Goal: Task Accomplishment & Management: Complete application form

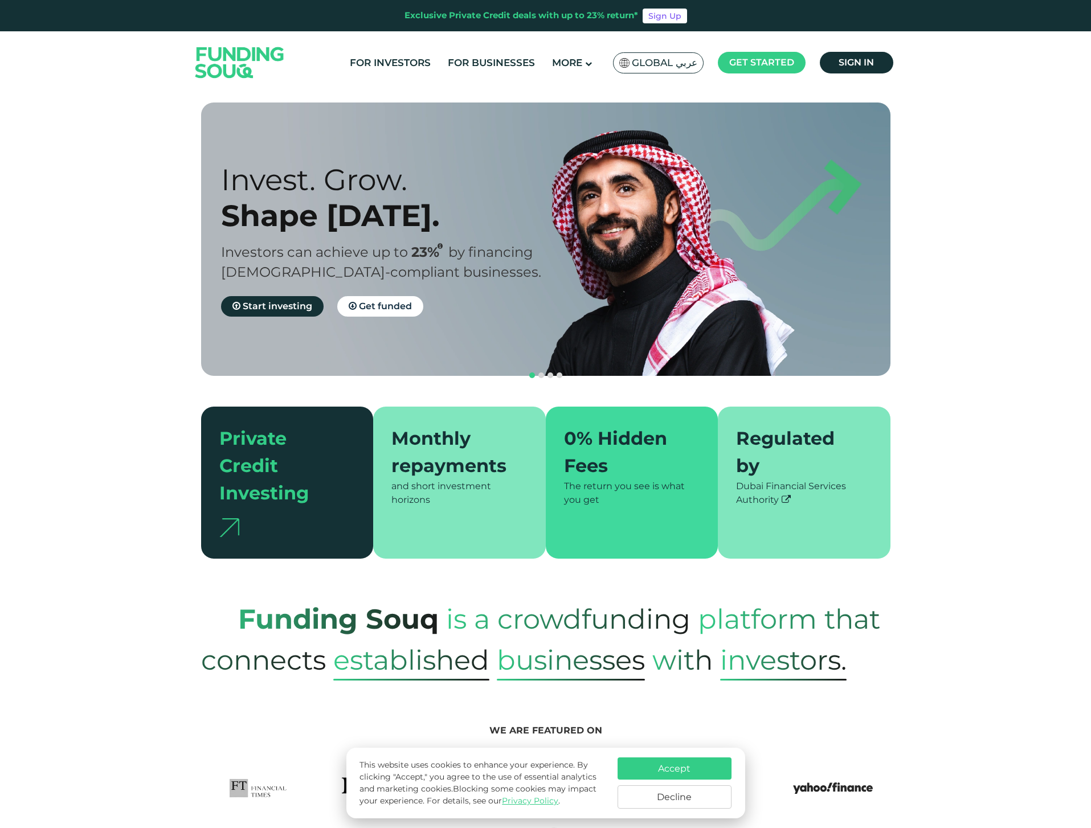
click at [678, 768] on button "Accept" at bounding box center [674, 768] width 114 height 22
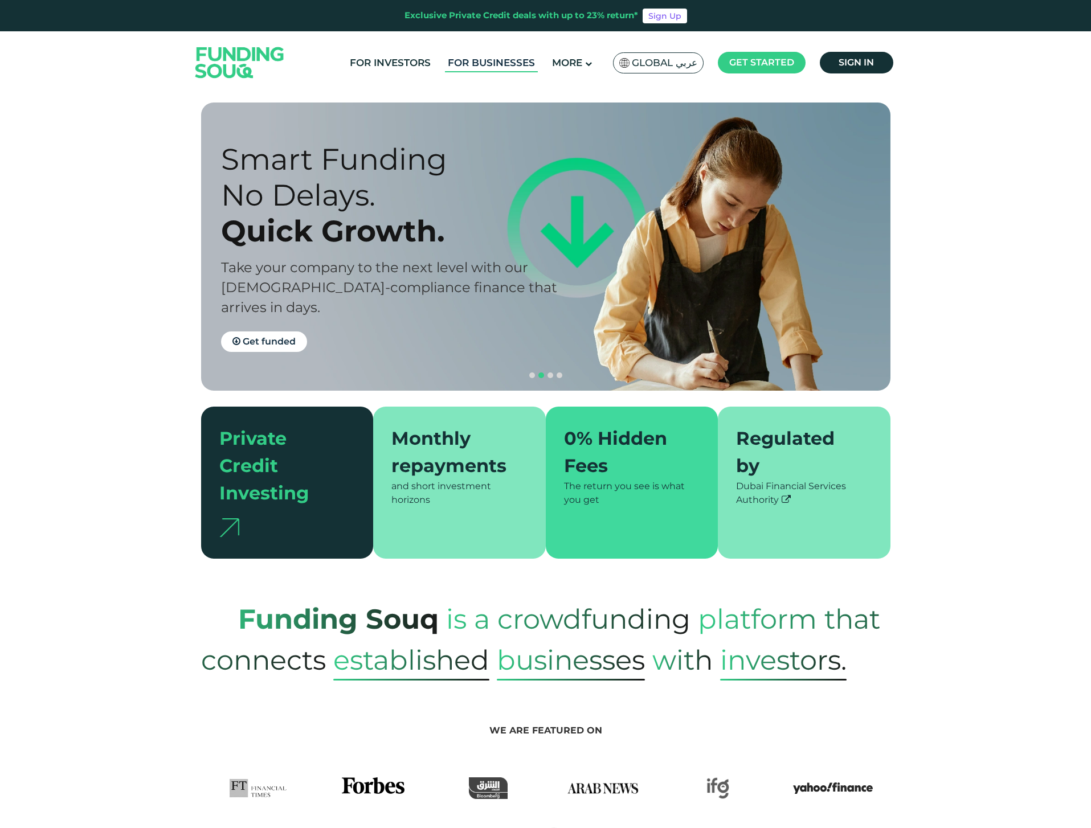
click at [463, 58] on link "For Businesses" at bounding box center [491, 63] width 93 height 19
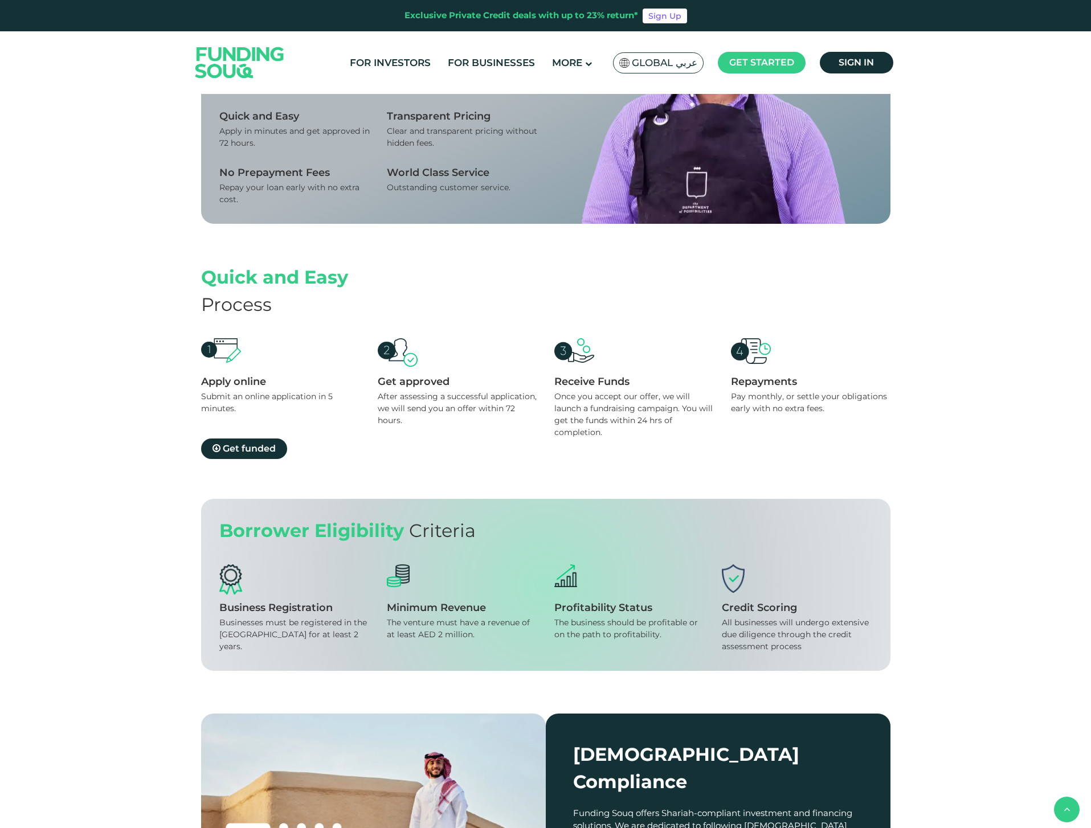
scroll to position [781, 0]
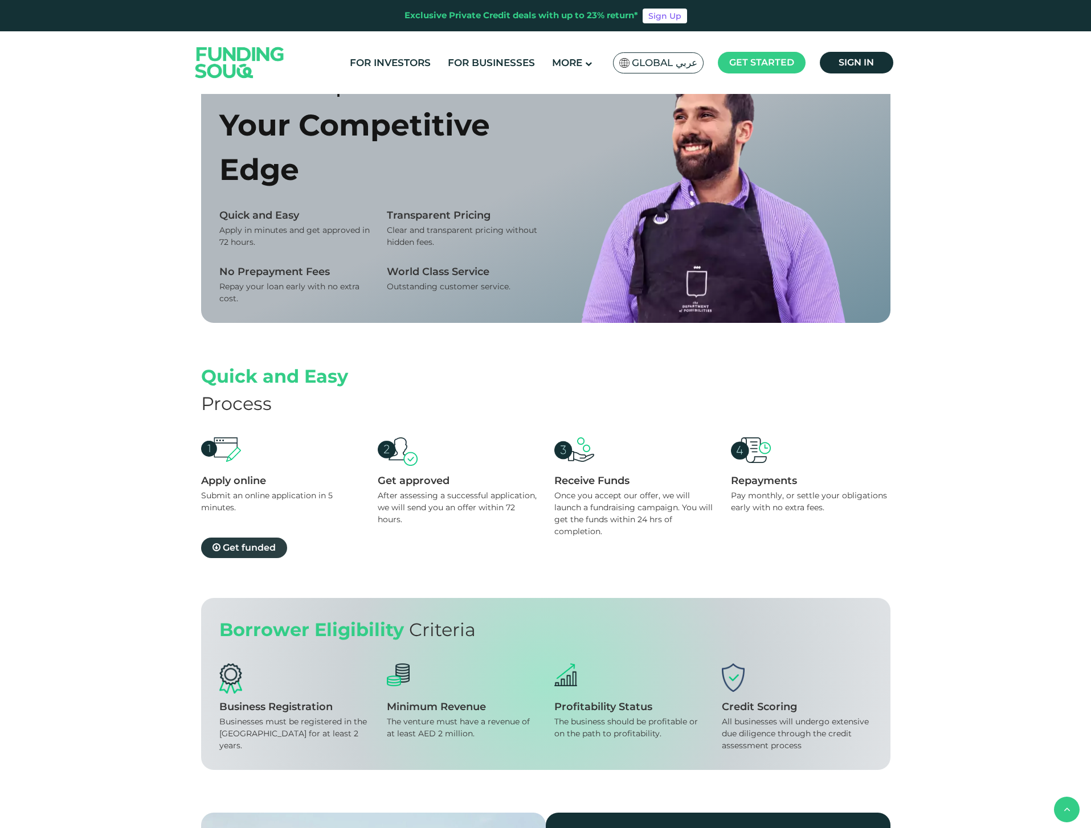
click at [237, 547] on span "Get funded" at bounding box center [249, 547] width 53 height 11
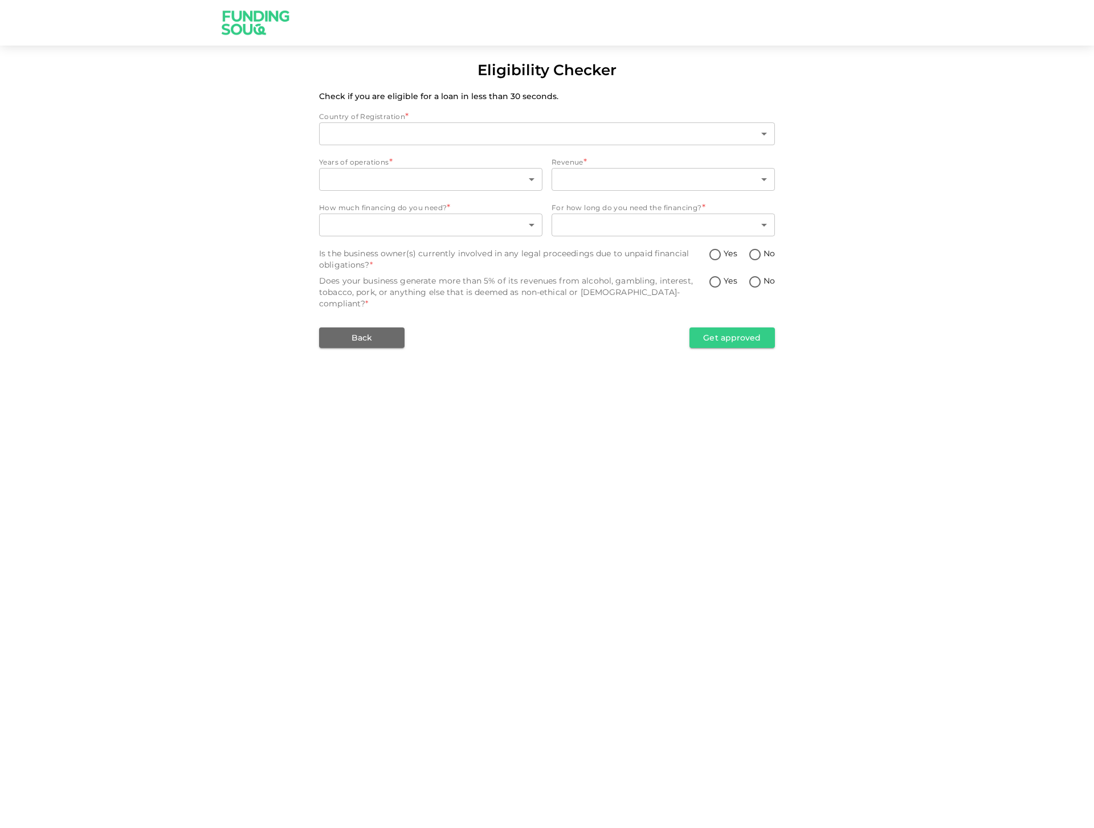
type input "1"
click at [399, 182] on body "Eligibility Checker Check if you are eligible for a loan in less than 30 second…" at bounding box center [547, 414] width 1094 height 828
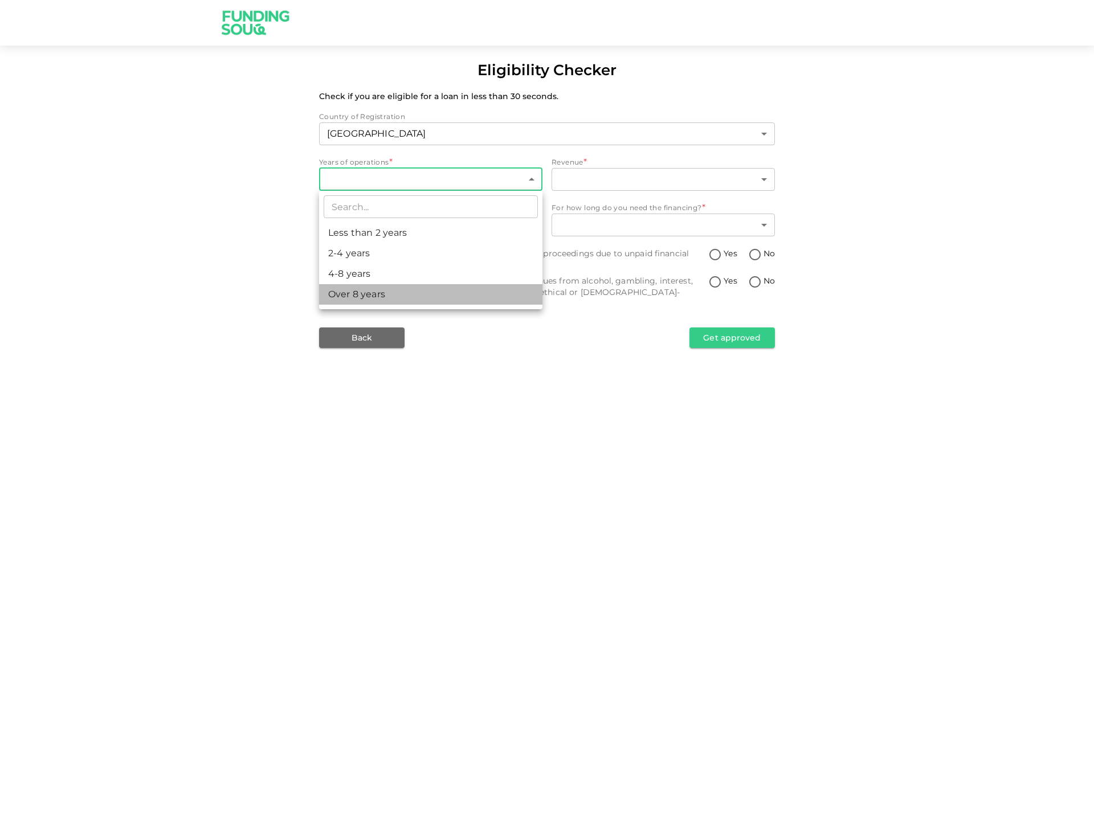
click at [376, 292] on li "Over 8 years" at bounding box center [430, 294] width 223 height 21
type input "4"
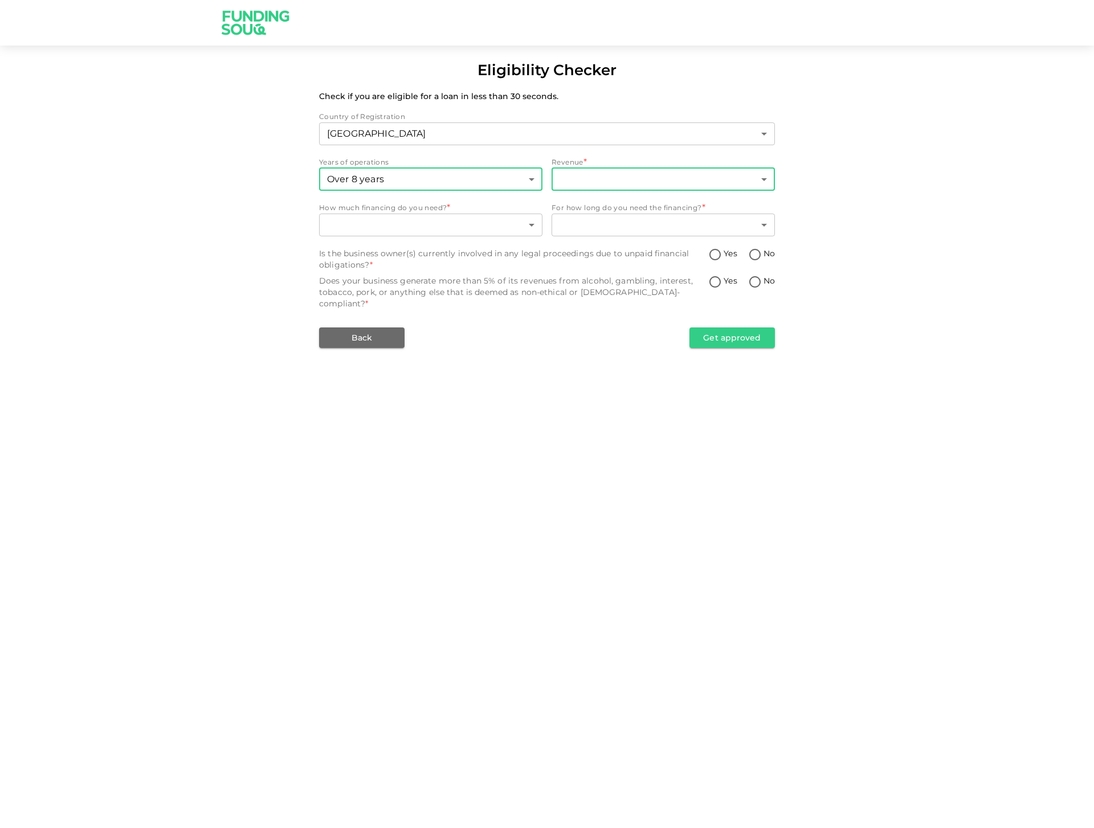
click at [597, 179] on body "Eligibility Checker Check if you are eligible for a loan in less than 30 second…" at bounding box center [547, 414] width 1094 height 828
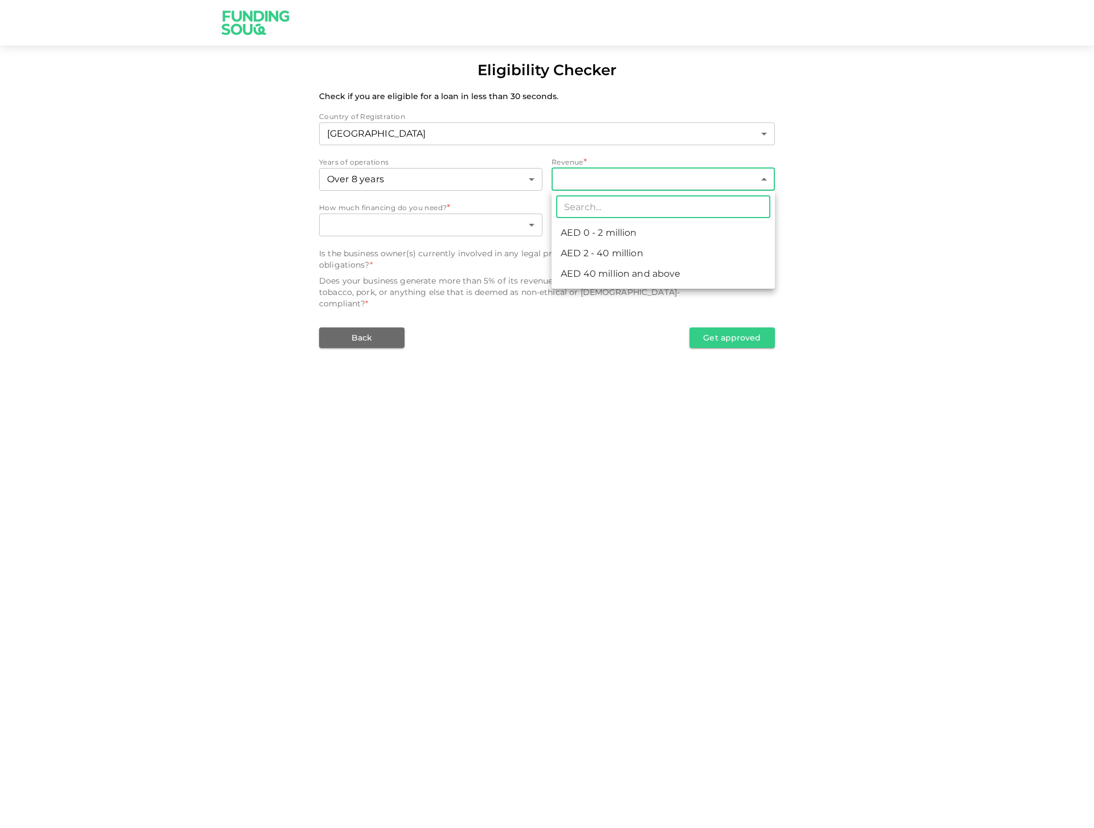
click at [855, 159] on div at bounding box center [547, 414] width 1094 height 828
click at [662, 183] on body "Eligibility Checker Check if you are eligible for a loan in less than 30 second…" at bounding box center [547, 414] width 1094 height 828
click at [632, 235] on li "AED 0 - 2 million" at bounding box center [662, 233] width 223 height 21
type input "1"
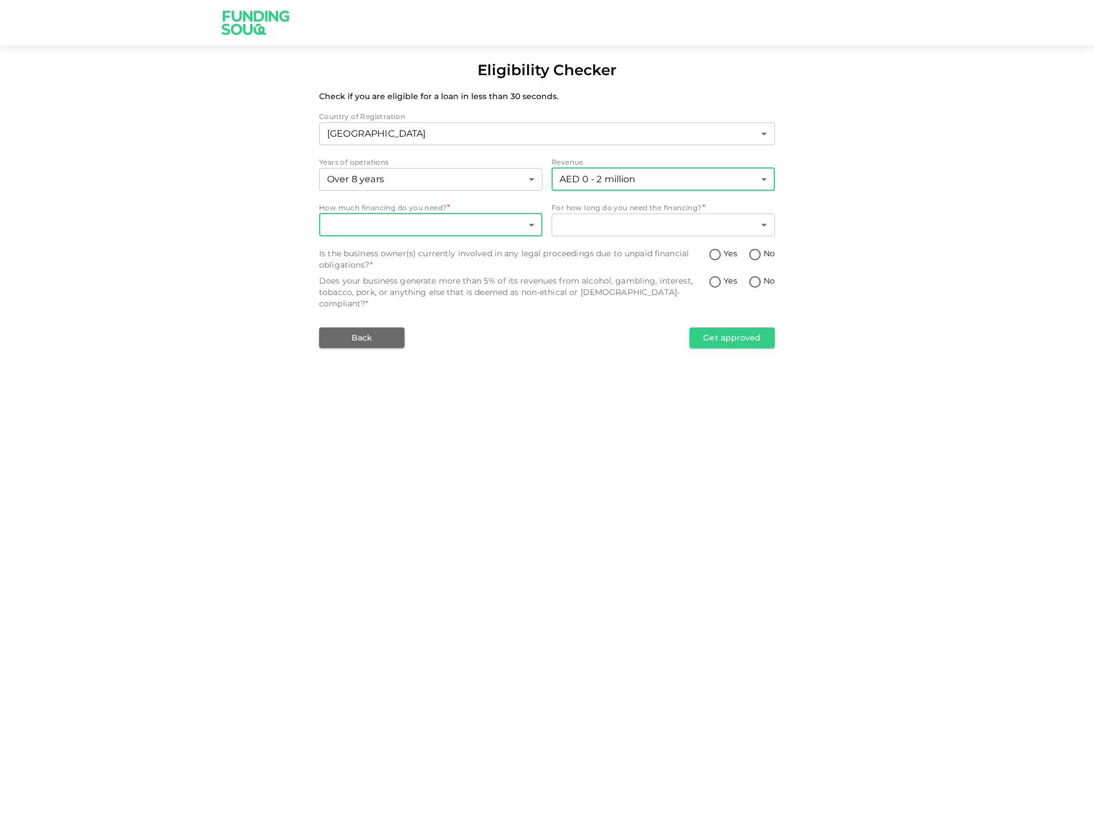
click at [455, 227] on body "Eligibility Checker Check if you are eligible for a loan in less than 30 second…" at bounding box center [547, 414] width 1094 height 828
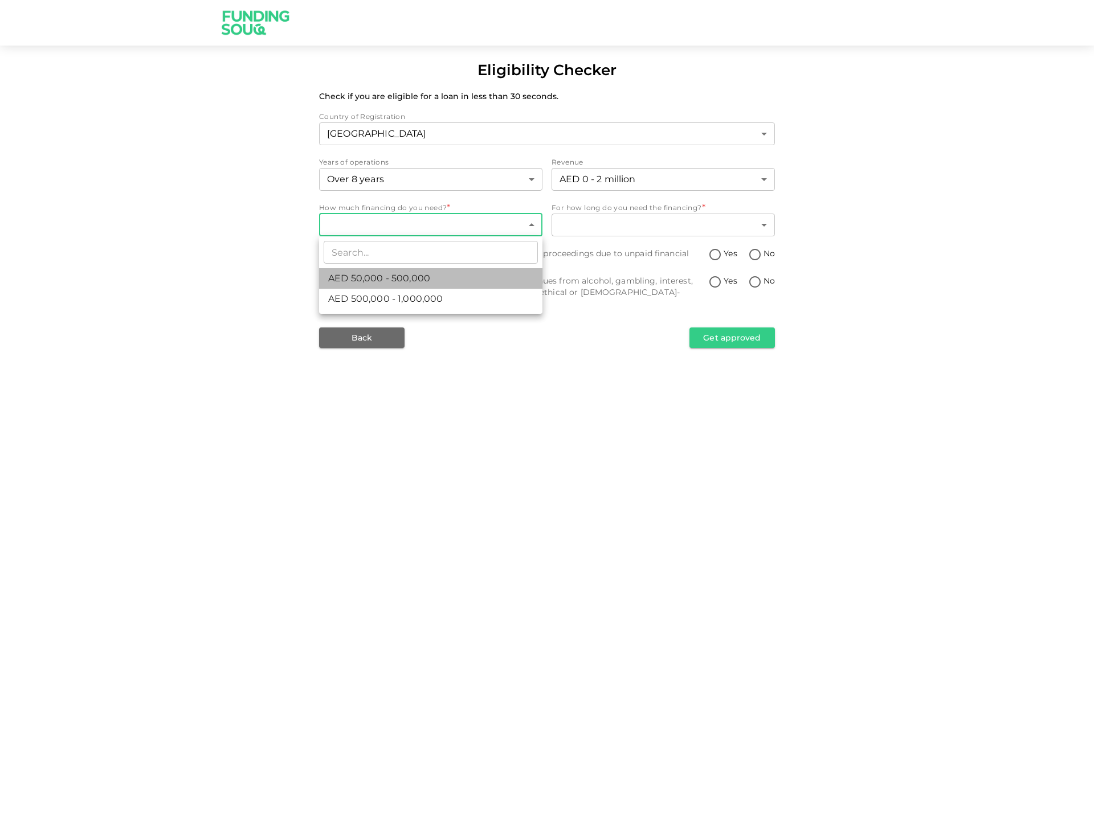
click at [404, 277] on span "AED 50,000 - 500,000" at bounding box center [379, 279] width 102 height 14
type input "1"
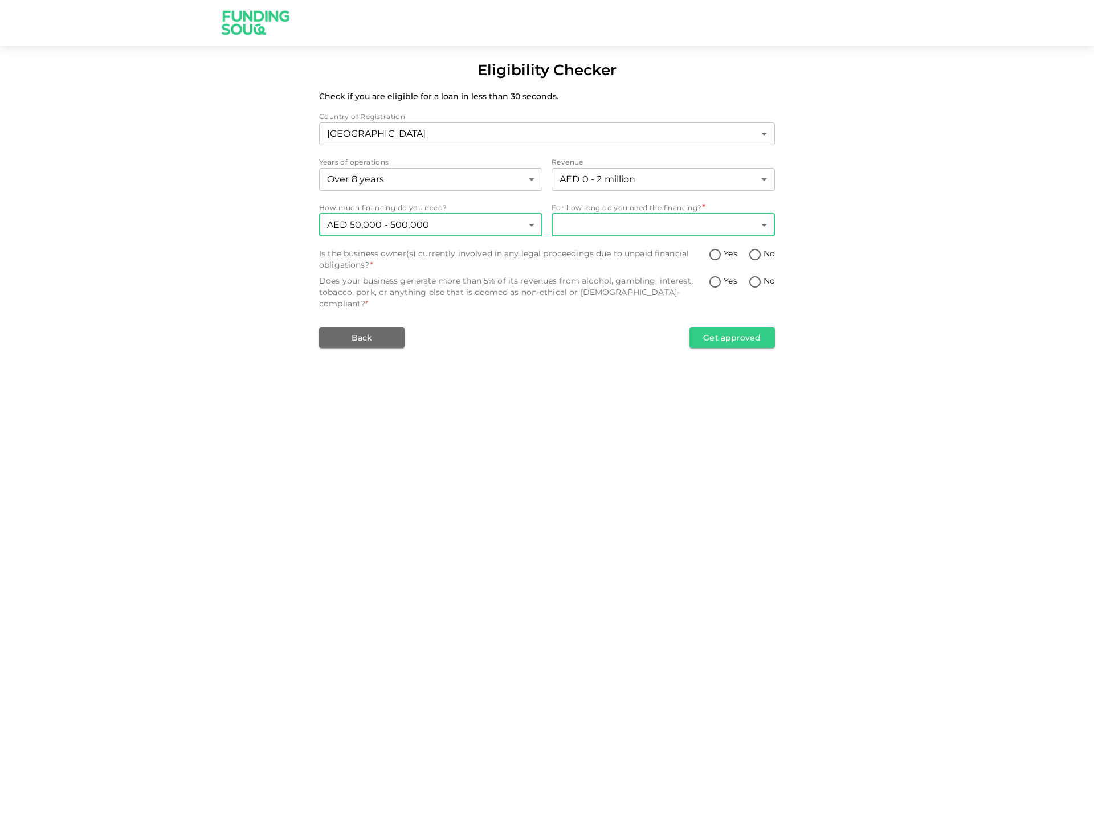
click at [654, 223] on body "Eligibility Checker Check if you are eligible for a loan in less than 30 second…" at bounding box center [547, 414] width 1094 height 828
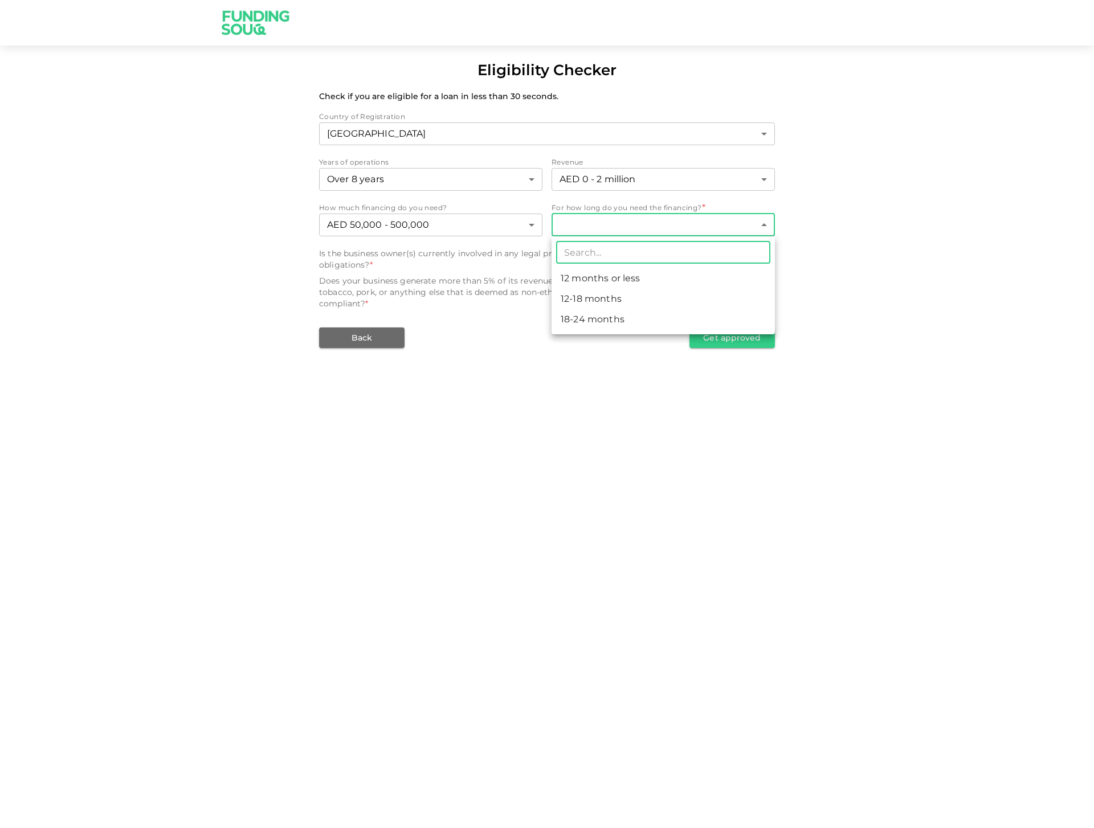
click at [595, 319] on li "18-24 months" at bounding box center [662, 319] width 223 height 21
type input "3"
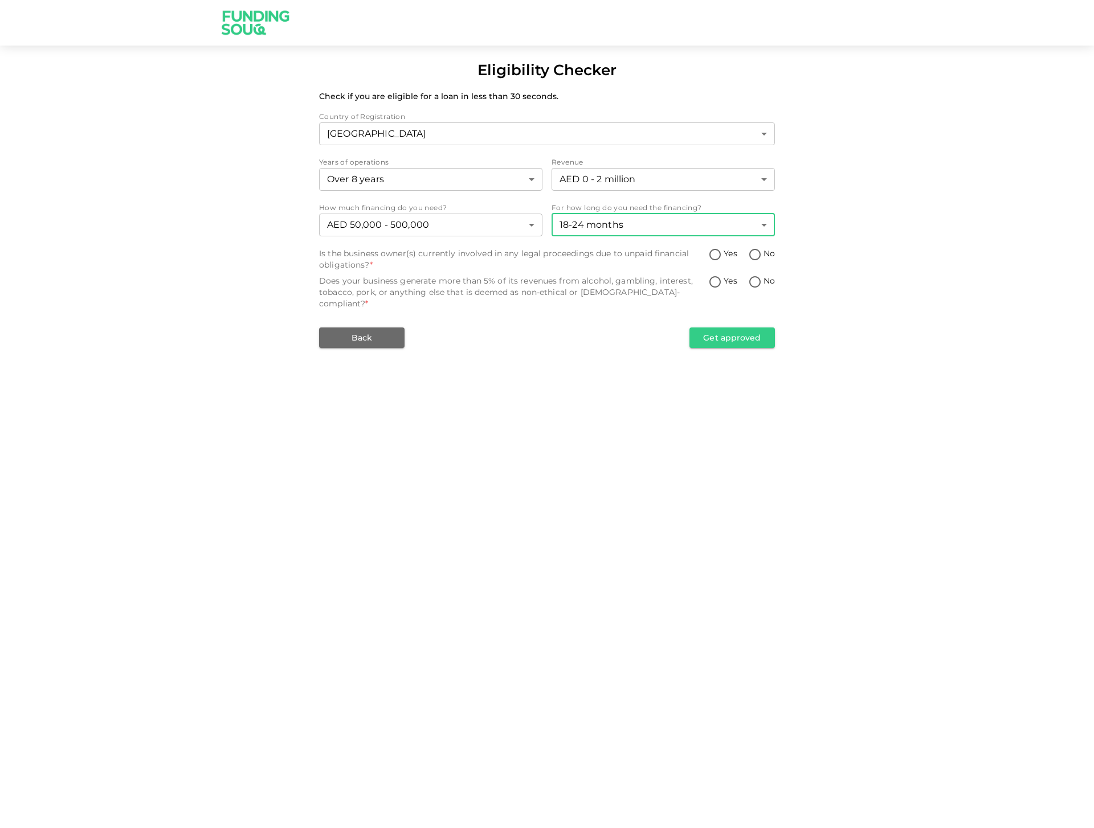
click at [759, 255] on input "No" at bounding box center [754, 255] width 17 height 15
radio input "true"
click at [755, 279] on input "No" at bounding box center [754, 282] width 17 height 15
radio input "true"
click at [723, 327] on button "Get approved" at bounding box center [731, 337] width 85 height 21
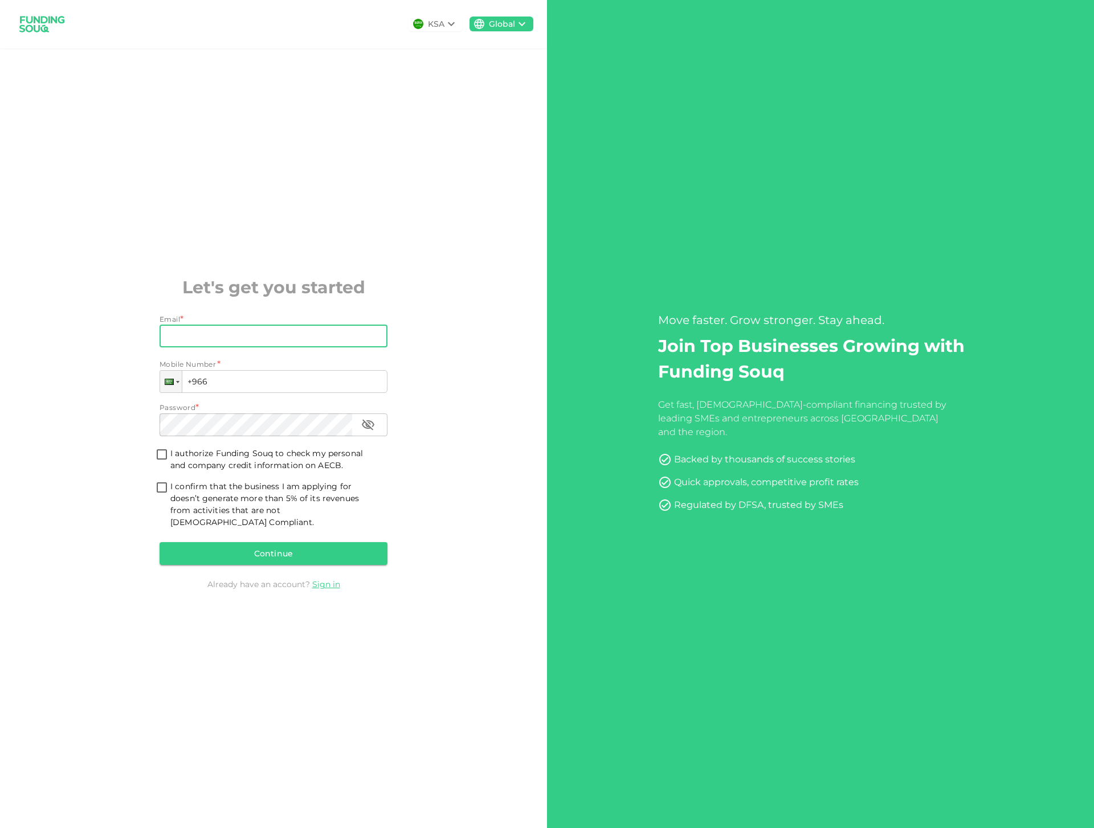
click at [329, 337] on input "Email" at bounding box center [266, 336] width 215 height 23
type input "jose@ivycentral.com"
click at [182, 391] on div at bounding box center [171, 381] width 24 height 23
click at [178, 383] on div at bounding box center [178, 382] width 3 height 2
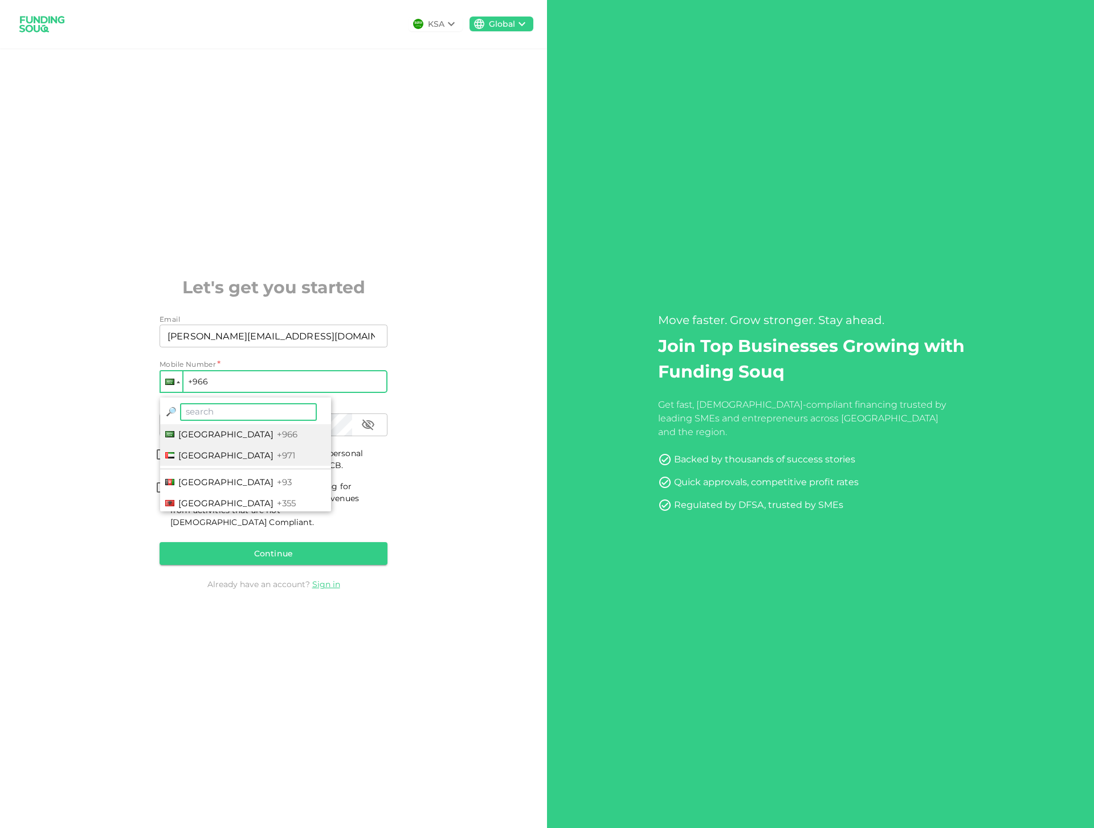
click at [195, 461] on span "United Arab Emirates" at bounding box center [225, 455] width 95 height 11
click at [218, 386] on input "+971" at bounding box center [273, 381] width 228 height 23
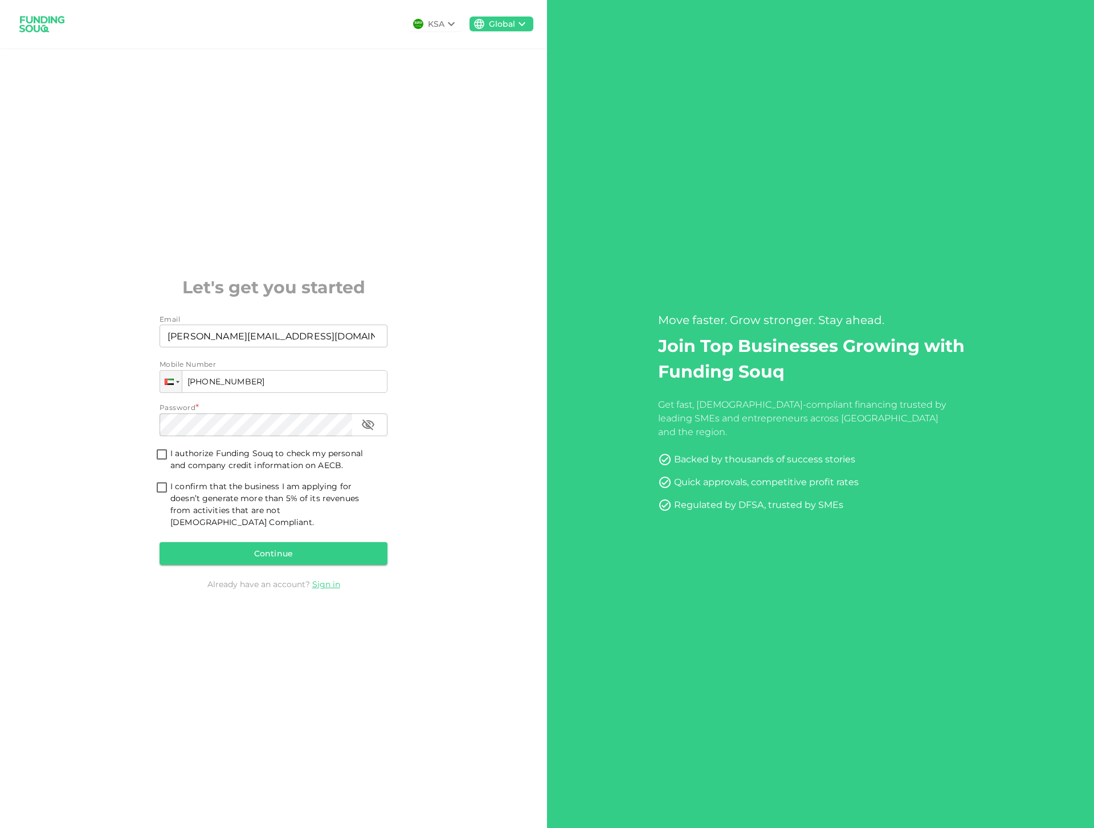
type input "+971 503 991 047"
click at [162, 462] on input "I authorize Funding Souq to check my personal and company credit information on…" at bounding box center [161, 455] width 17 height 15
checkbox input "true"
click at [161, 494] on input "I confirm that the business I am applying for doesn’t generate more than 5% of …" at bounding box center [161, 488] width 17 height 15
checkbox input "true"
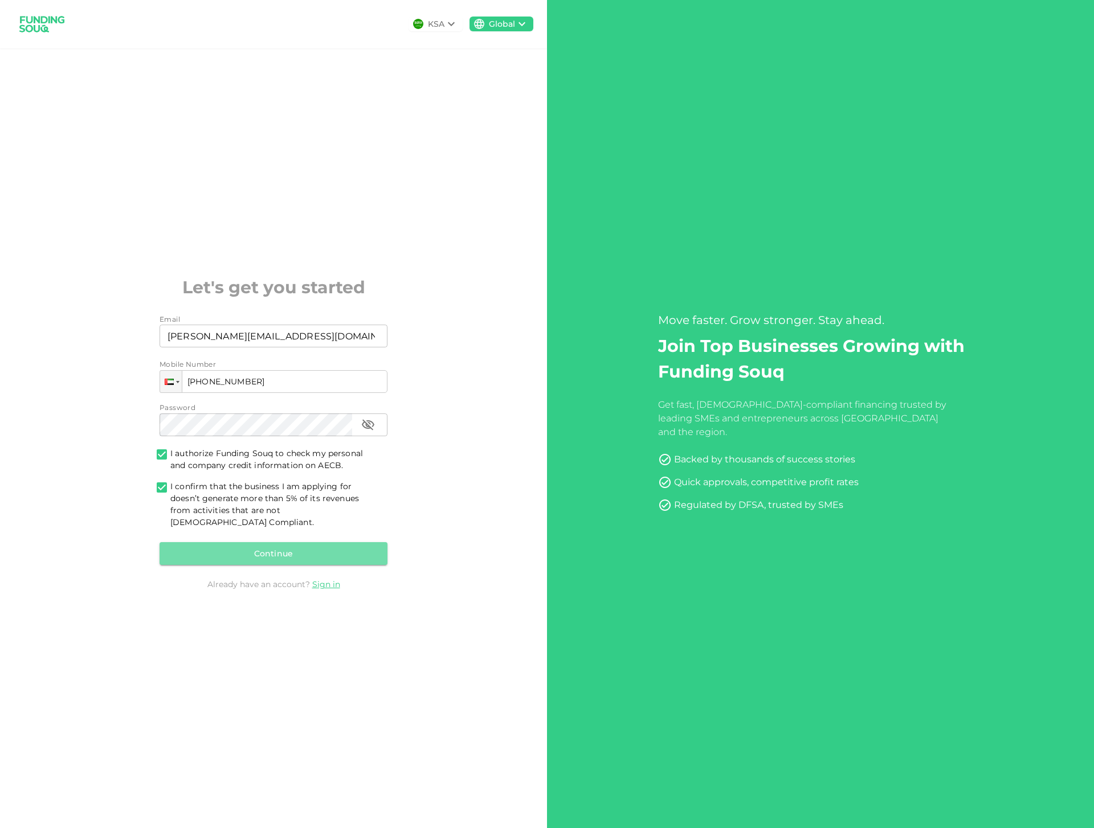
drag, startPoint x: 267, startPoint y: 551, endPoint x: 275, endPoint y: 540, distance: 13.9
click at [267, 551] on button "Continue" at bounding box center [273, 553] width 228 height 23
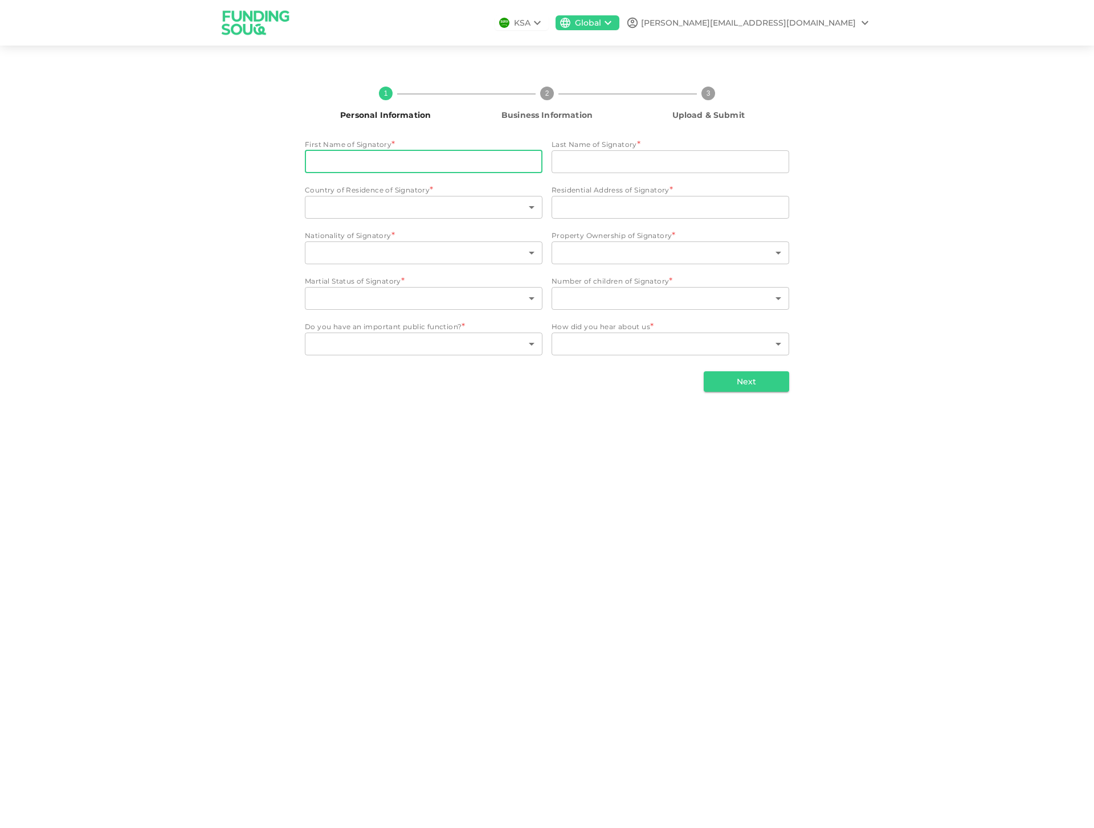
click at [367, 166] on input "First Name of Signatory" at bounding box center [423, 161] width 237 height 23
type input "Amit Jose"
type input "Kumar"
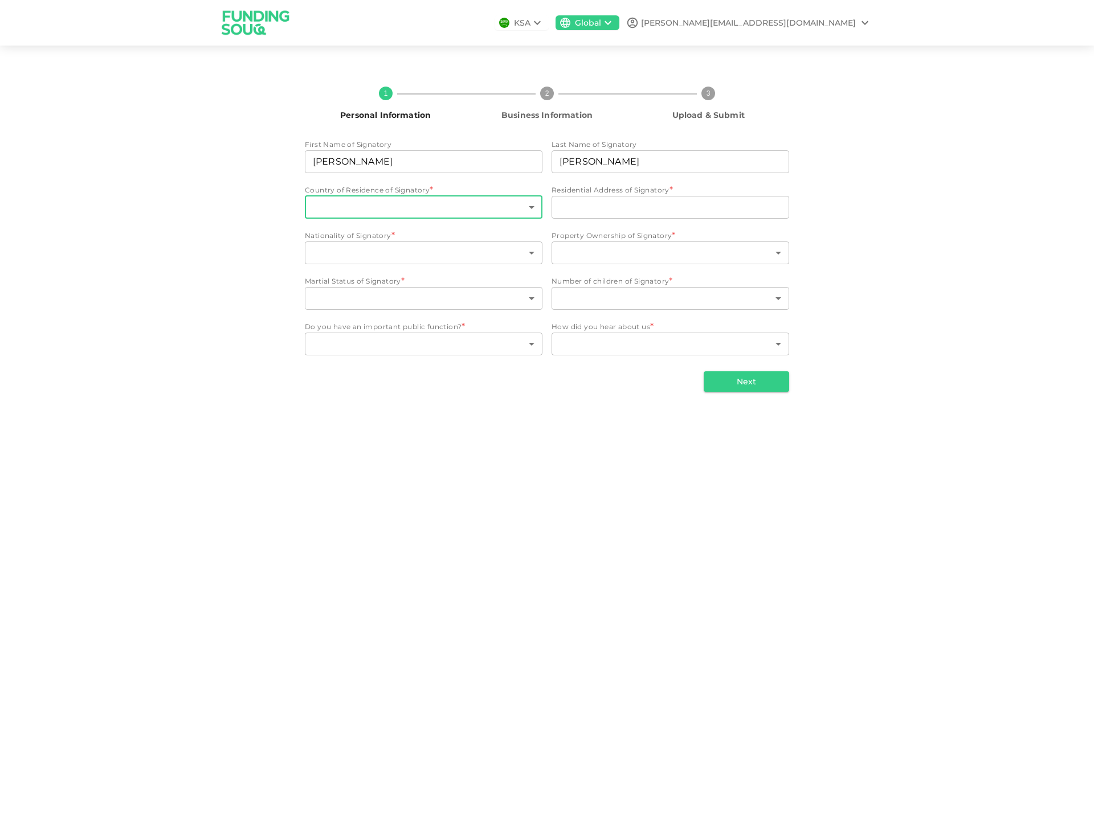
click at [369, 202] on body "KSA Global jose@ivycentral.com 1 Personal Information 2 Business Information 3 …" at bounding box center [547, 414] width 1094 height 828
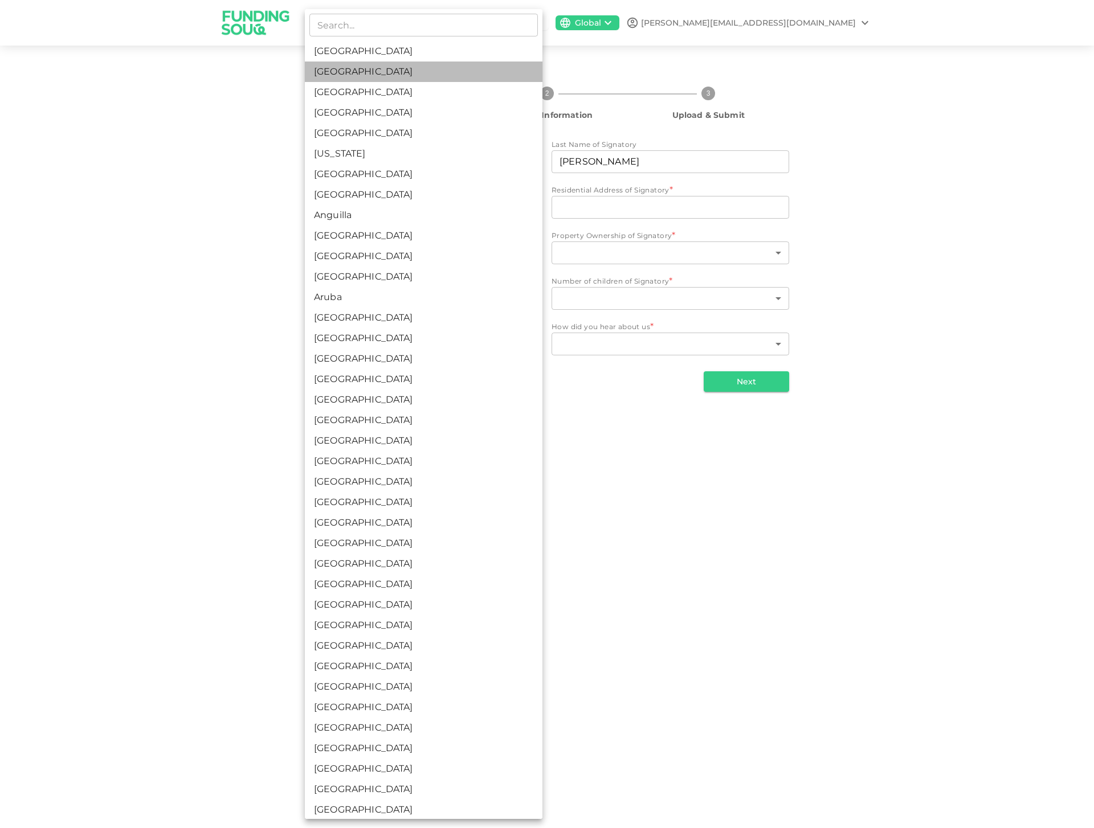
click at [390, 73] on li "United Arab Emirates" at bounding box center [423, 72] width 237 height 21
type input "2"
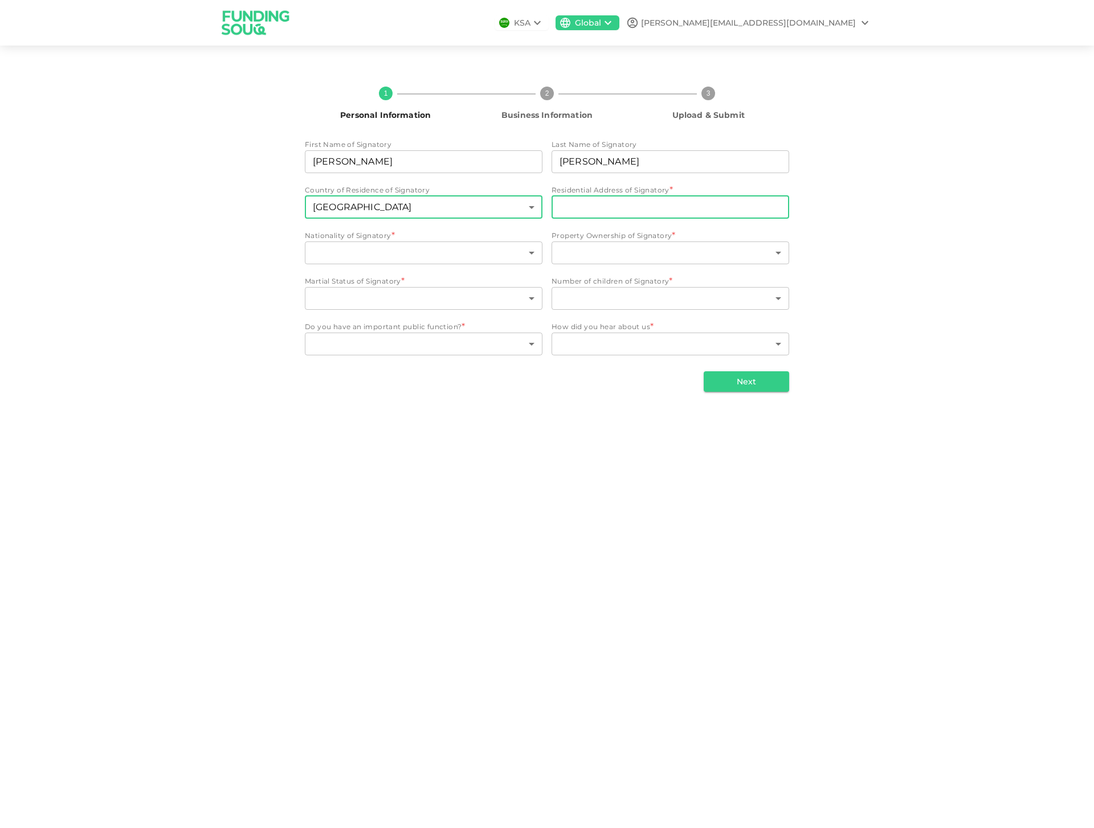
click at [589, 207] on input "Residential Address of Signatory" at bounding box center [669, 207] width 237 height 23
type input "Villa 1086 Street 37 Nad Al Sheba Villas"
type input "2"
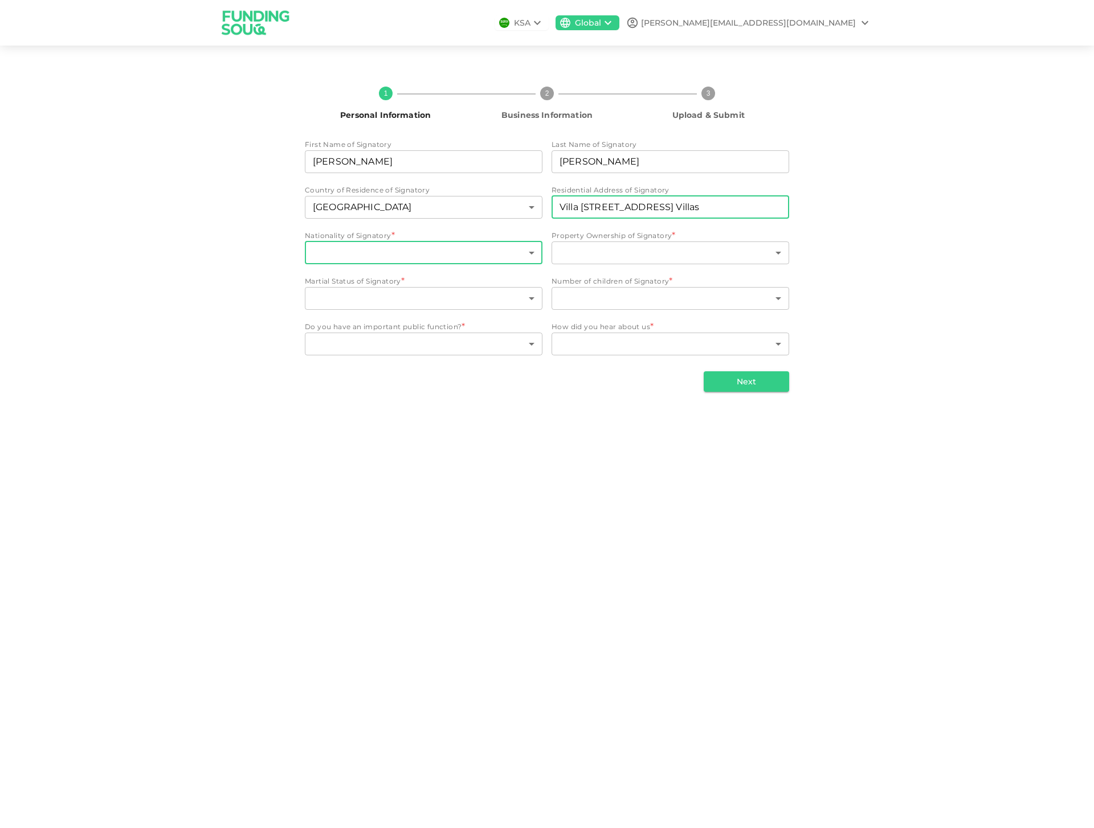
click at [433, 259] on body "KSA Global jose@ivycentral.com 1 Personal Information 2 Business Information 3 …" at bounding box center [547, 414] width 1094 height 828
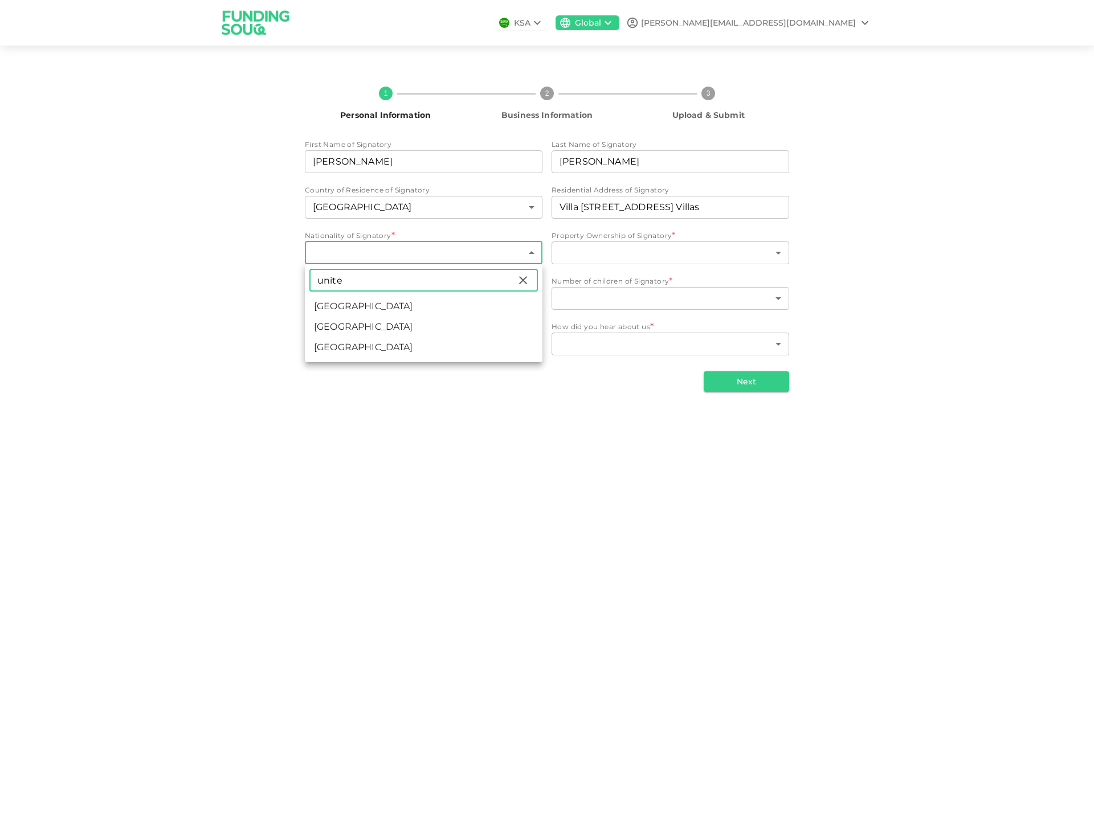
type input "unite"
click at [394, 324] on li "United Kingdom" at bounding box center [423, 327] width 237 height 21
type input "207"
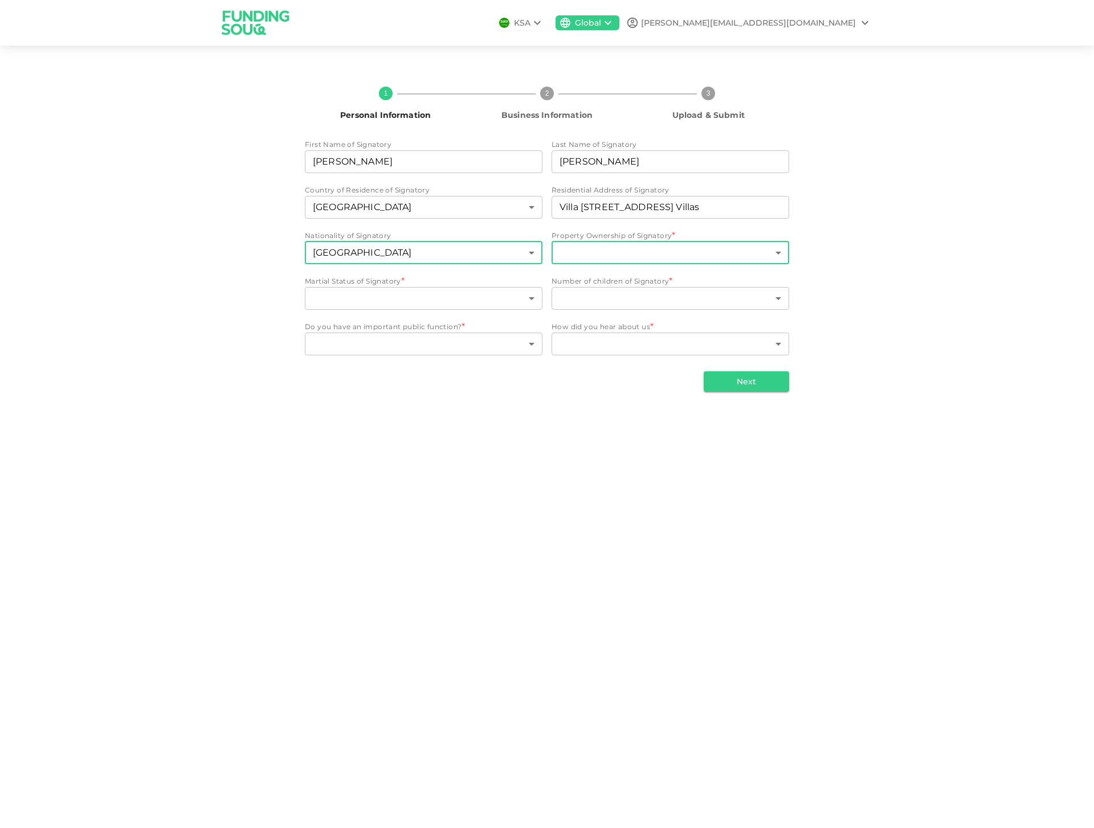
click at [665, 256] on body "KSA Global jose@ivycentral.com 1 Personal Information 2 Business Information 3 …" at bounding box center [547, 414] width 1094 height 828
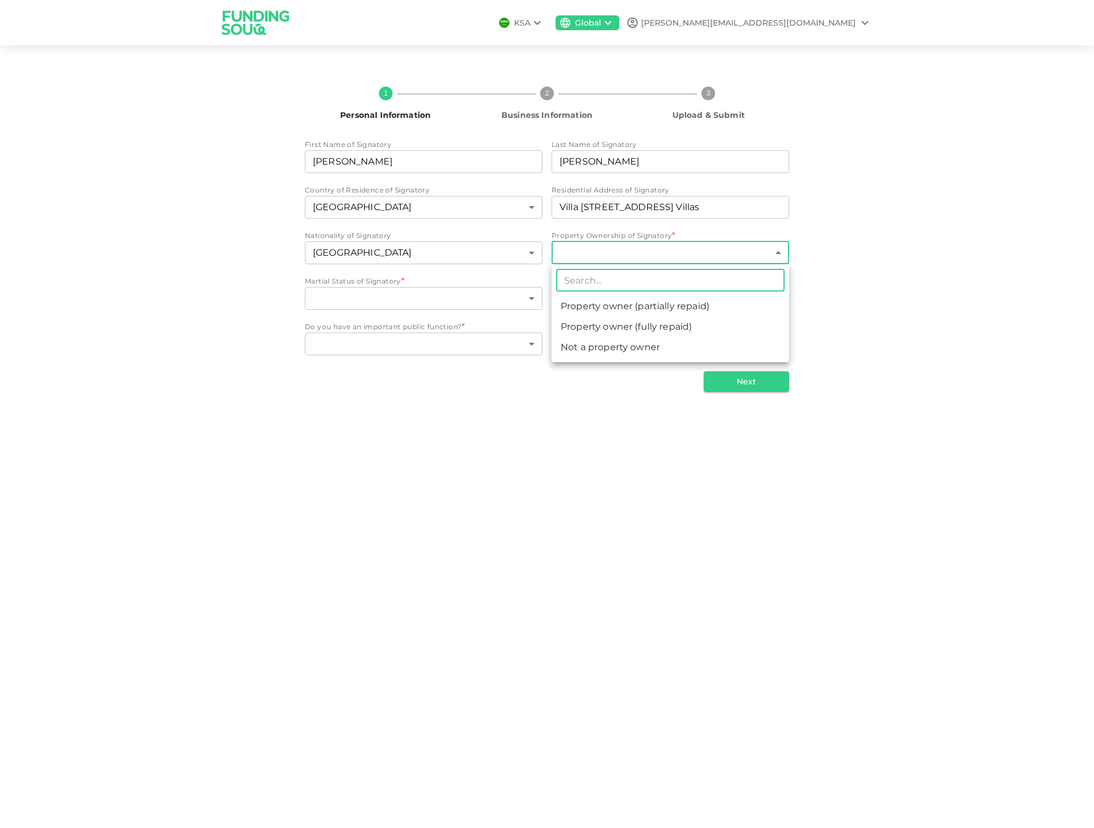
click at [632, 347] on li "Not a property owner" at bounding box center [669, 347] width 237 height 21
type input "3"
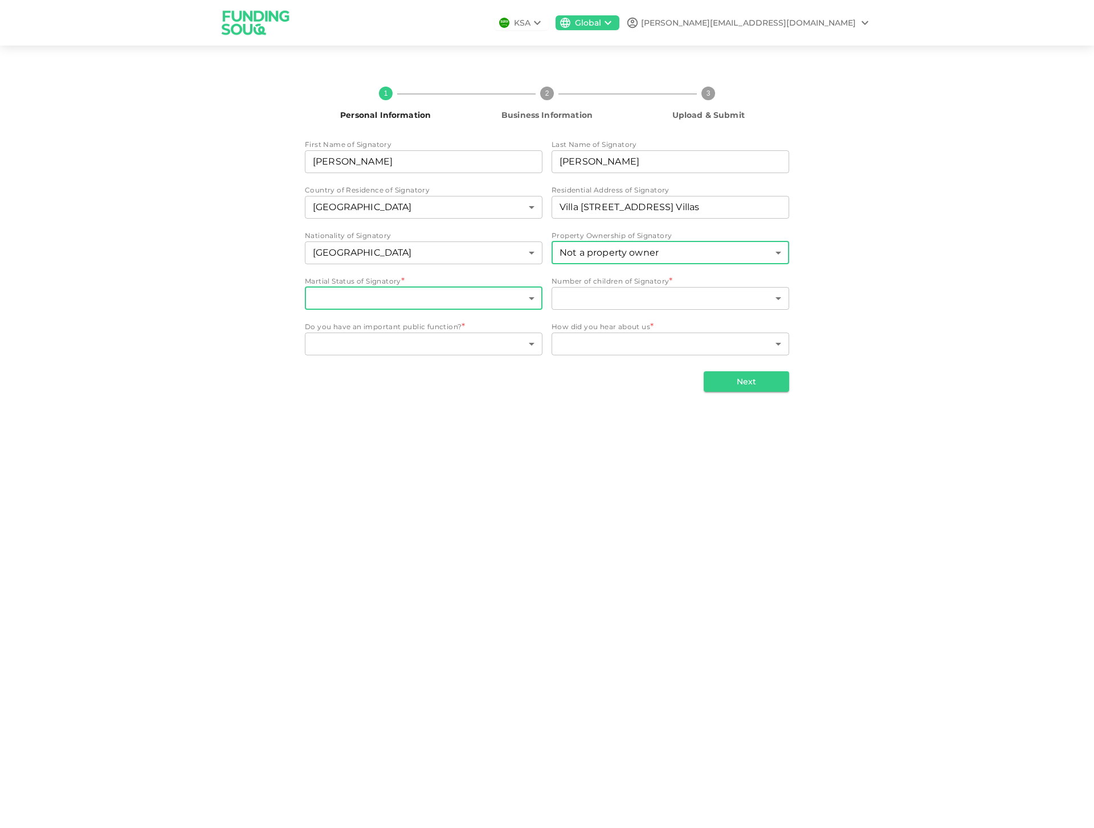
click at [454, 302] on body "KSA Global jose@ivycentral.com 1 Personal Information 2 Business Information 3 …" at bounding box center [547, 414] width 1094 height 828
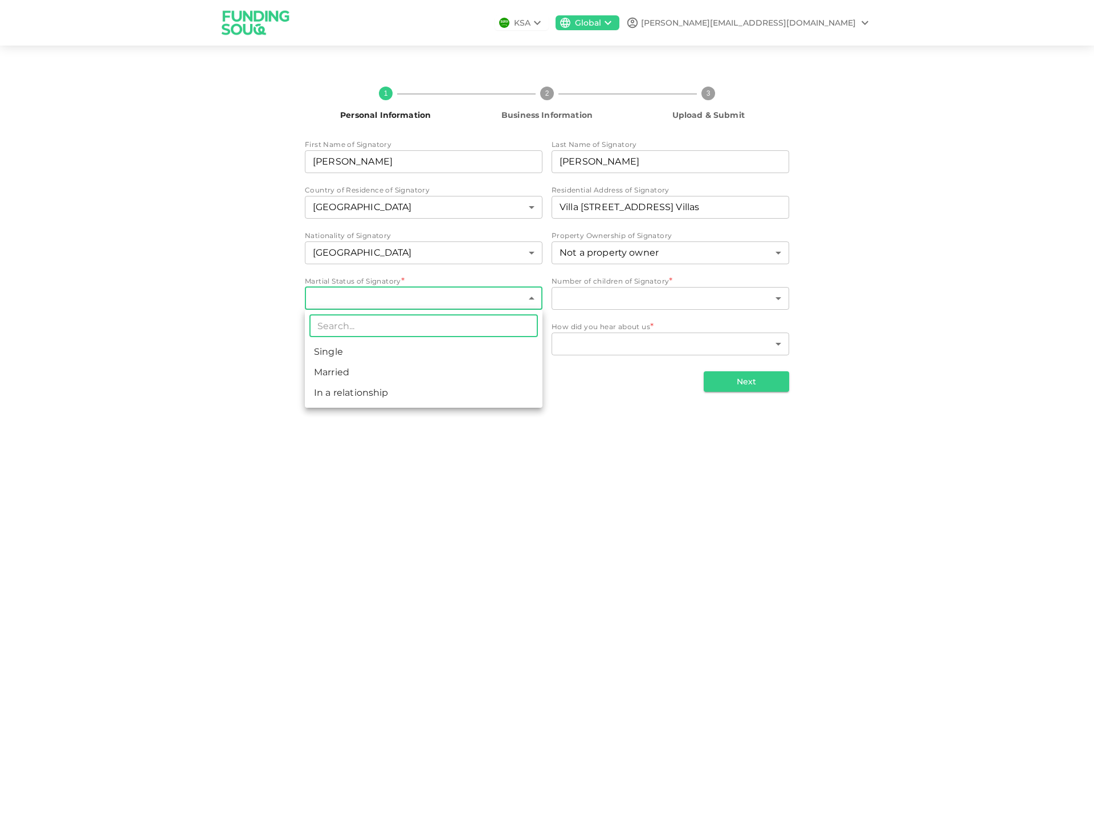
click at [399, 371] on li "Married" at bounding box center [423, 372] width 237 height 21
type input "2"
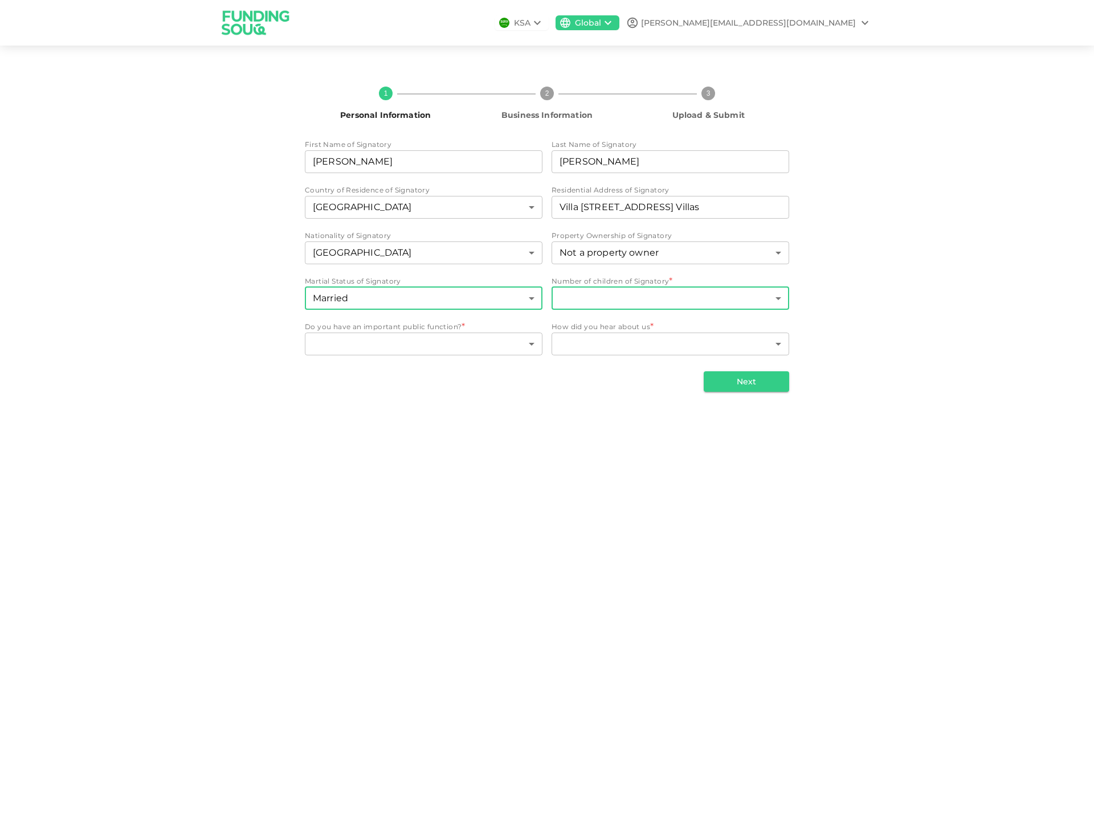
click at [652, 300] on body "KSA Global jose@ivycentral.com 1 Personal Information 2 Business Information 3 …" at bounding box center [547, 414] width 1094 height 828
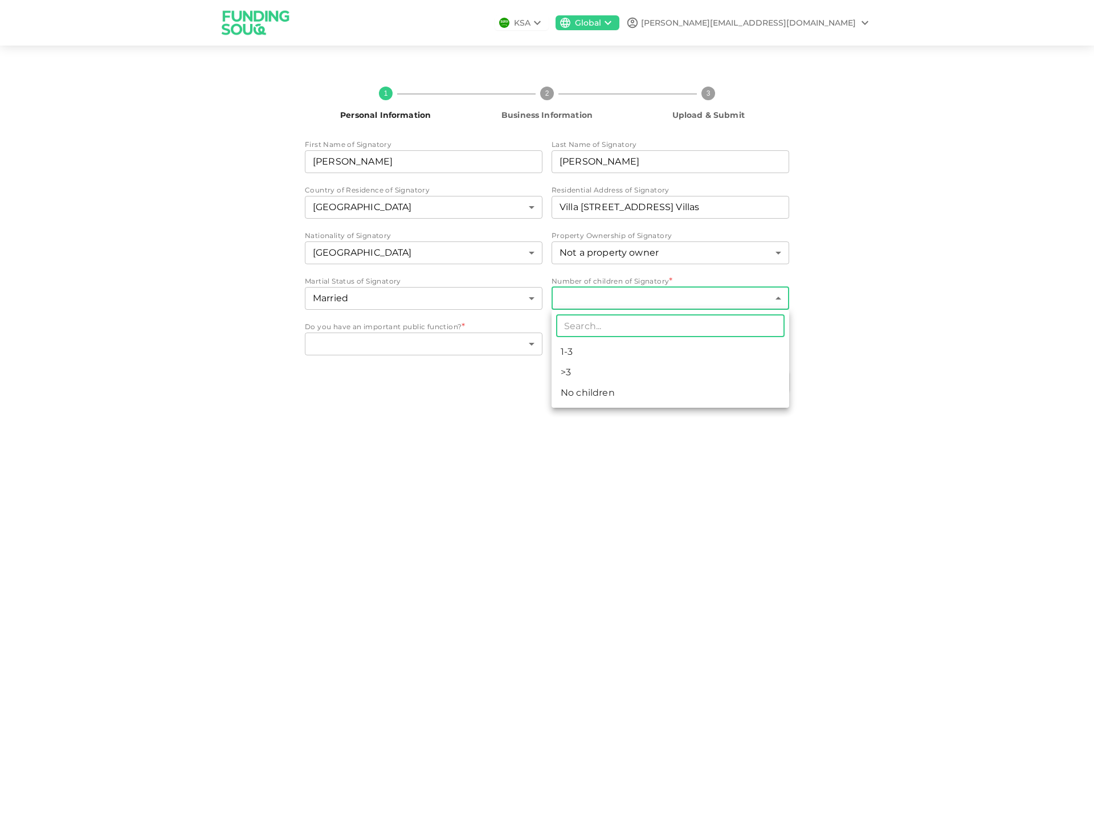
click at [595, 351] on li "1-3" at bounding box center [669, 352] width 237 height 21
type input "1"
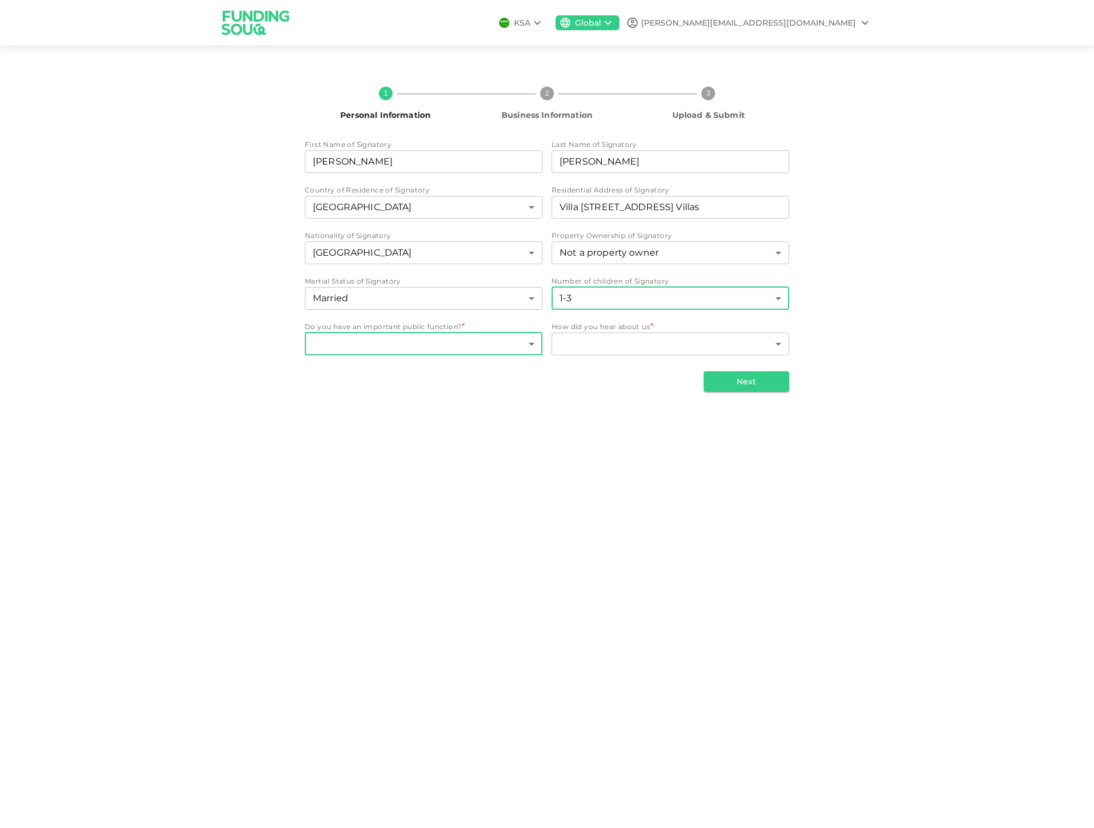
click at [464, 347] on body "KSA Global jose@ivycentral.com 1 Personal Information 2 Business Information 3 …" at bounding box center [547, 414] width 1094 height 828
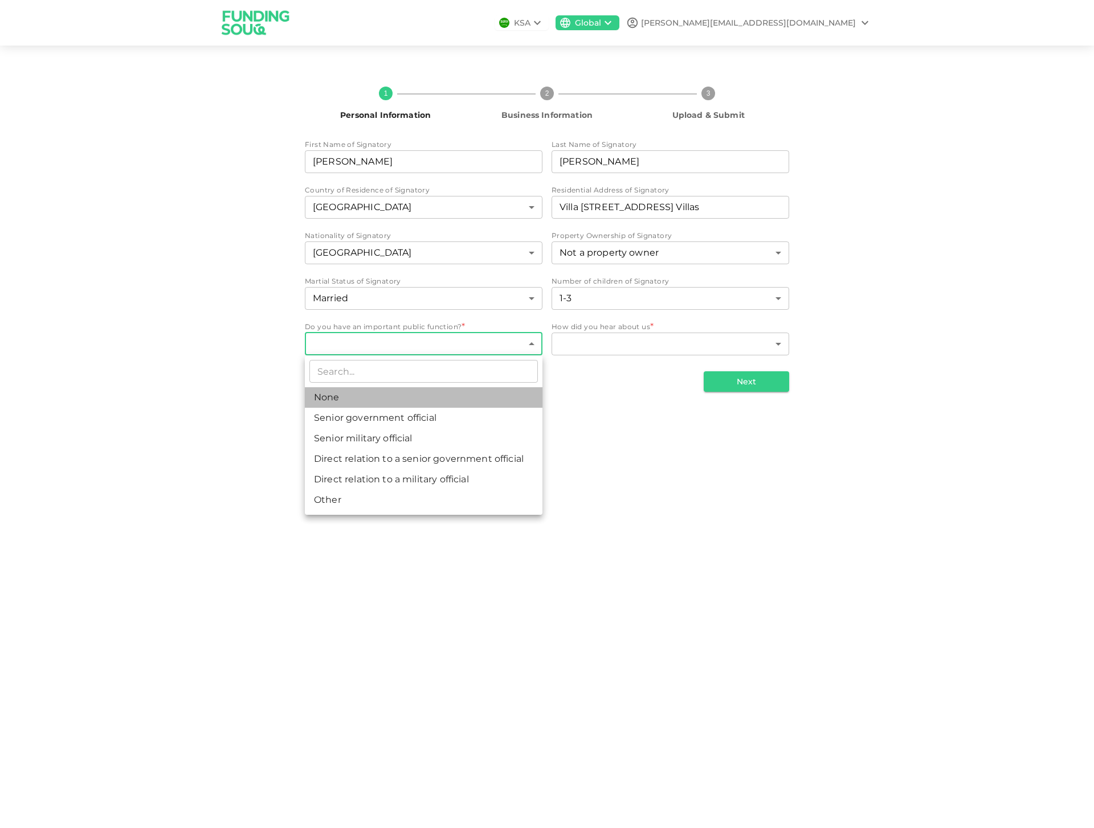
click at [346, 396] on li "None" at bounding box center [423, 397] width 237 height 21
type input "1"
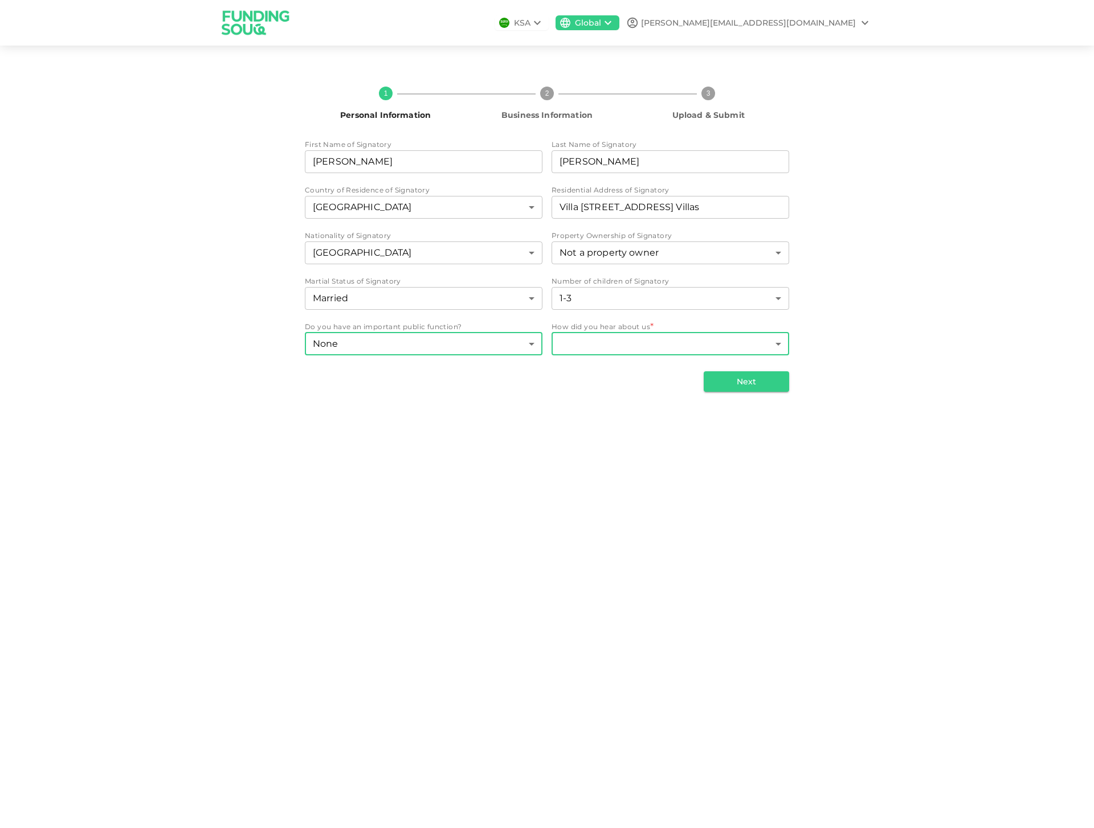
click at [673, 347] on body "KSA Global jose@ivycentral.com 1 Personal Information 2 Business Information 3 …" at bounding box center [547, 414] width 1094 height 828
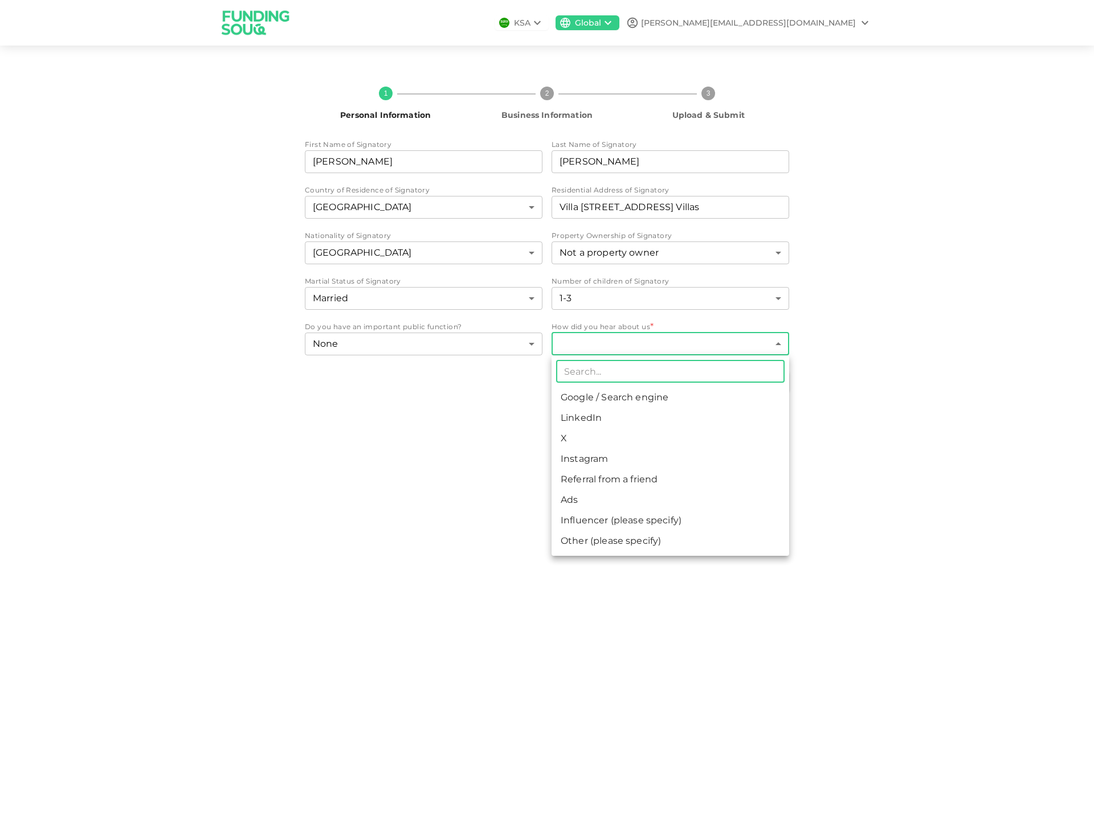
click at [625, 396] on li "Google / Search engine" at bounding box center [669, 397] width 237 height 21
type input "1"
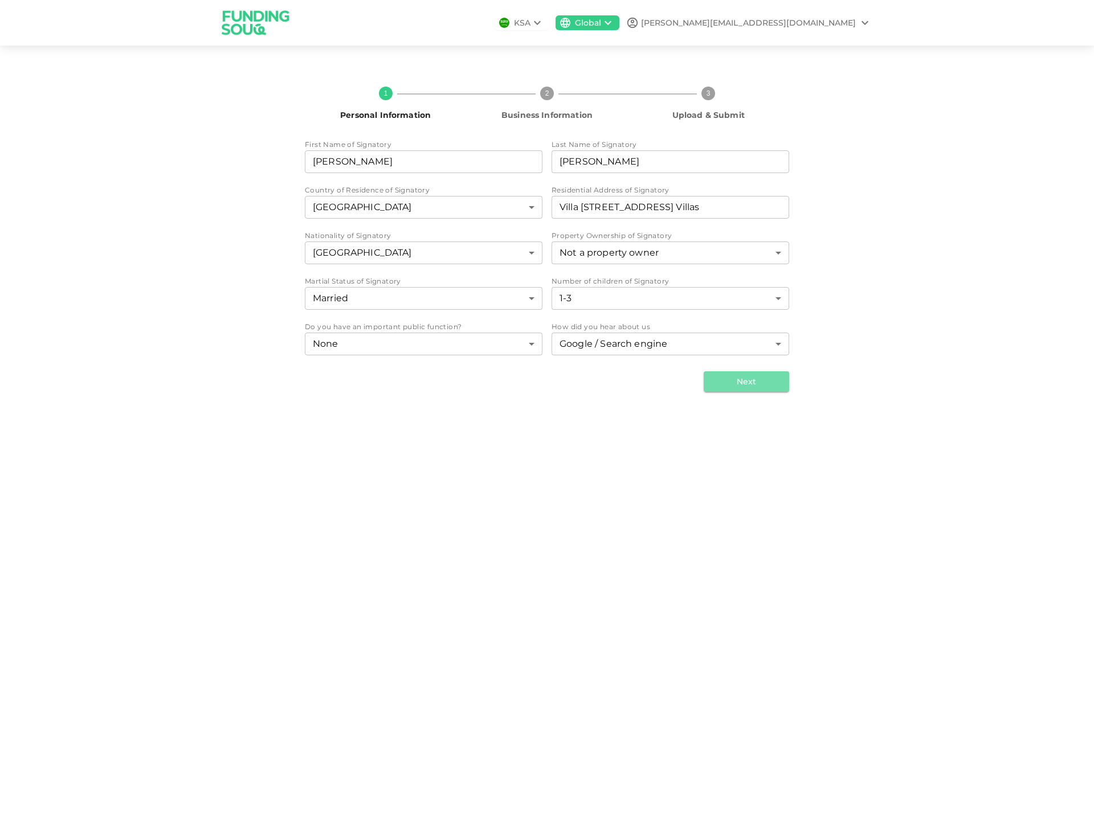
click at [745, 376] on button "Next" at bounding box center [745, 381] width 85 height 21
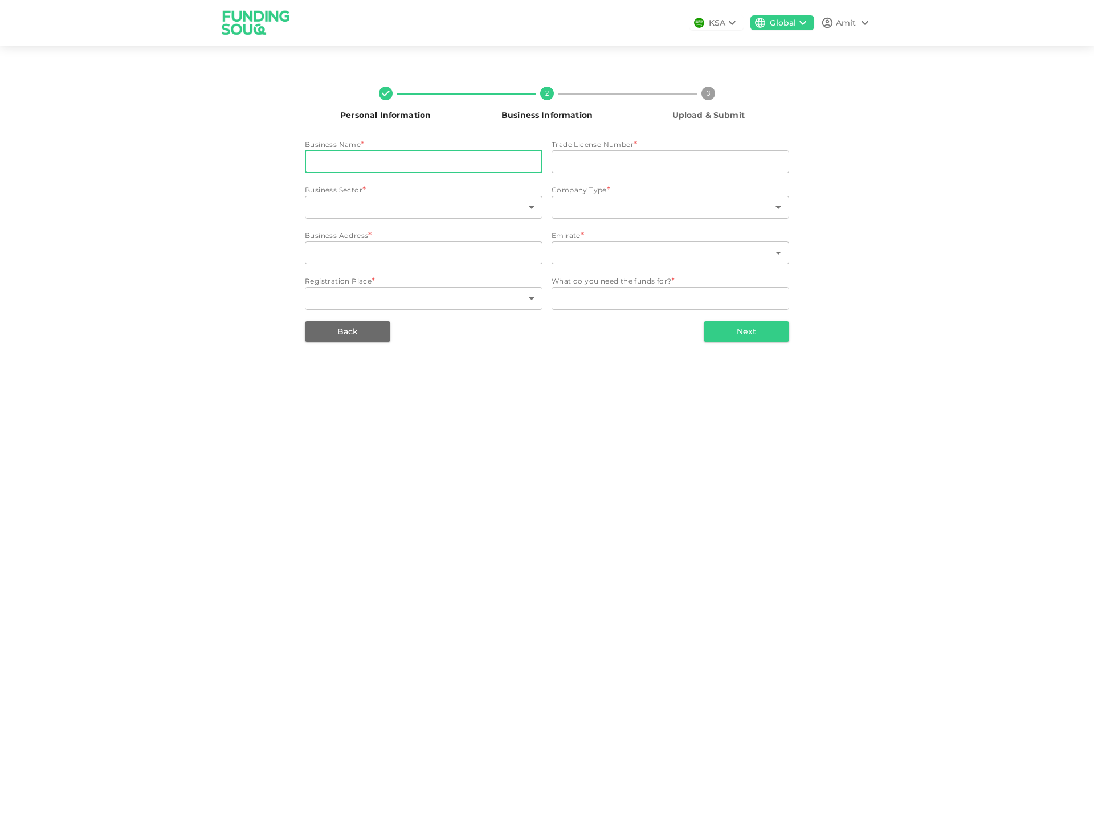
click at [426, 165] on input "businessName" at bounding box center [423, 161] width 237 height 23
type input "Ivy Central FZ LLC"
click at [565, 167] on input "tradeLicenseNumber" at bounding box center [669, 161] width 237 height 23
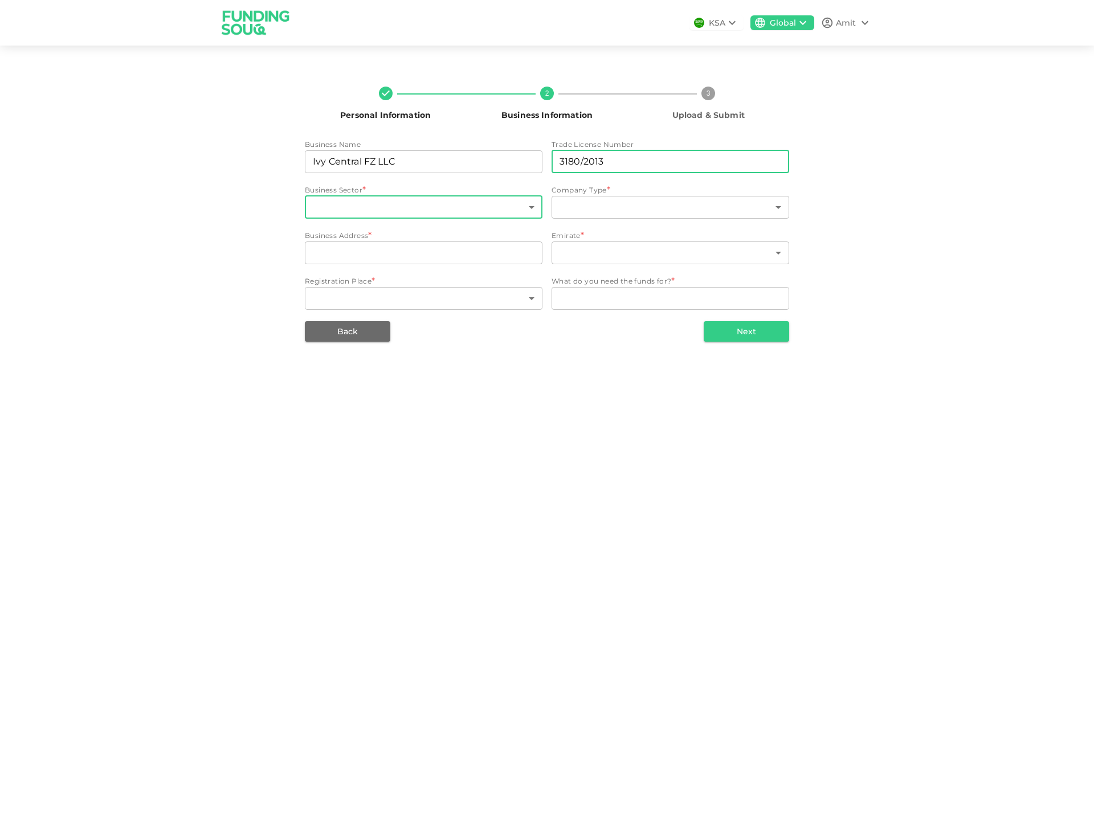
type input "3180/2013"
click at [448, 203] on body "KSA Global Amit Personal Information 2 Business Information 3 Upload & Submit B…" at bounding box center [547, 414] width 1094 height 828
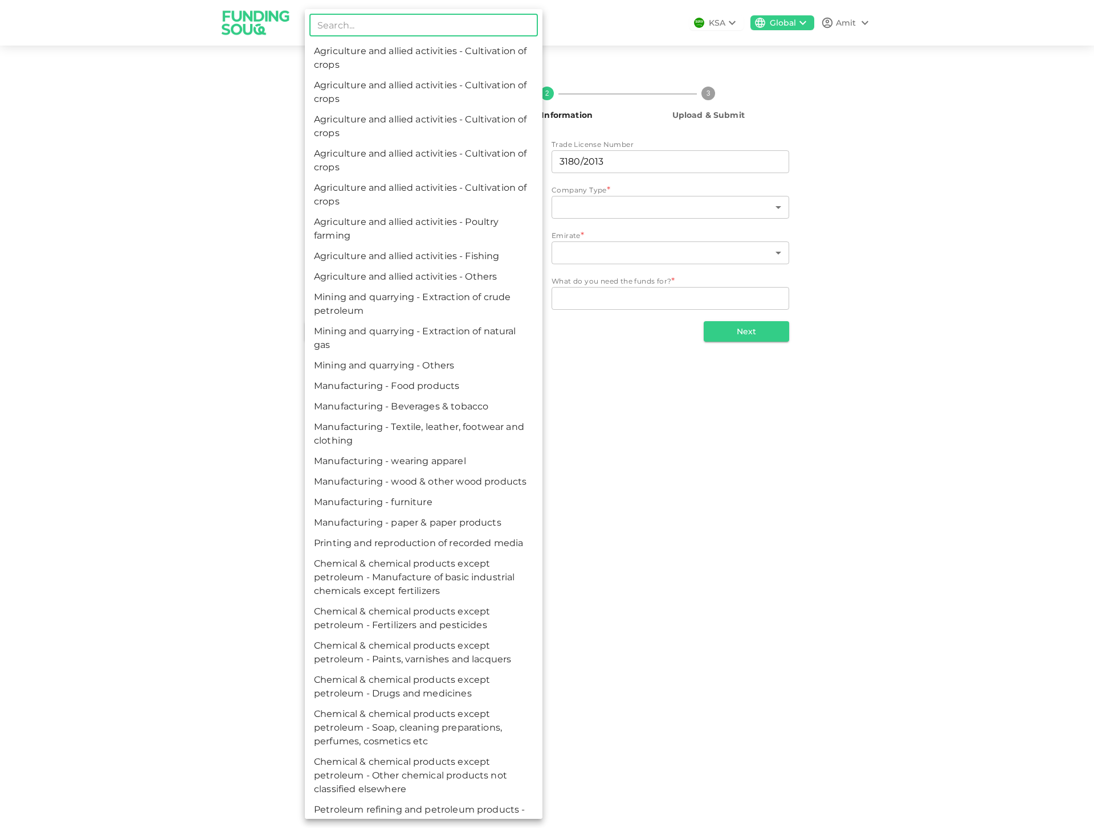
click at [396, 26] on input "text" at bounding box center [423, 25] width 228 height 23
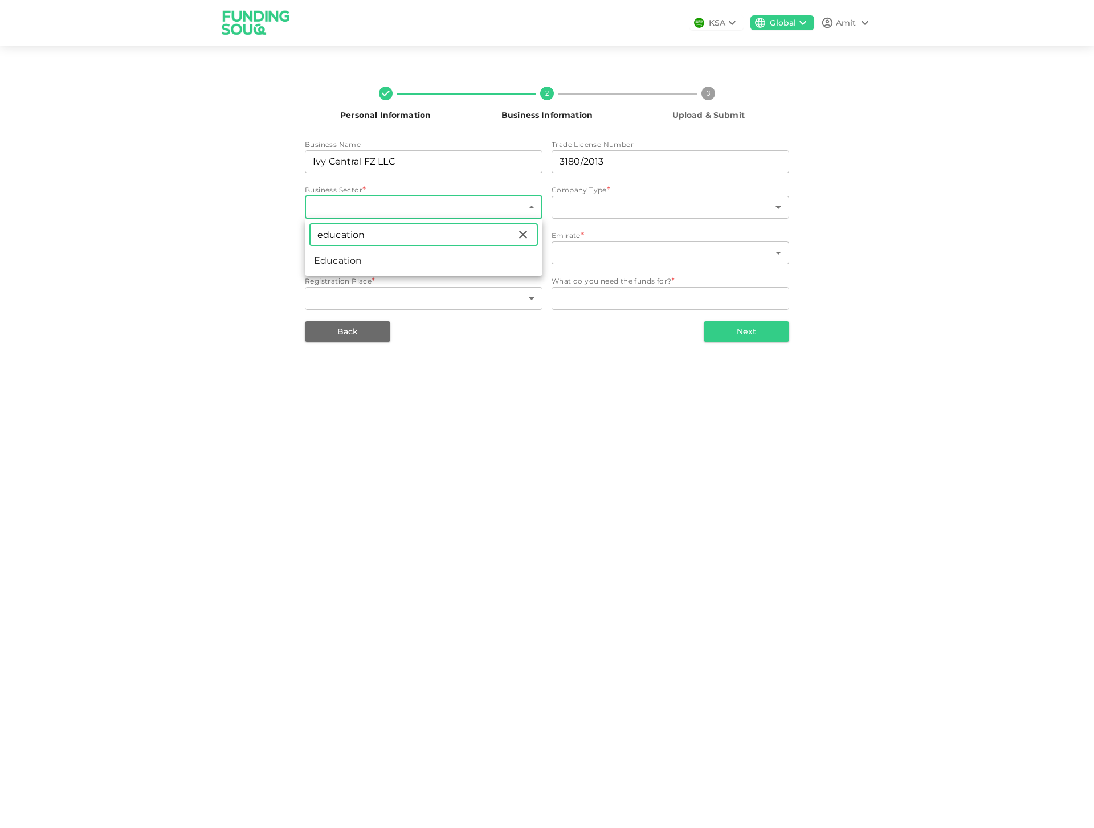
type input "education"
click at [343, 263] on li "Education" at bounding box center [423, 261] width 237 height 21
type input "115"
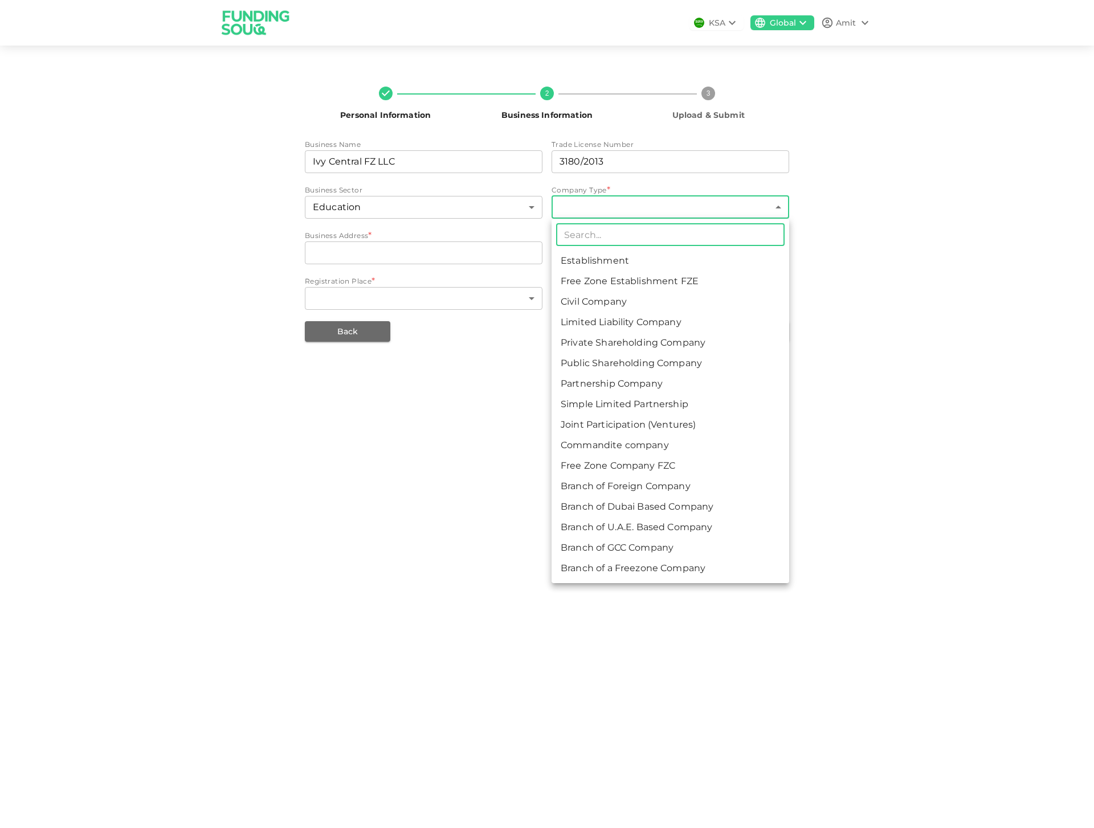
click at [599, 200] on body "KSA Global Amit Personal Information 2 Business Information 3 Upload & Submit B…" at bounding box center [547, 414] width 1094 height 828
drag, startPoint x: 604, startPoint y: 278, endPoint x: 836, endPoint y: 431, distance: 277.5
click at [836, 431] on div "​ Establishment Free Zone Establishment FZE Civil Company Limited Liability Com…" at bounding box center [547, 414] width 1094 height 828
click at [604, 466] on li "Free Zone Company FZC" at bounding box center [669, 466] width 237 height 21
type input "11"
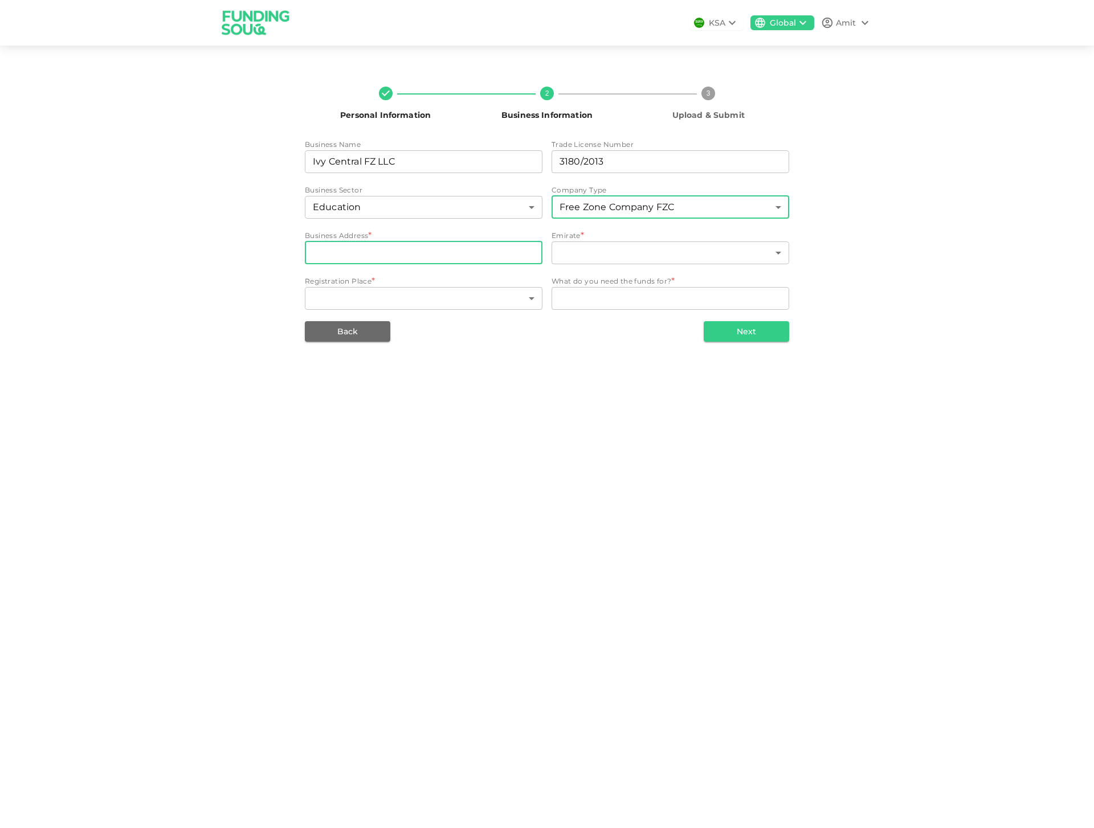
click at [403, 252] on input "businessAddress" at bounding box center [423, 252] width 237 height 23
type input "The Onyx Towers - Office 313, UAE Biz Zone - P3 Floor, Tower 1 - The Greens"
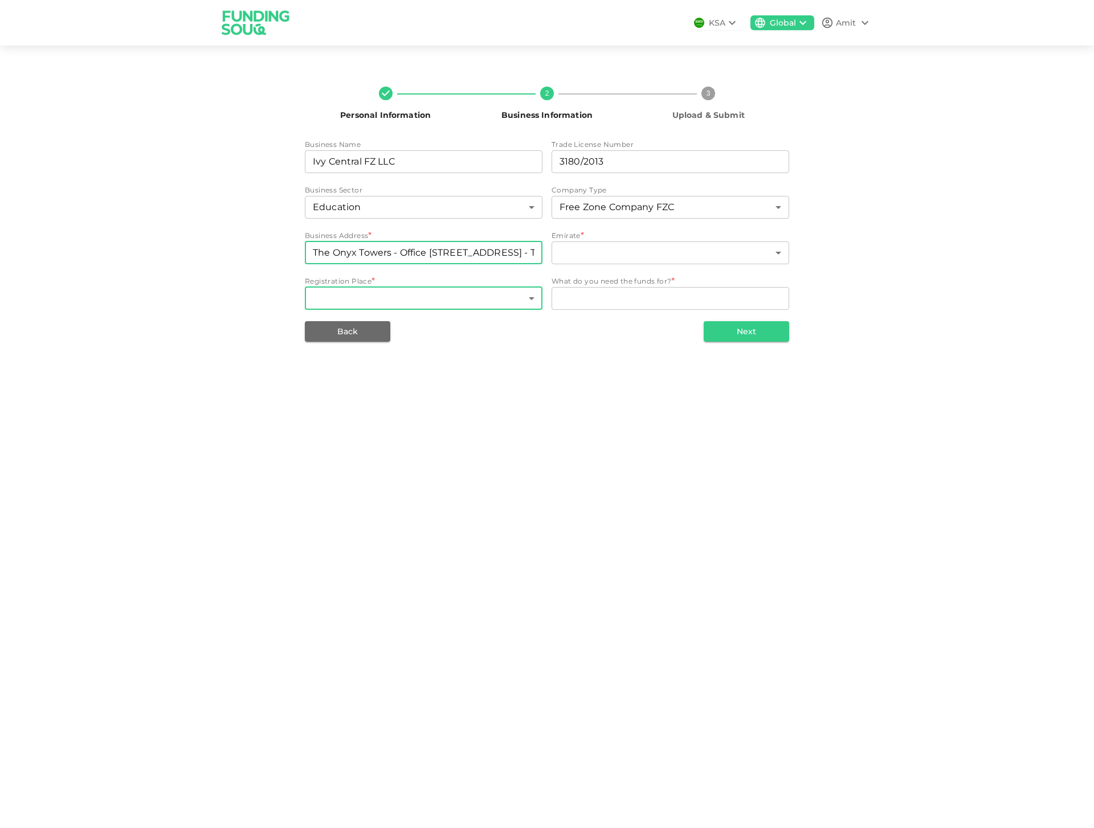
type input "11"
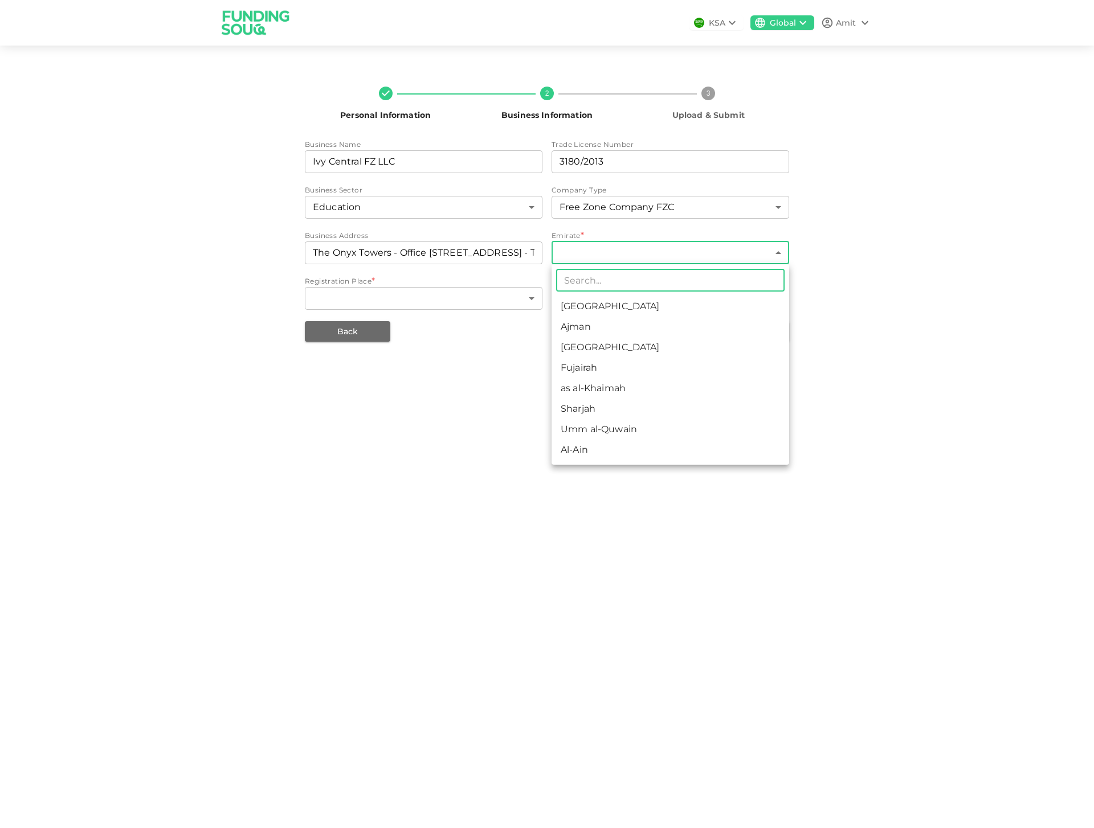
click at [660, 253] on body "KSA Global Amit Personal Information 2 Business Information 3 Upload & Submit B…" at bounding box center [547, 414] width 1094 height 828
click at [588, 370] on li "Fujairah" at bounding box center [669, 368] width 237 height 21
type input "4"
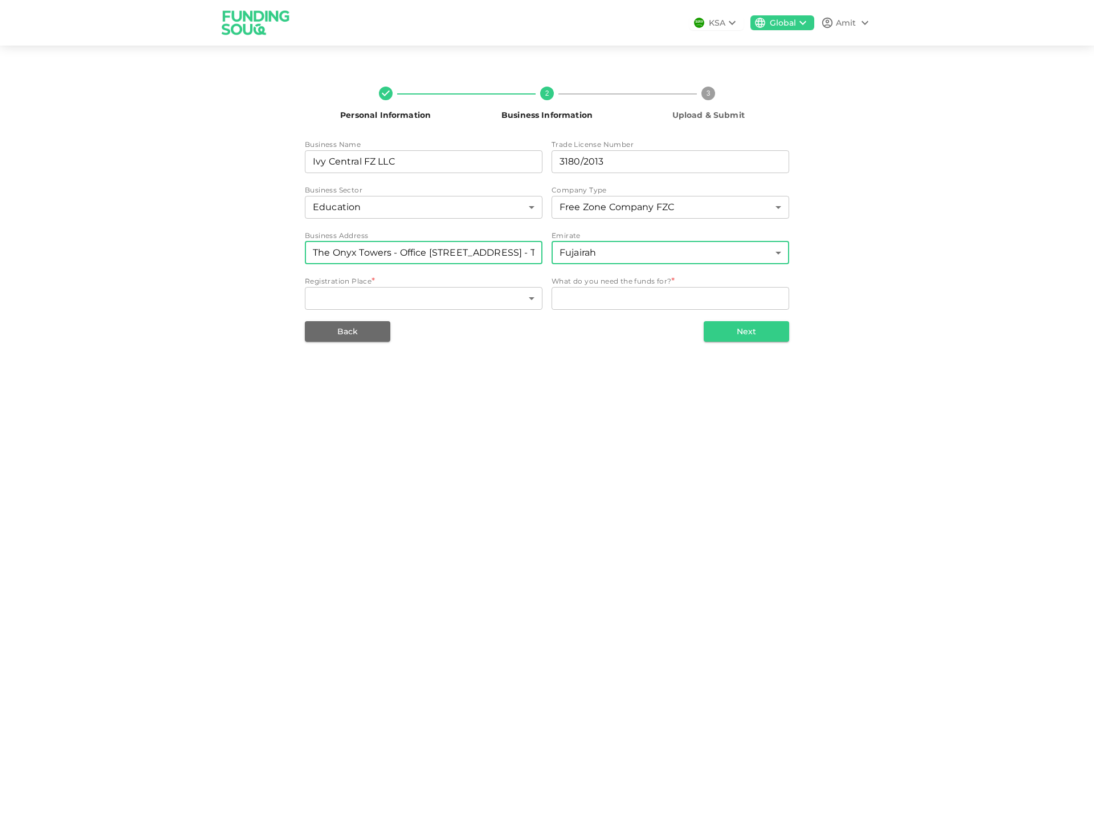
scroll to position [0, 121]
drag, startPoint x: 310, startPoint y: 251, endPoint x: 701, endPoint y: 252, distance: 390.7
click at [701, 252] on div "Business Name businessName Ivy Central FZ LLC businessName Trade License Number…" at bounding box center [547, 225] width 484 height 173
drag, startPoint x: 386, startPoint y: 254, endPoint x: 253, endPoint y: 241, distance: 132.7
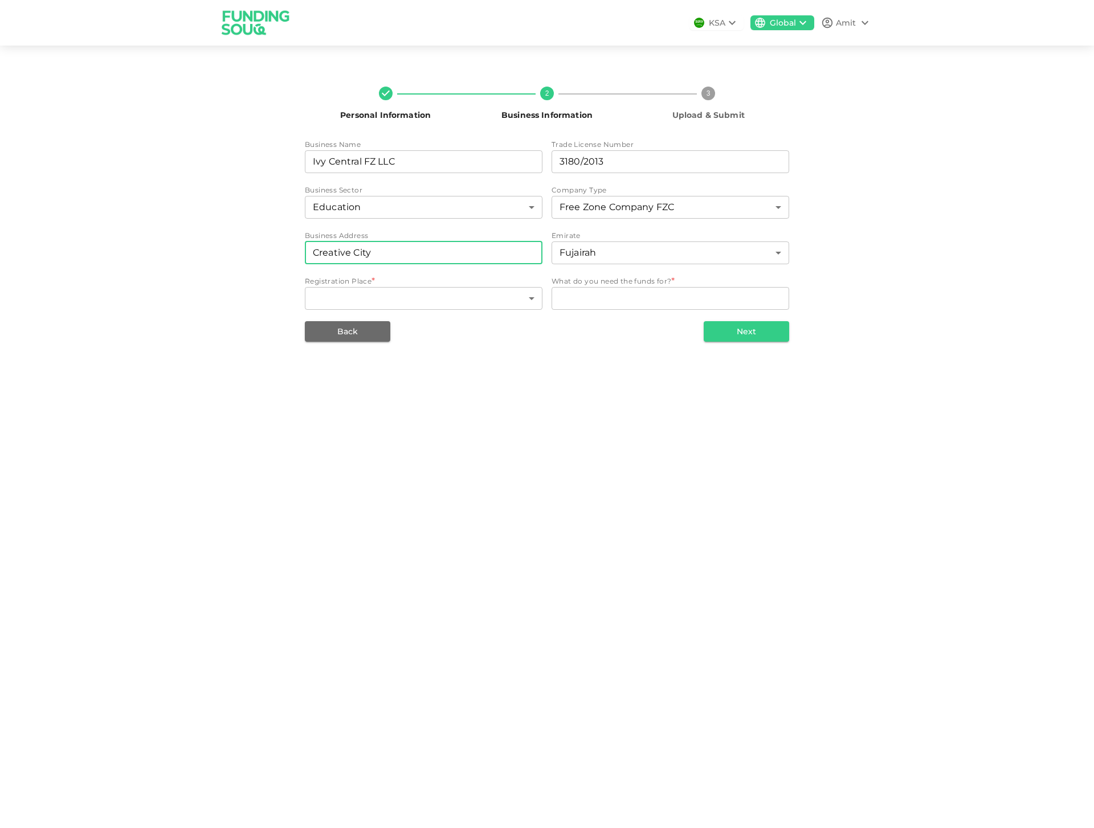
click at [253, 241] on div "Personal Information 2 Business Information 3 Upload & Submit Business Name bus…" at bounding box center [546, 209] width 649 height 264
paste input "M1 Floor, Twin Towers - Shk. Hamad Bin Abdullah Al Sharqi St - Mraisheed - Fuja…"
drag, startPoint x: 386, startPoint y: 251, endPoint x: 777, endPoint y: 257, distance: 391.3
click at [777, 257] on div "Business Name businessName Ivy Central FZ LLC businessName Trade License Number…" at bounding box center [547, 225] width 484 height 173
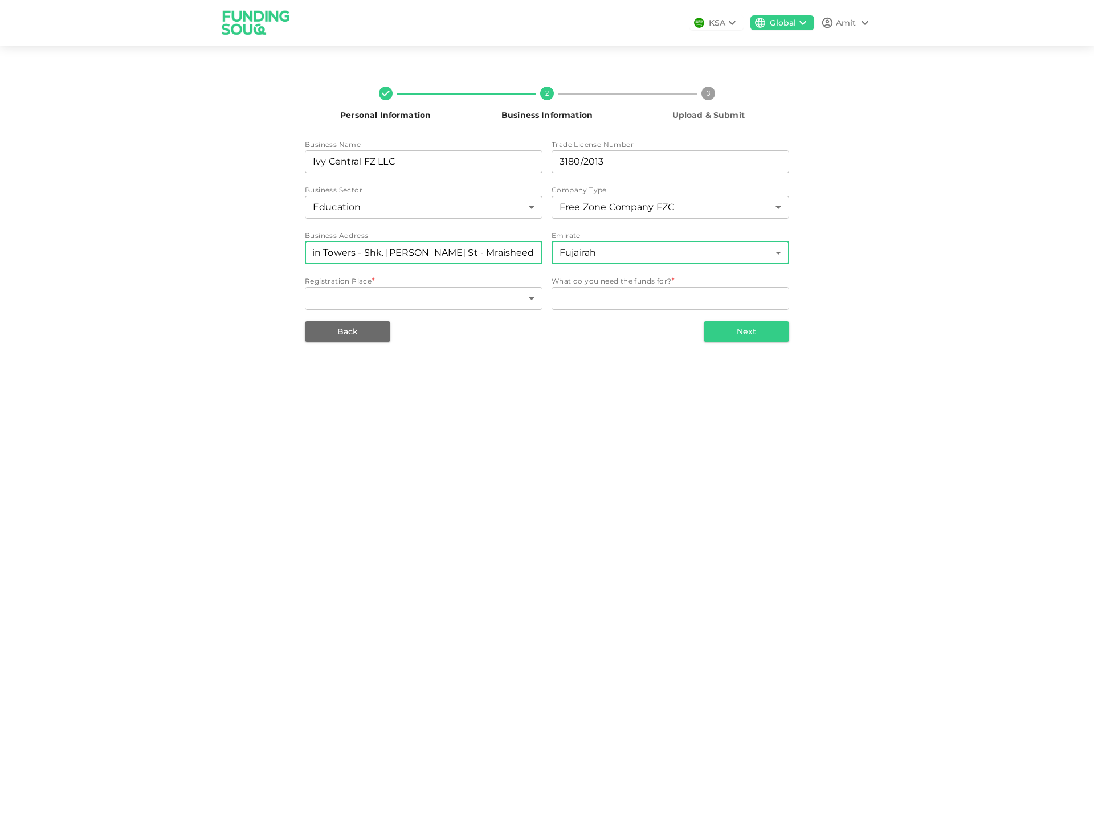
scroll to position [0, 118]
type input "M1 Floor, Twin Towers - Shk. [PERSON_NAME] St - Mraisheed"
click at [594, 469] on div "KSA Global Amit Personal Information 2 Business Information 3 Upload & Submit B…" at bounding box center [547, 414] width 1094 height 828
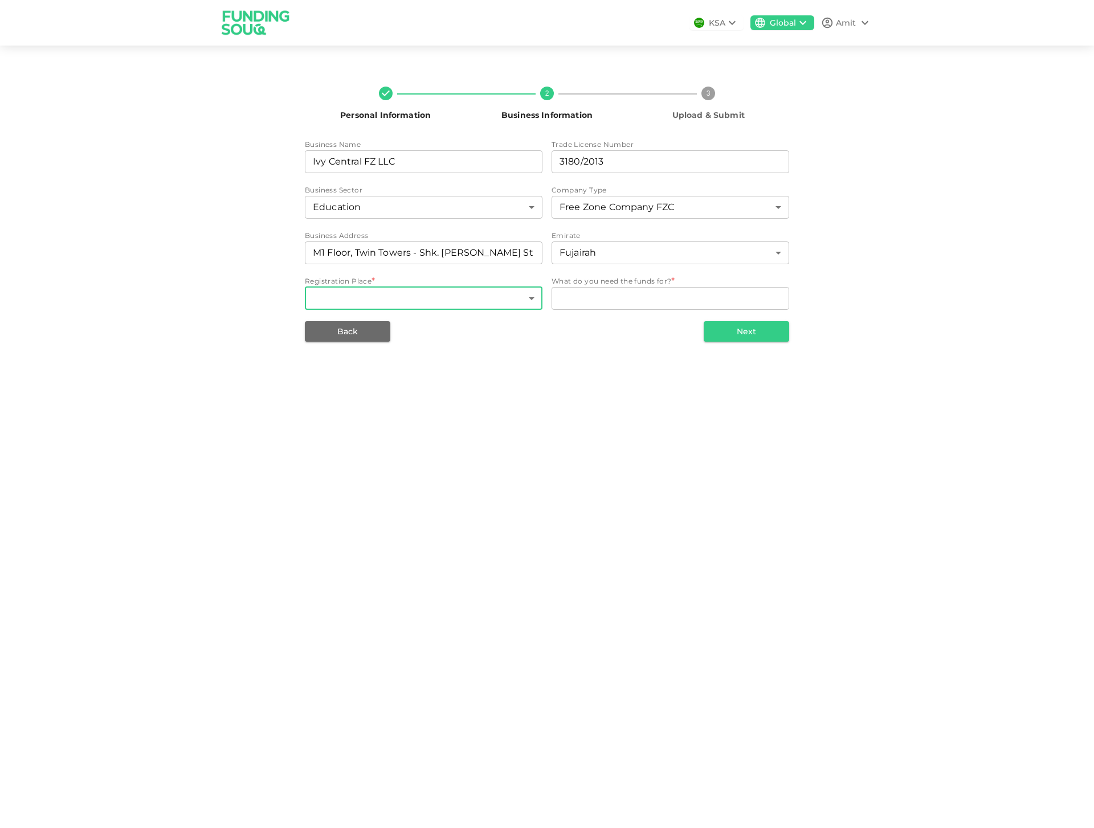
click at [448, 302] on body "KSA Global Amit Personal Information 2 Business Information 3 Upload & Submit B…" at bounding box center [547, 414] width 1094 height 828
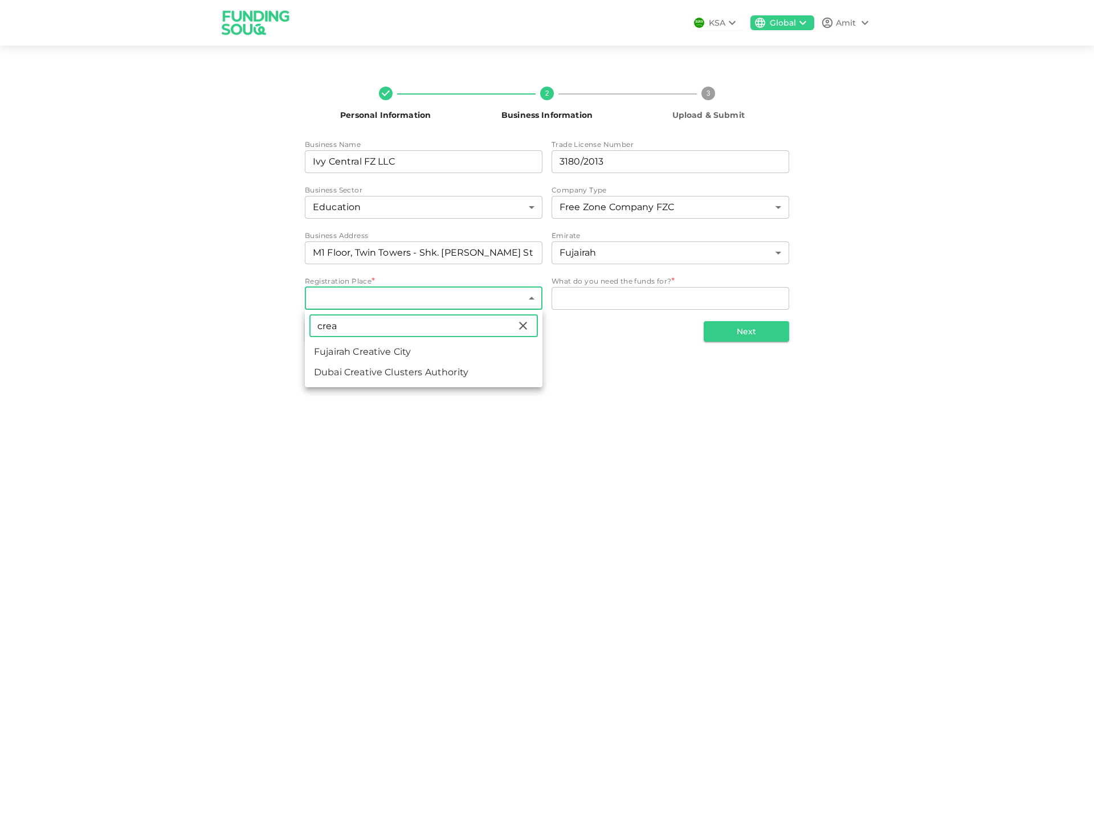
type input "crea"
click at [387, 347] on li "Fujairah Creative City" at bounding box center [423, 352] width 237 height 21
type input "56"
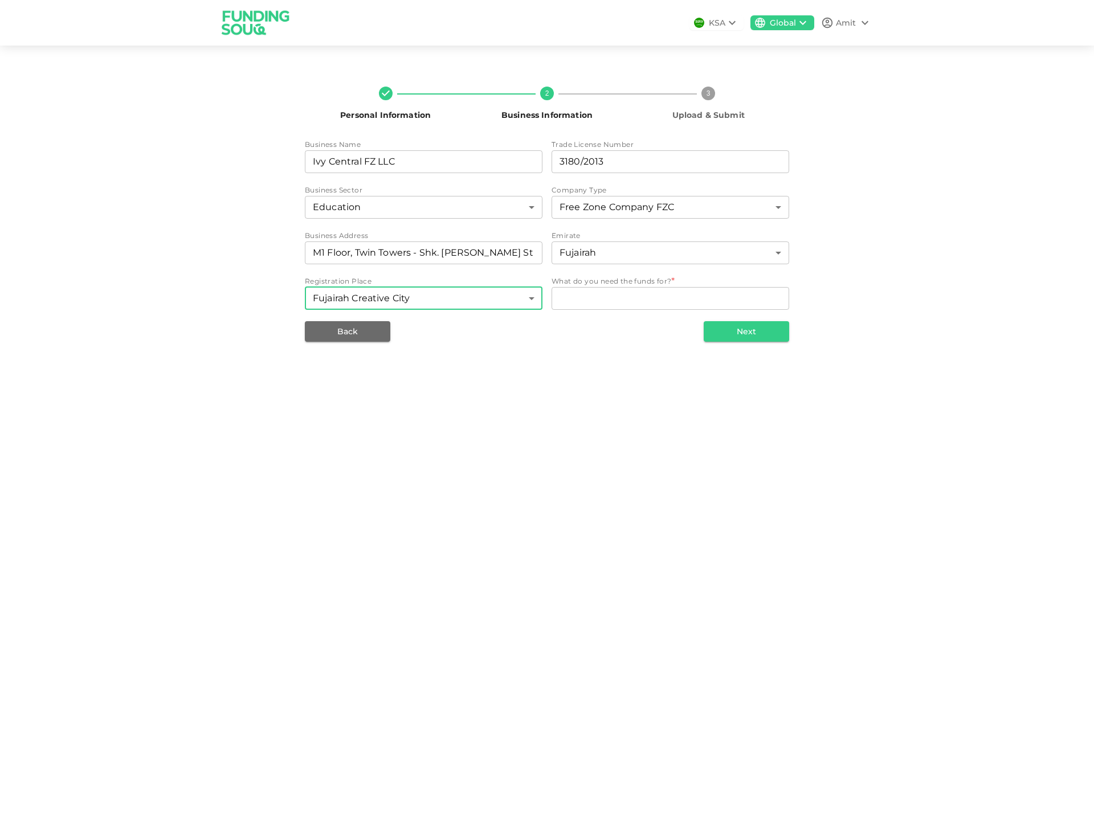
click at [601, 358] on div "Personal Information 2 Business Information 3 Upload & Submit Business Name bus…" at bounding box center [547, 209] width 1094 height 301
click at [613, 300] on textarea "WhatDoYouNeedFundsFor" at bounding box center [670, 298] width 222 height 13
type textarea "M"
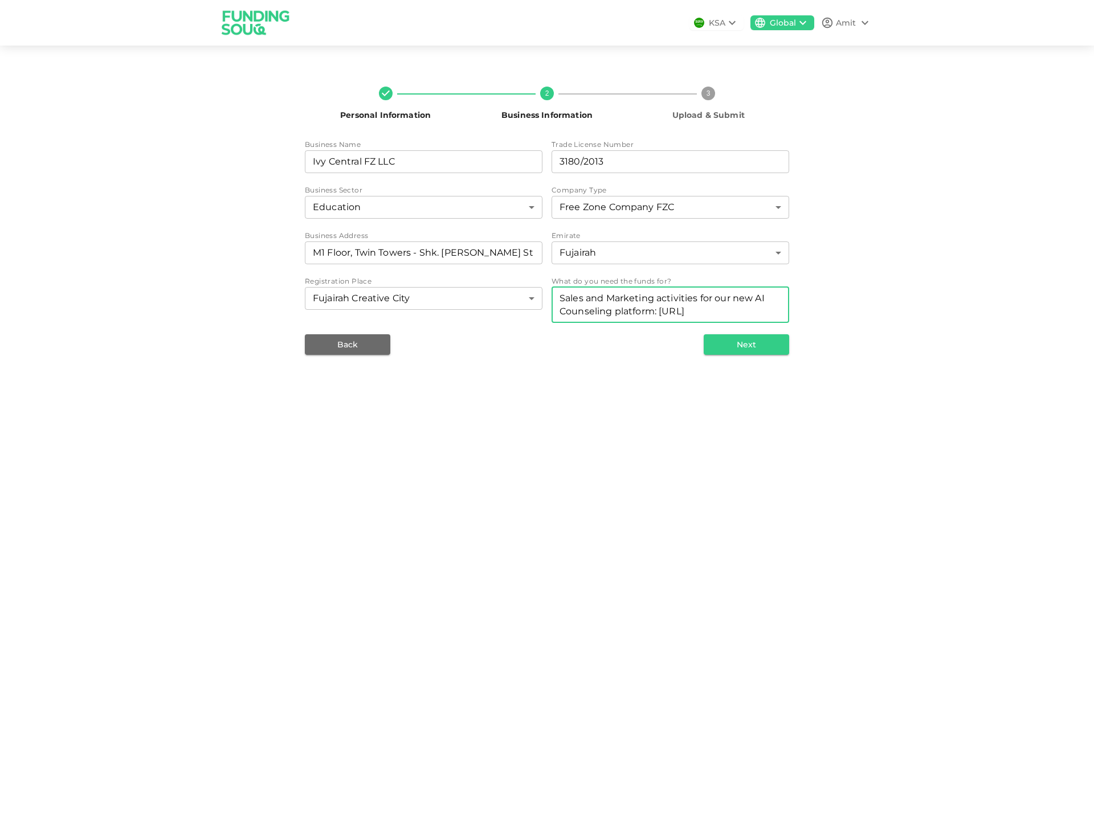
type textarea "Sales and Marketing activities for our new AI Counseling platform: [URL]"
click at [611, 448] on div "KSA Global Amit Personal Information 2 Business Information 3 Upload & Submit B…" at bounding box center [547, 414] width 1094 height 828
click at [753, 343] on button "Next" at bounding box center [745, 344] width 85 height 21
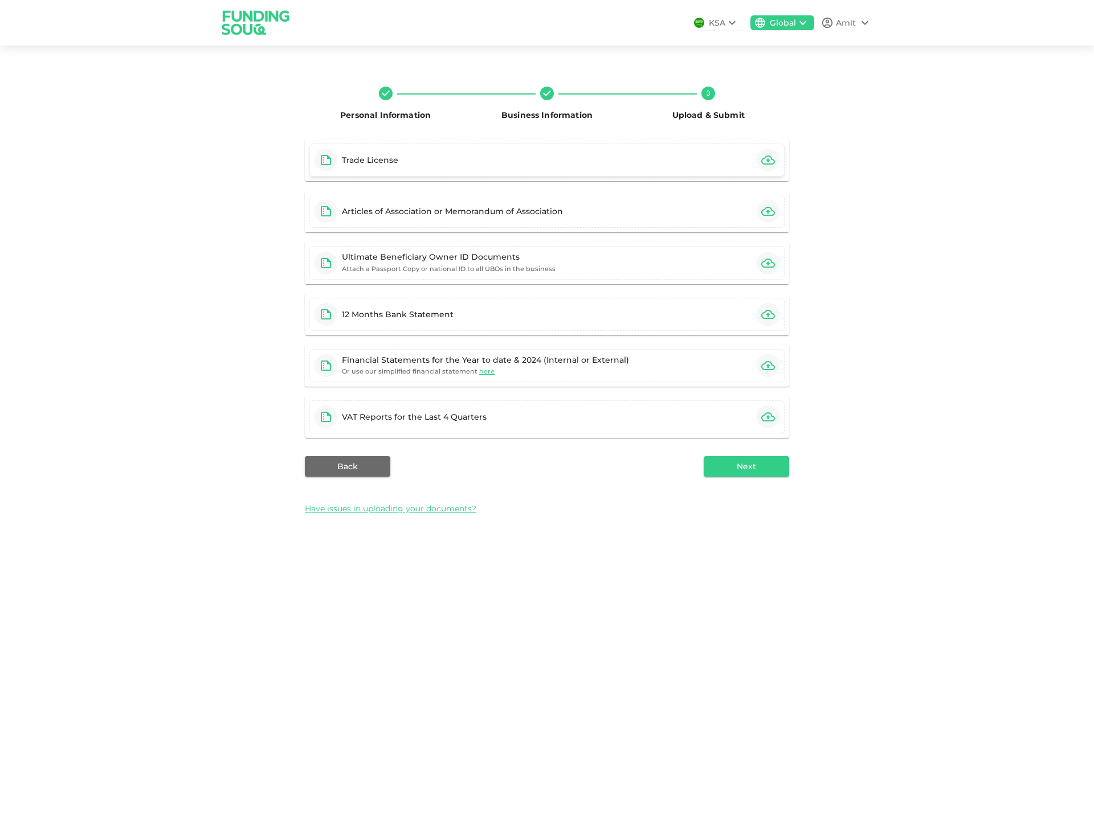
click at [765, 163] on icon "button" at bounding box center [768, 160] width 14 height 14
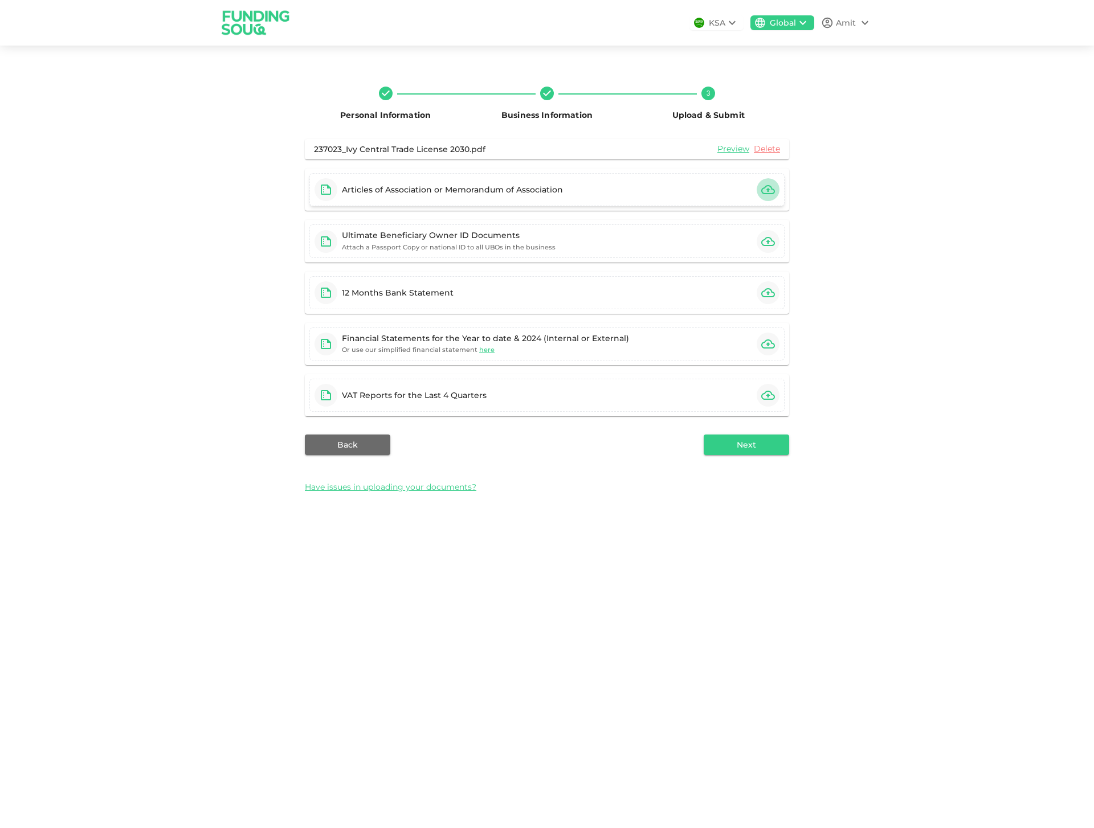
click at [766, 193] on icon "button" at bounding box center [768, 189] width 14 height 9
click at [747, 440] on button "Next" at bounding box center [745, 445] width 85 height 21
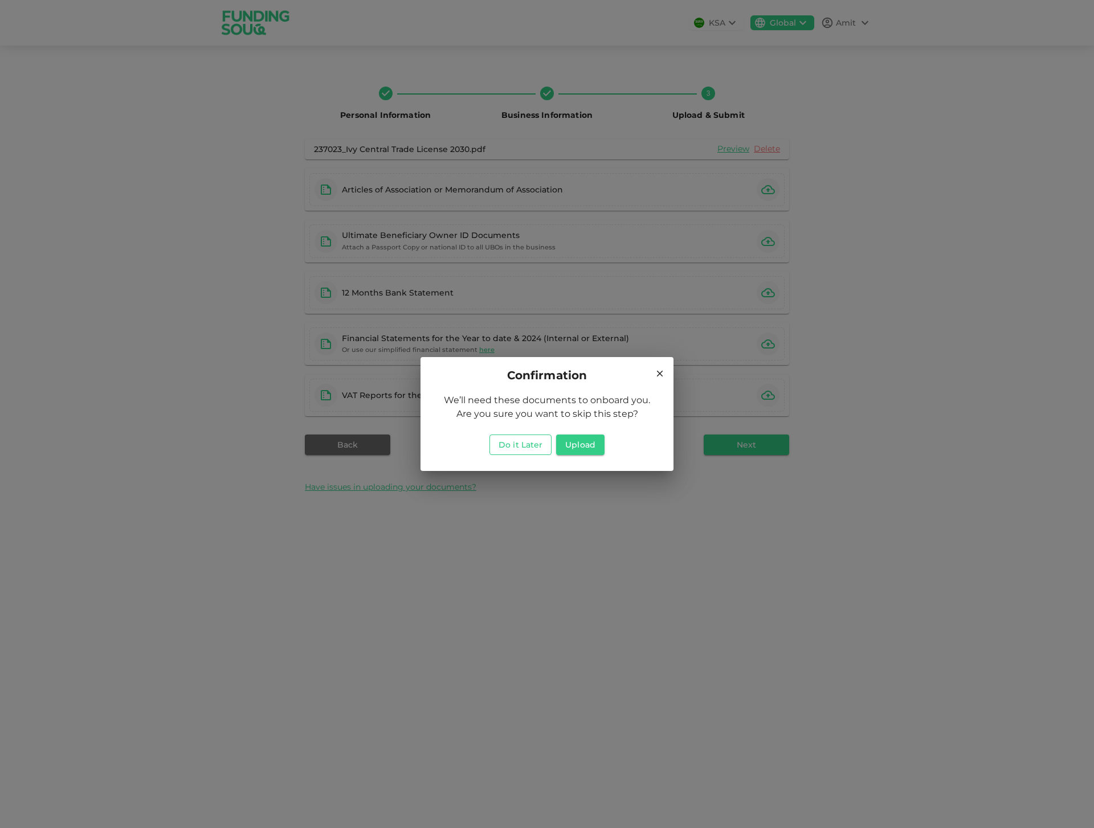
click at [529, 443] on button "Do it Later" at bounding box center [520, 445] width 62 height 21
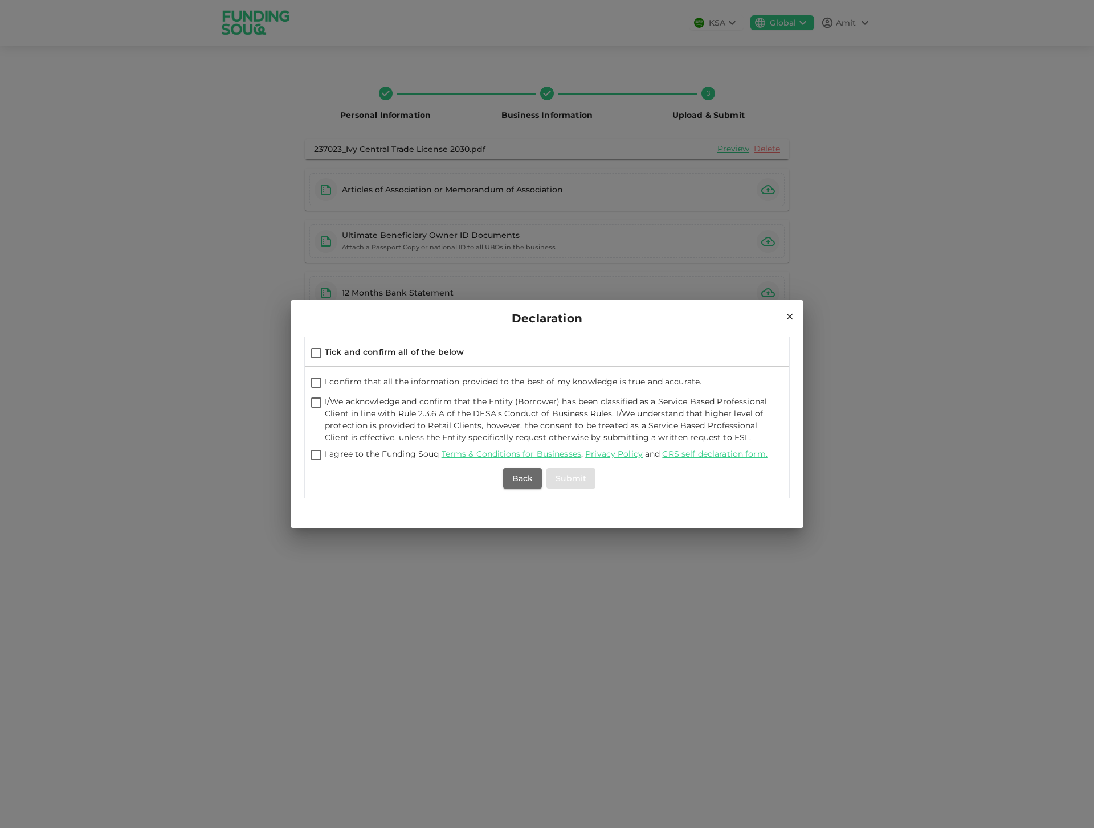
click at [793, 318] on icon at bounding box center [789, 317] width 10 height 10
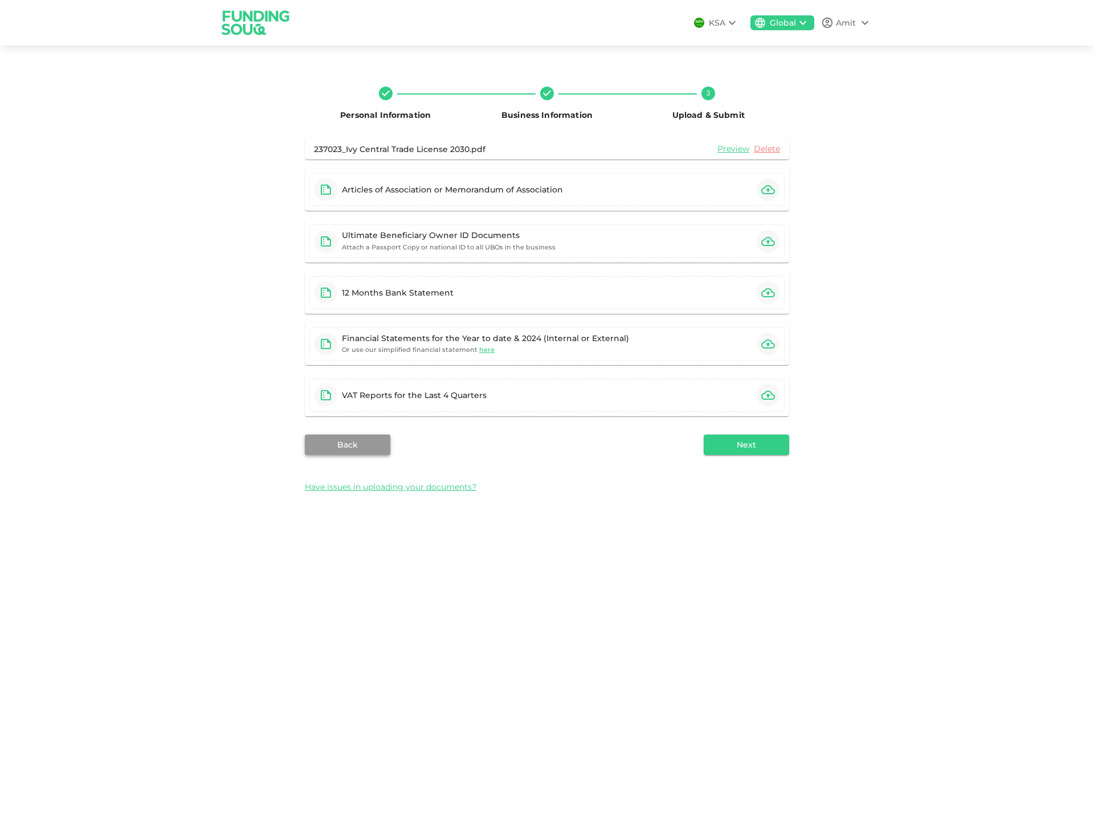
click at [366, 443] on button "Back" at bounding box center [347, 445] width 85 height 21
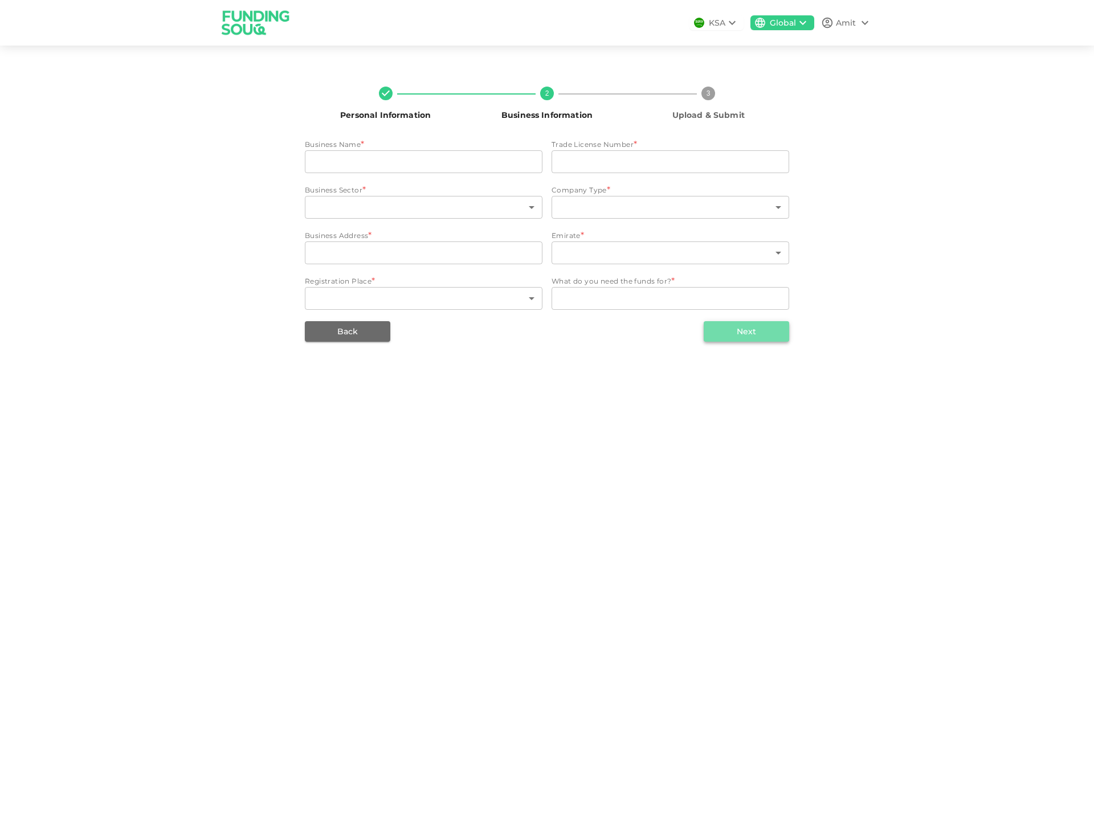
type input "Ivy Central FZ LLC"
type input "3180/2013"
type input "115"
type input "11"
type input "M1 Floor, Twin Towers - Shk. [PERSON_NAME] St - Mraisheed"
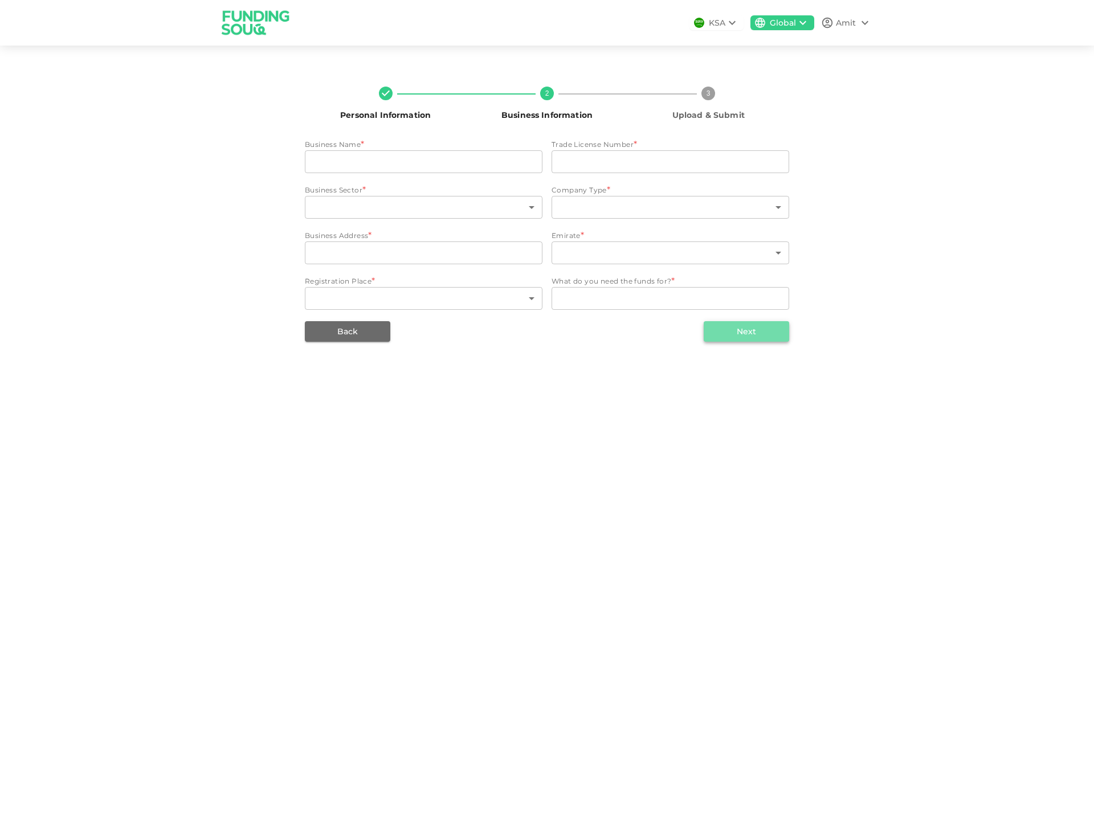
type input "4"
type input "56"
type textarea "Sales and Marketing activities for our new AI Counseling platform: [URL]"
click at [756, 331] on div "Business Name * businessName Ivy Central FZ LLC businessName Trade License Numb…" at bounding box center [547, 240] width 484 height 203
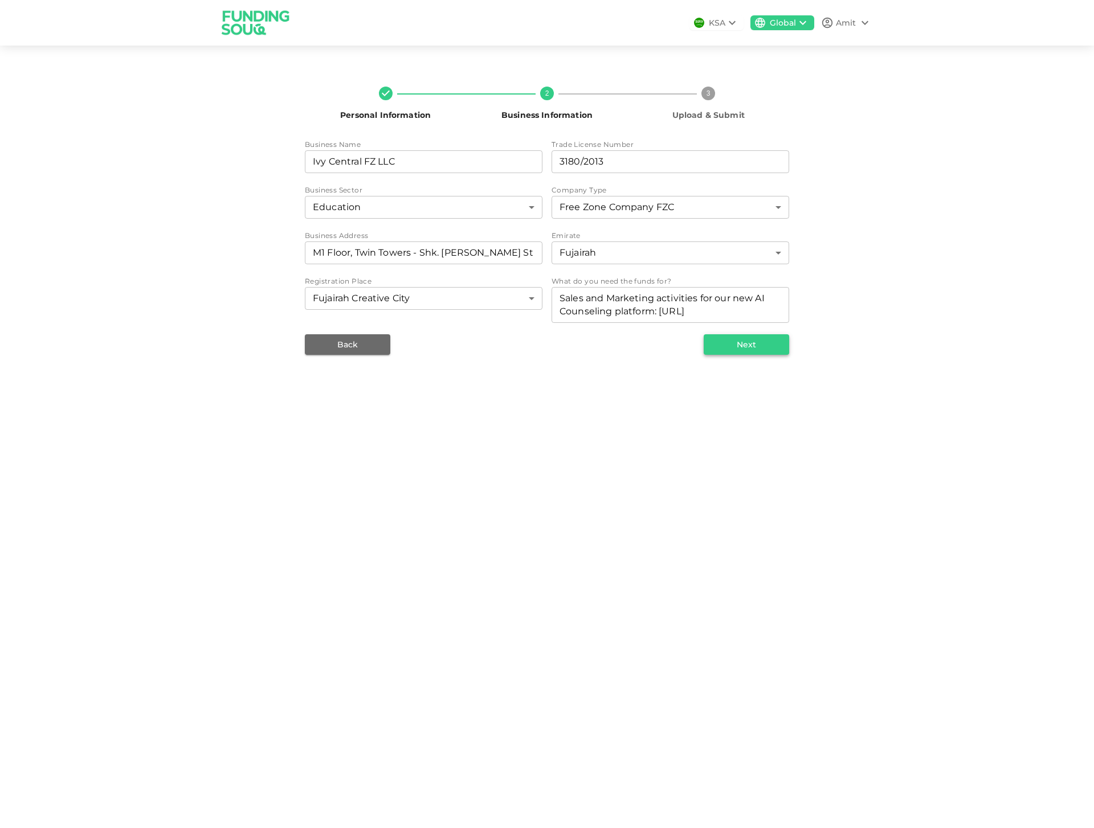
click at [750, 342] on button "Next" at bounding box center [745, 344] width 85 height 21
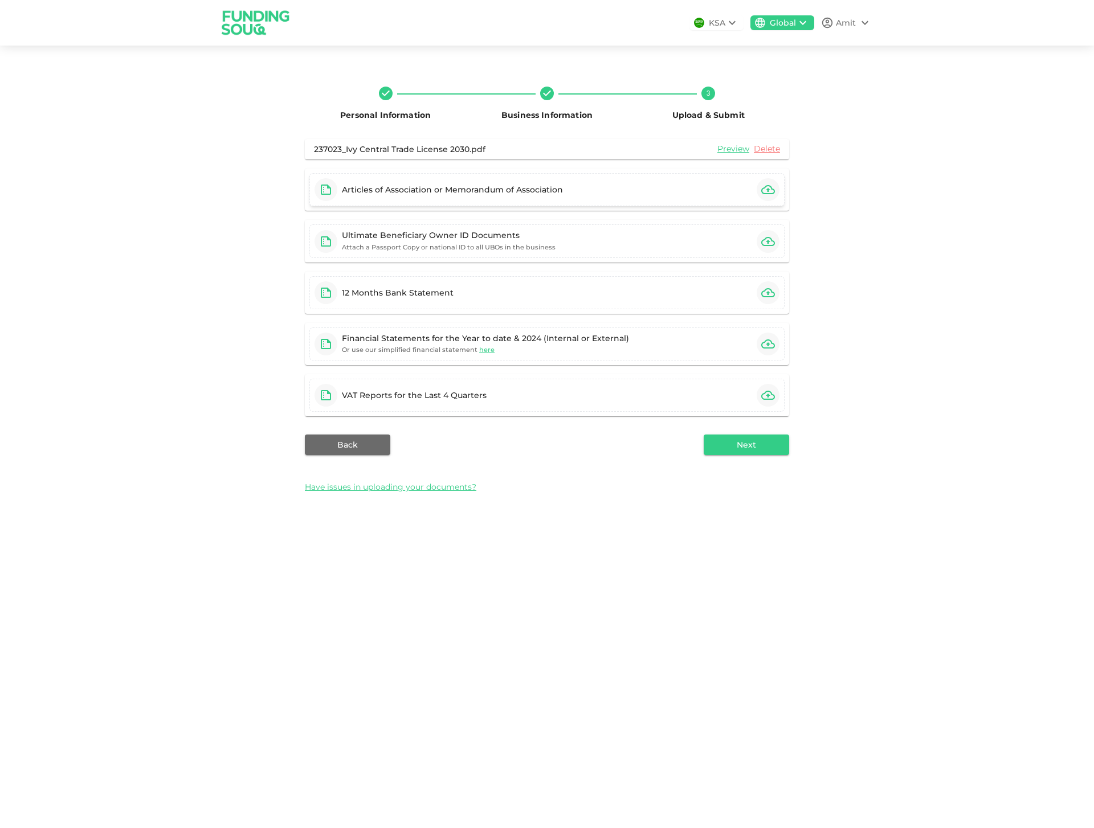
click at [770, 191] on icon "button" at bounding box center [768, 190] width 14 height 14
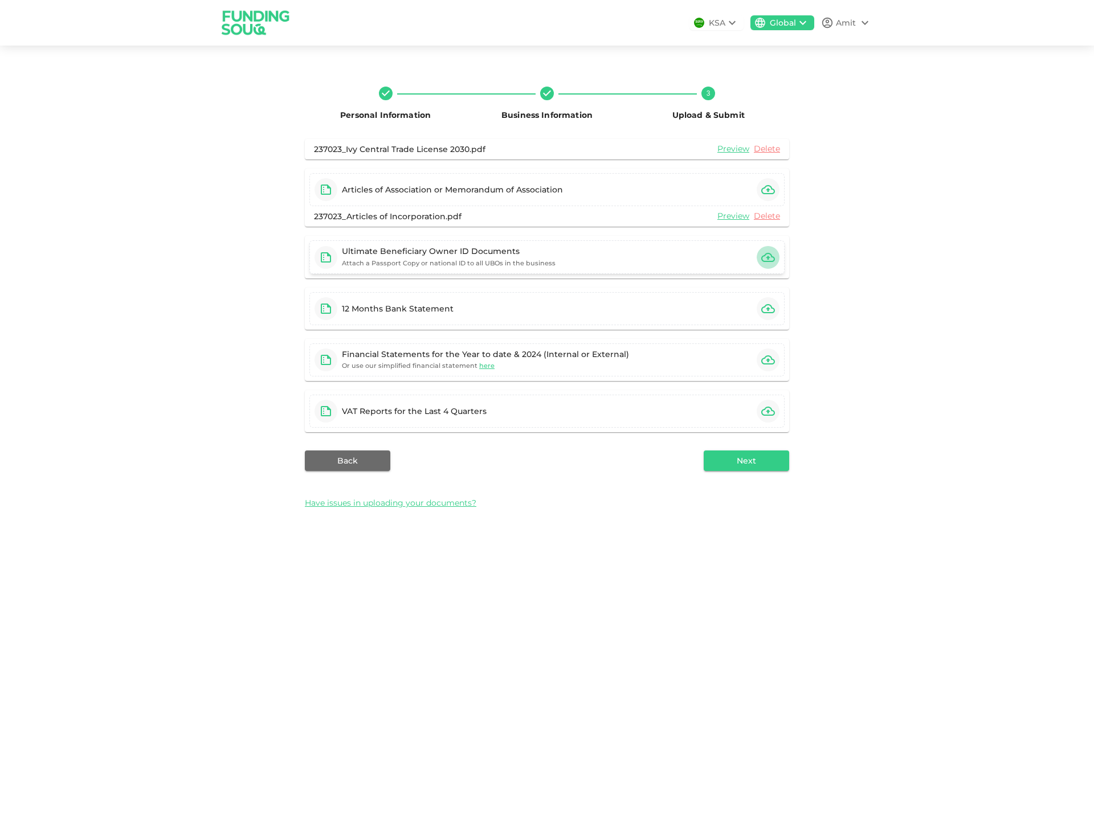
click at [769, 256] on icon "button" at bounding box center [768, 258] width 14 height 14
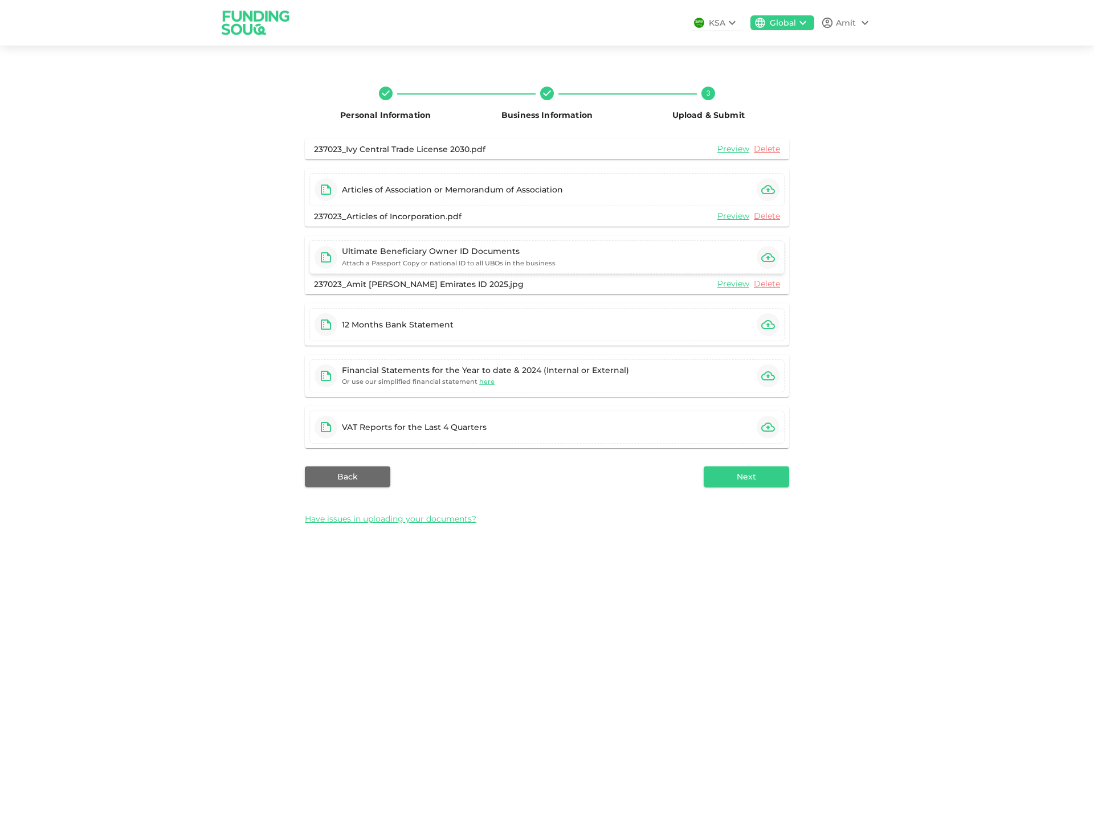
click at [771, 256] on icon "button" at bounding box center [768, 257] width 14 height 9
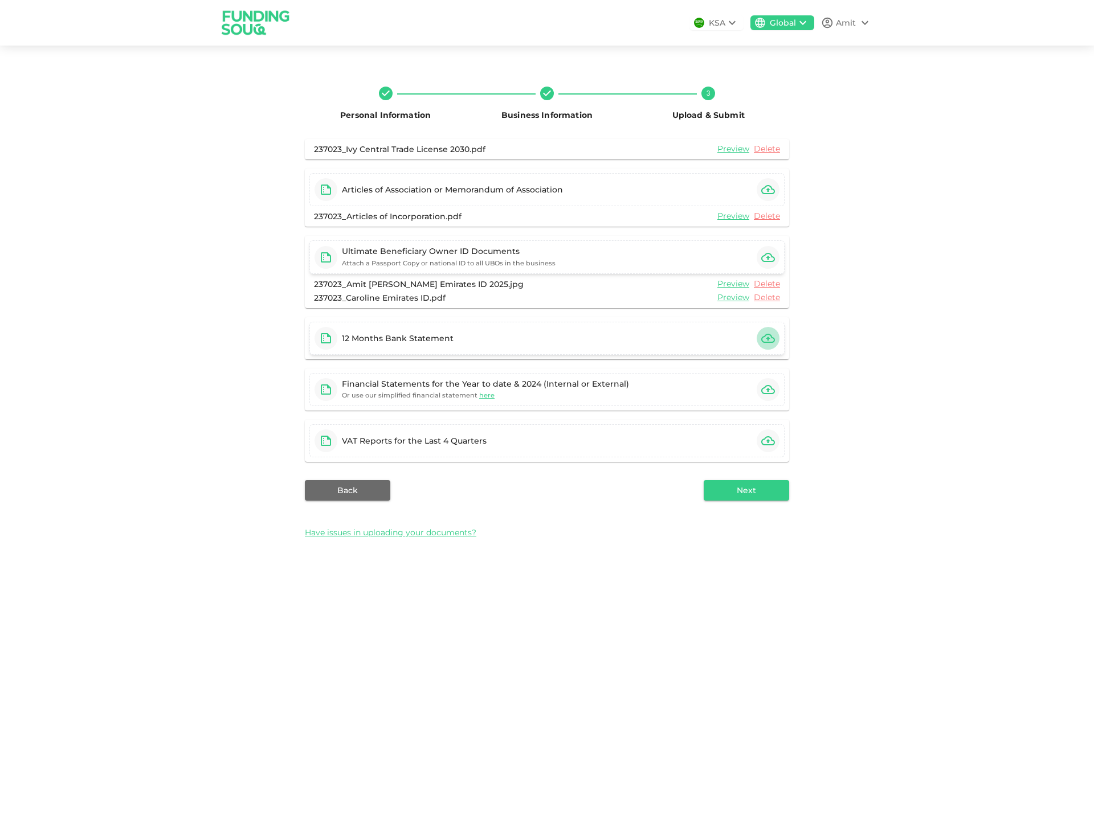
click at [766, 337] on icon "button" at bounding box center [768, 338] width 14 height 14
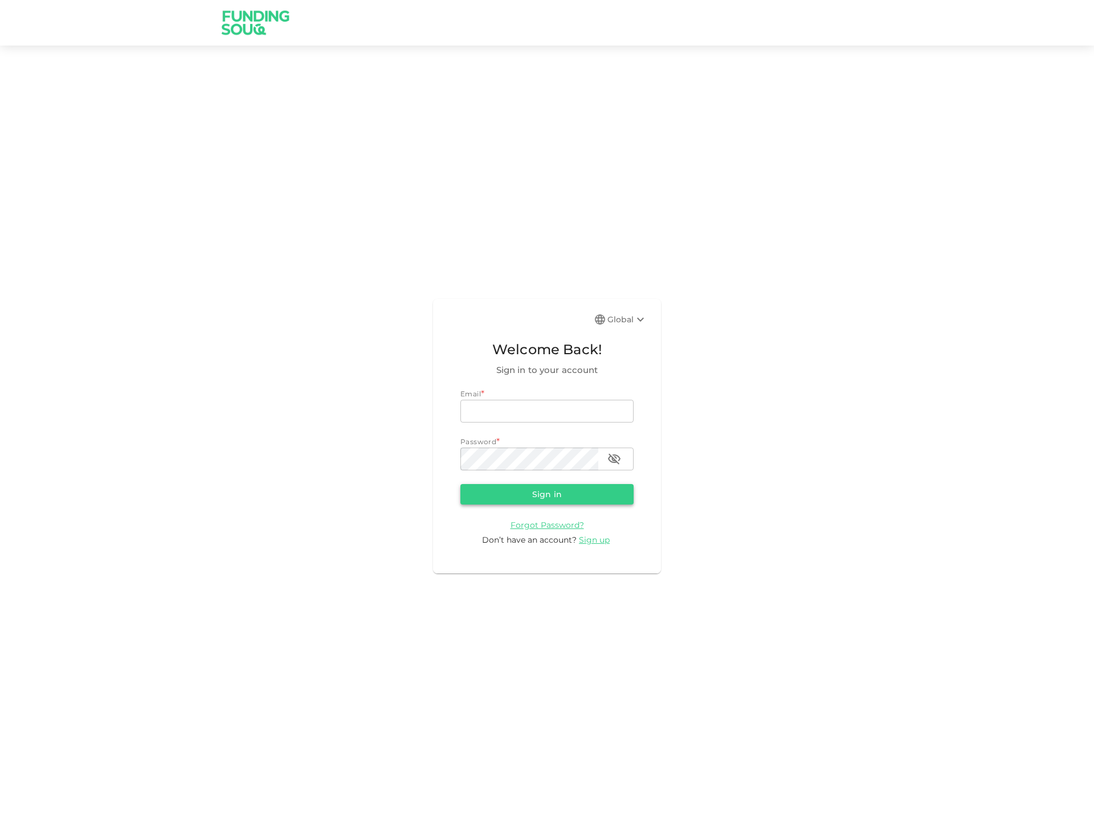
type input "[PERSON_NAME][EMAIL_ADDRESS][DOMAIN_NAME]"
click at [551, 499] on button "Sign in" at bounding box center [546, 494] width 173 height 21
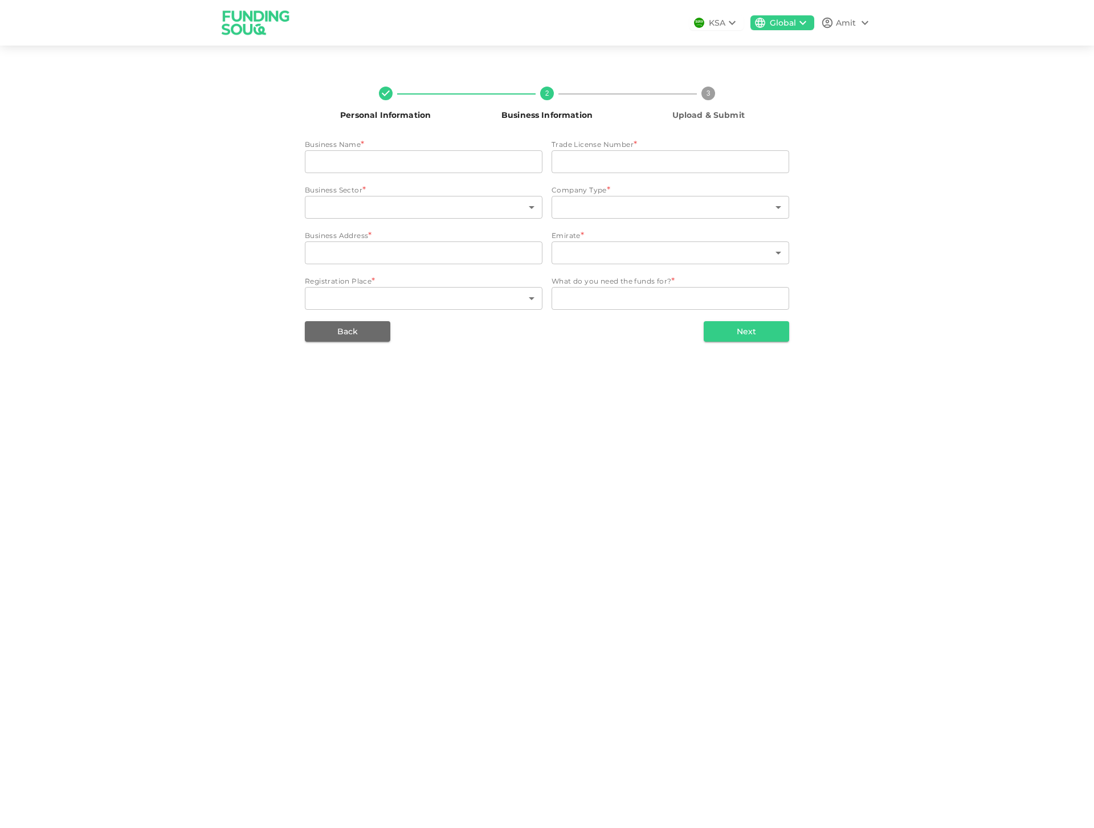
type input "Ivy Central FZ LLC"
type input "3180/2013"
type input "115"
type input "11"
type input "M1 Floor, Twin Towers - Shk. [PERSON_NAME] St - Mraisheed"
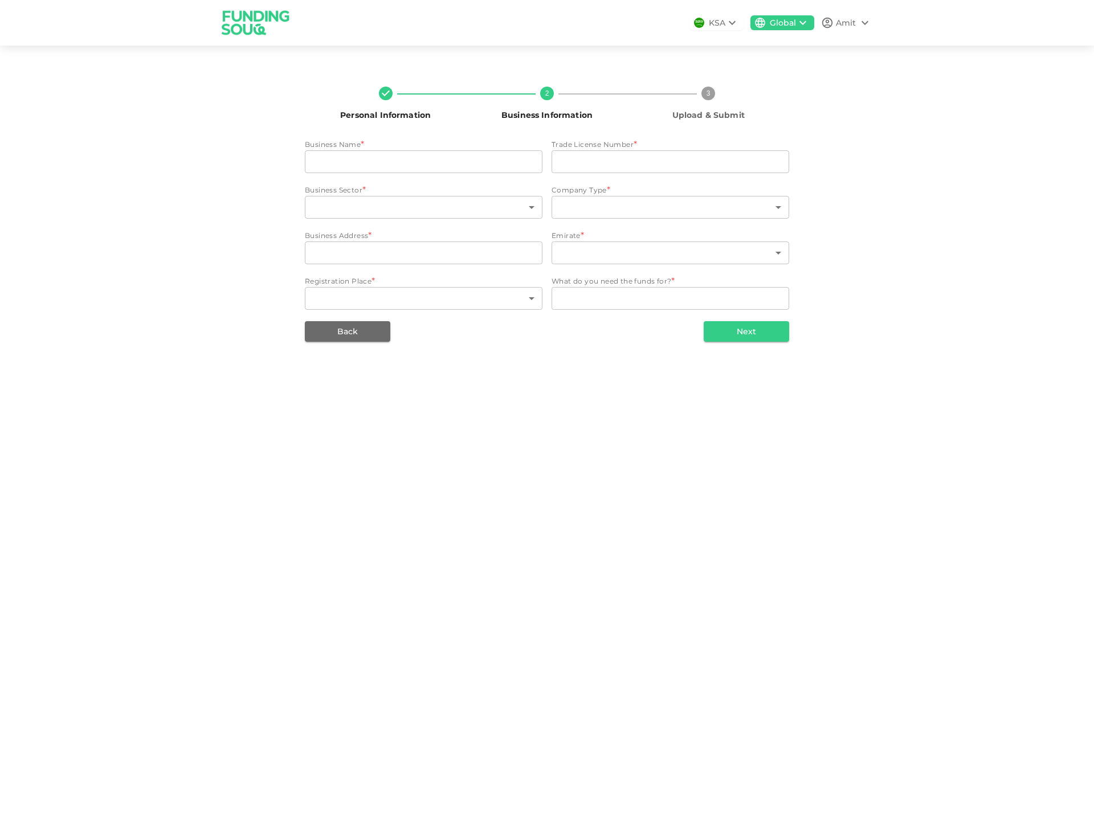
type input "4"
type input "56"
type textarea "Sales and Marketing activities for our new AI Counseling platform: [URL]"
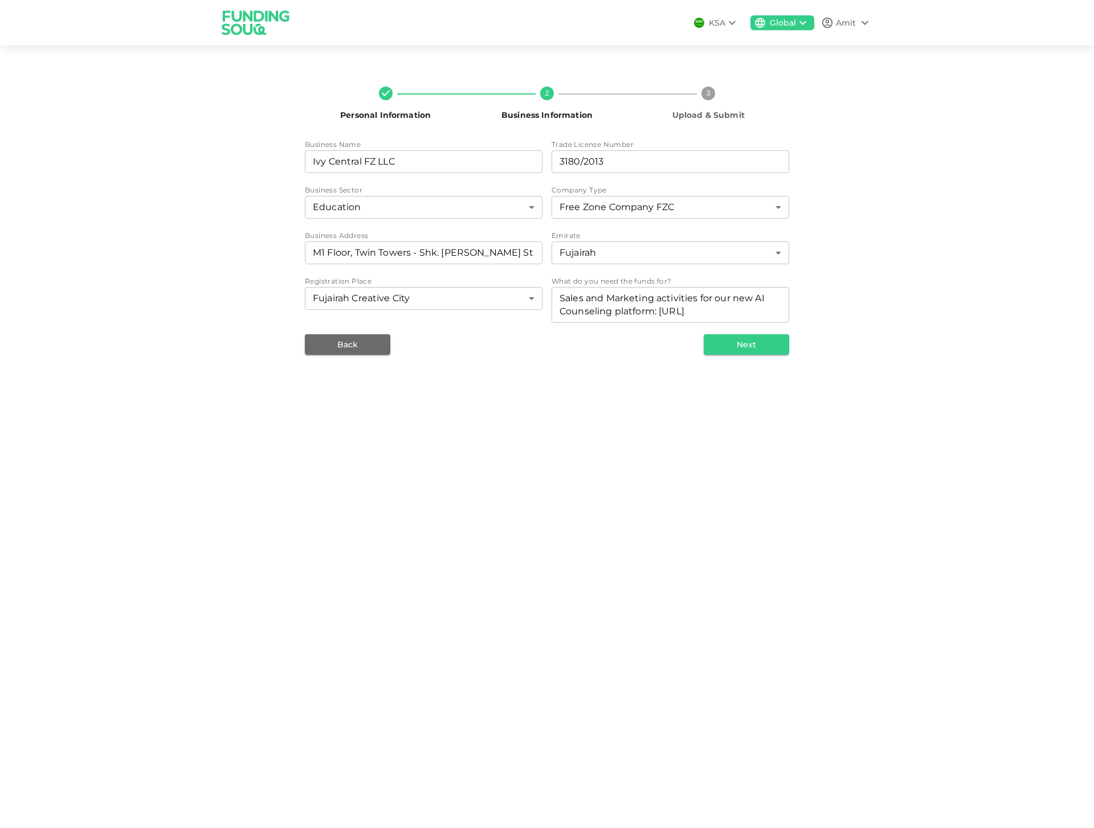
click at [707, 95] on text "3" at bounding box center [708, 93] width 4 height 8
click at [772, 347] on button "Next" at bounding box center [745, 344] width 85 height 21
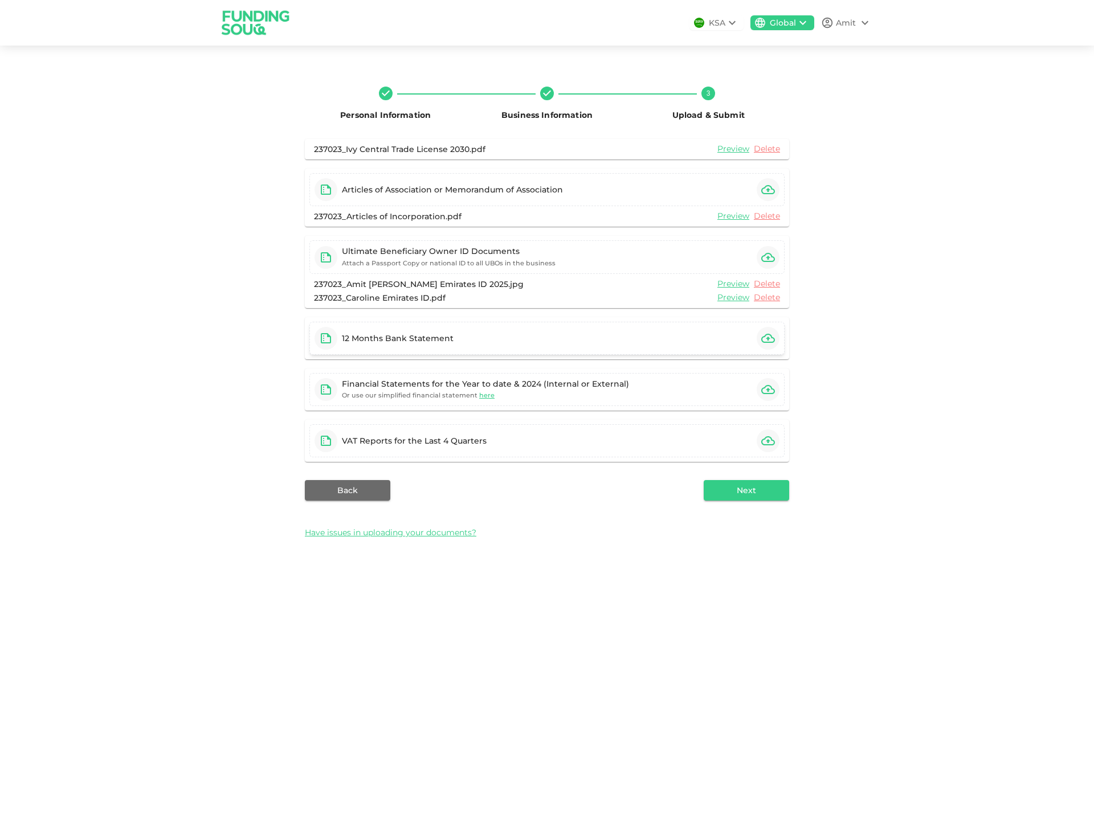
click at [769, 336] on icon "button" at bounding box center [768, 338] width 14 height 14
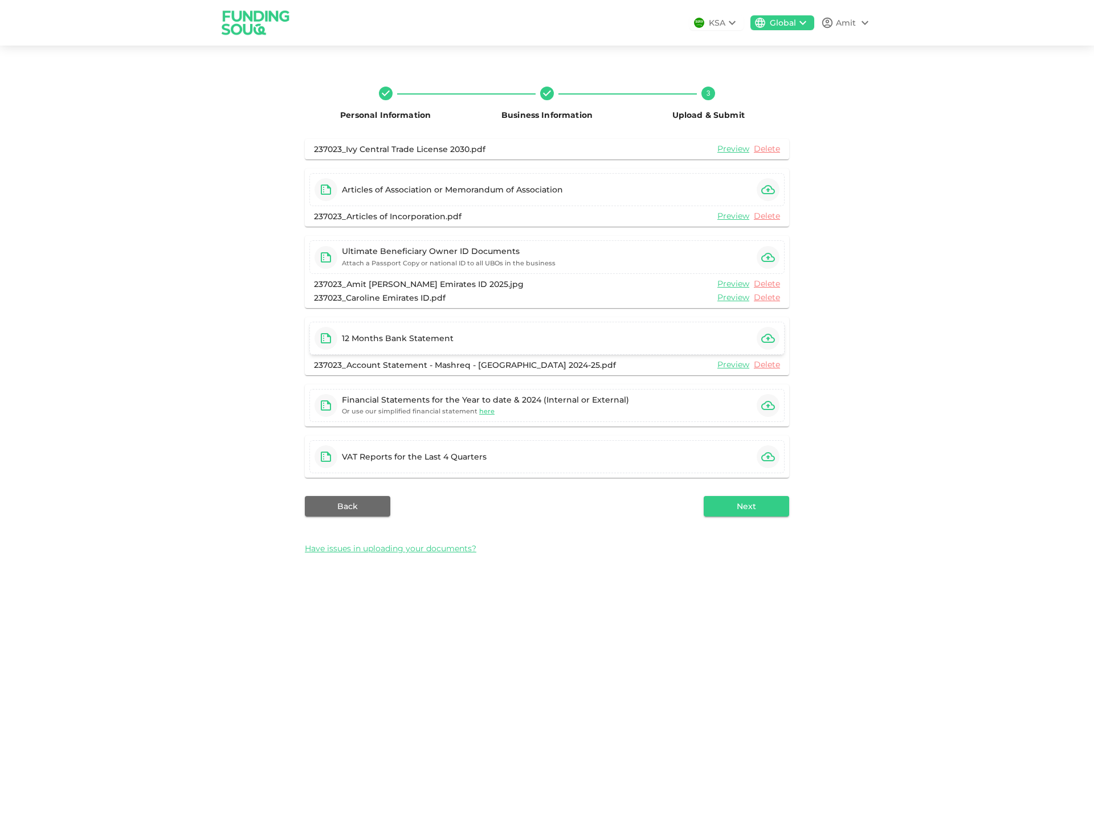
click at [763, 338] on icon "button" at bounding box center [768, 338] width 14 height 14
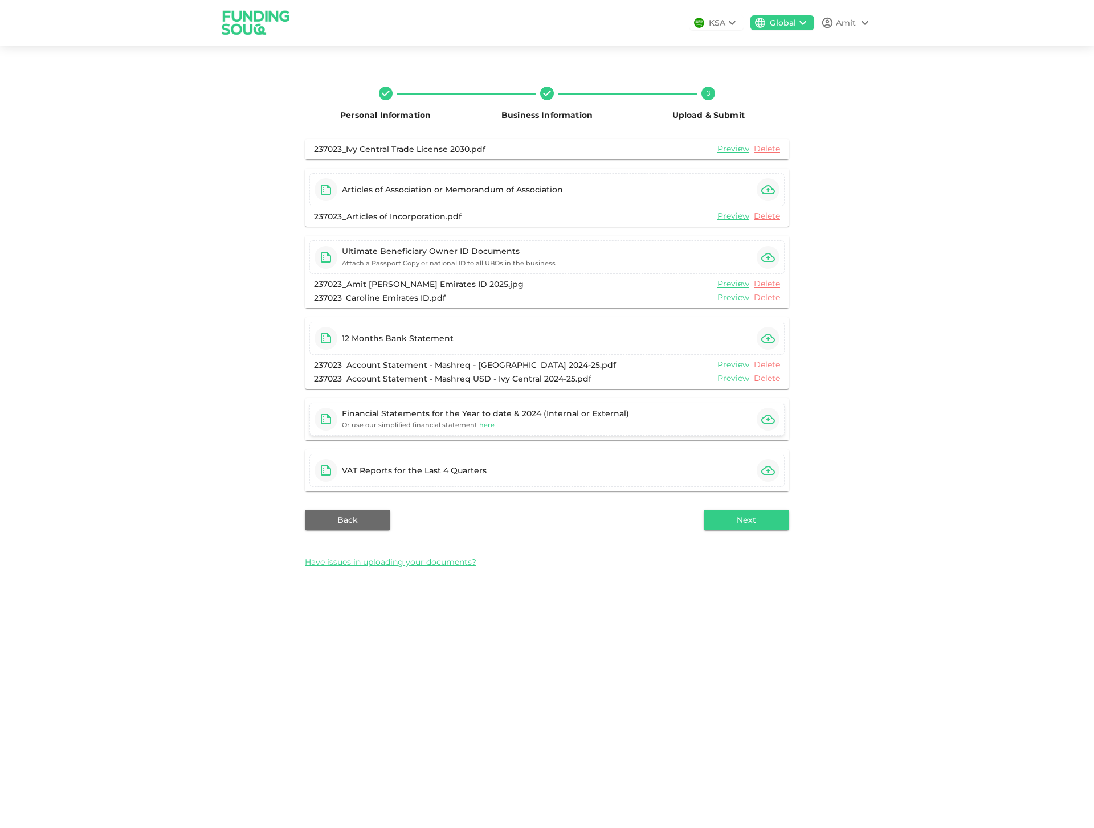
click at [767, 416] on icon "button" at bounding box center [768, 419] width 14 height 14
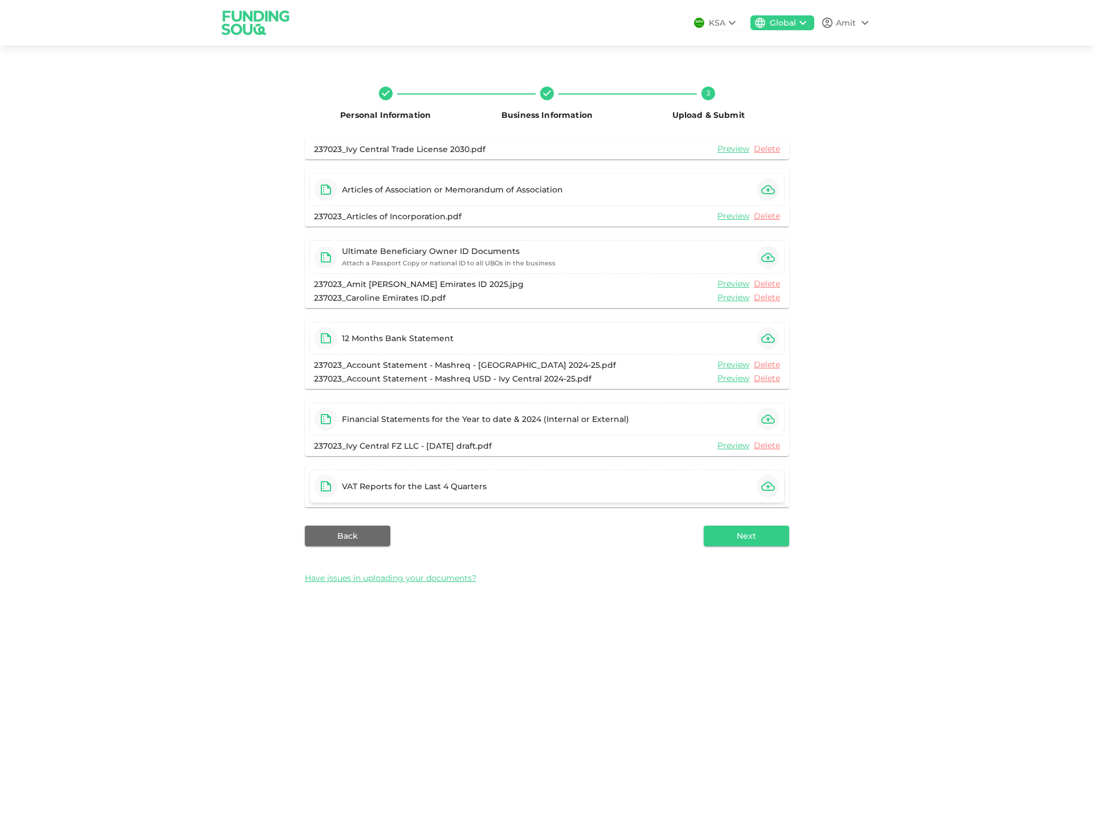
click at [768, 486] on icon "button" at bounding box center [768, 486] width 14 height 9
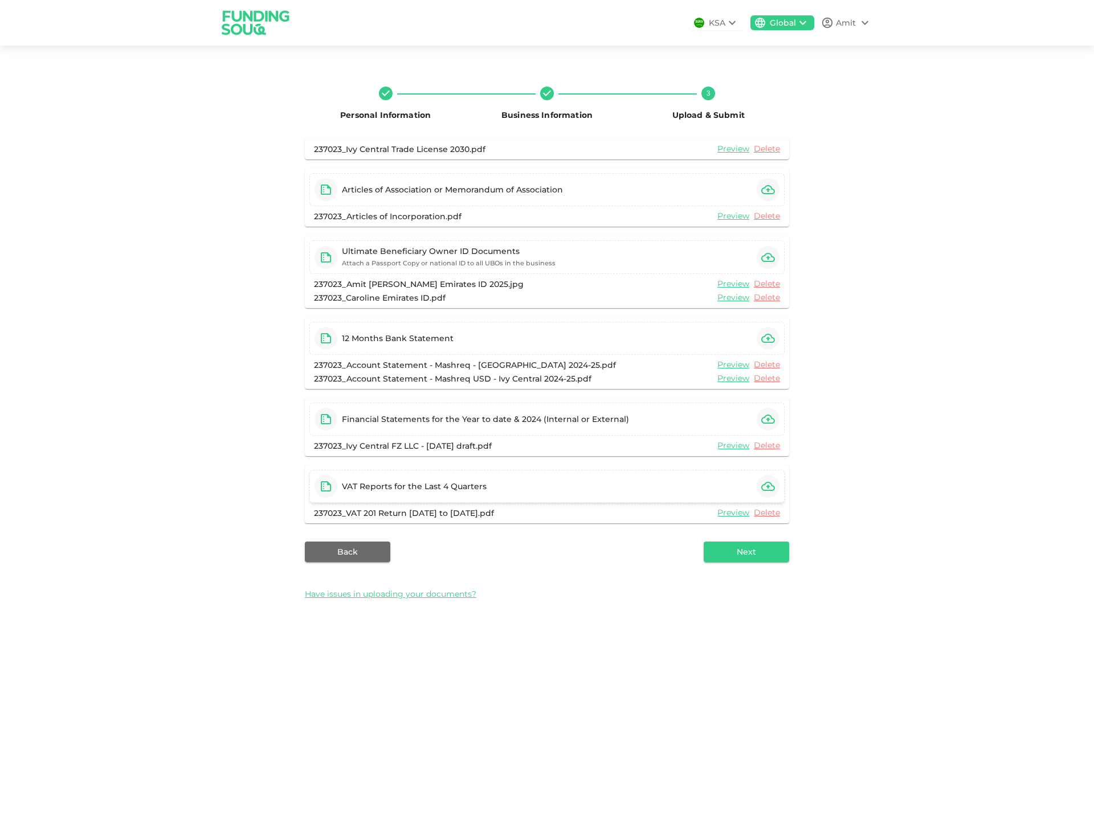
click at [765, 488] on icon "button" at bounding box center [768, 487] width 14 height 14
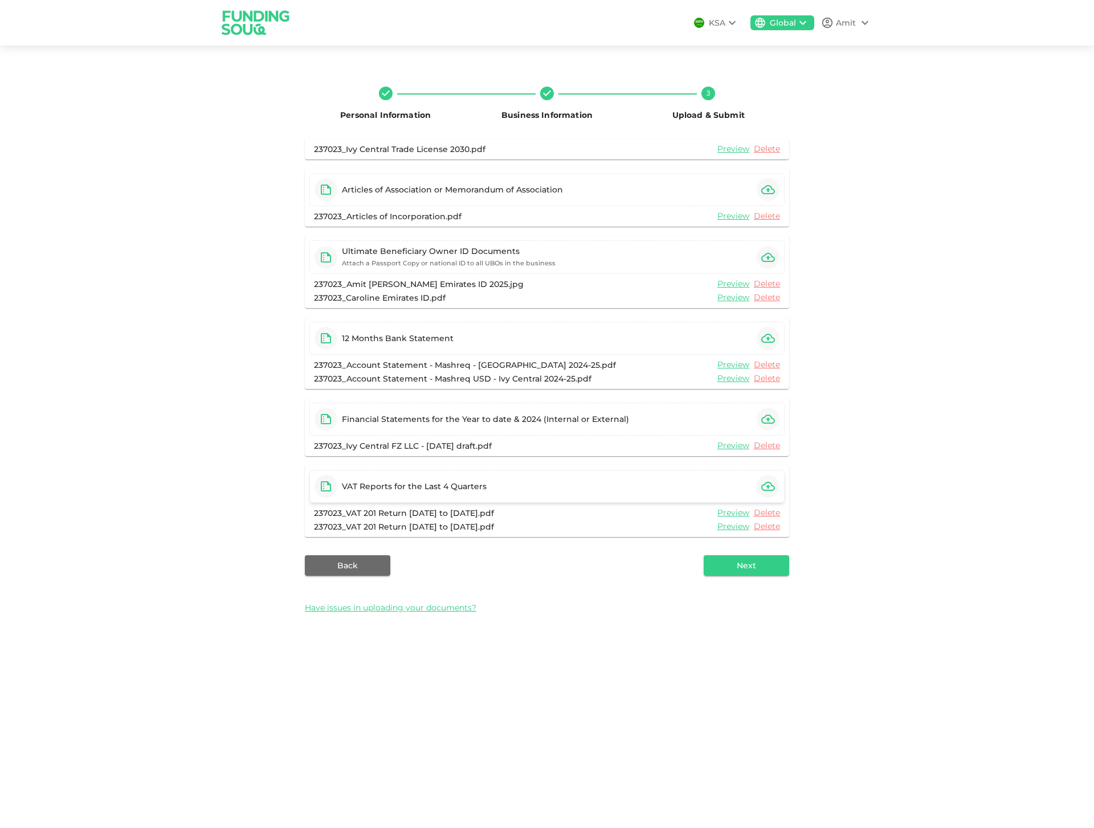
click at [765, 484] on icon "button" at bounding box center [768, 486] width 14 height 9
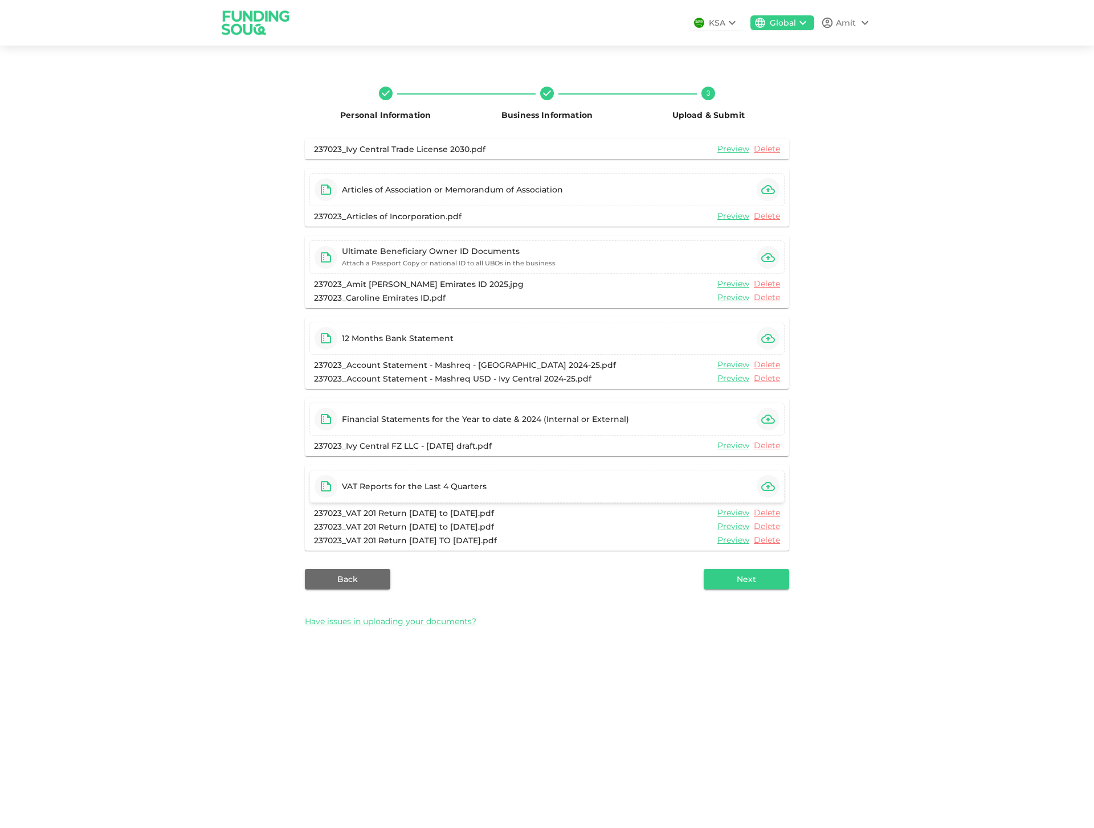
click at [765, 485] on icon "button" at bounding box center [768, 487] width 14 height 14
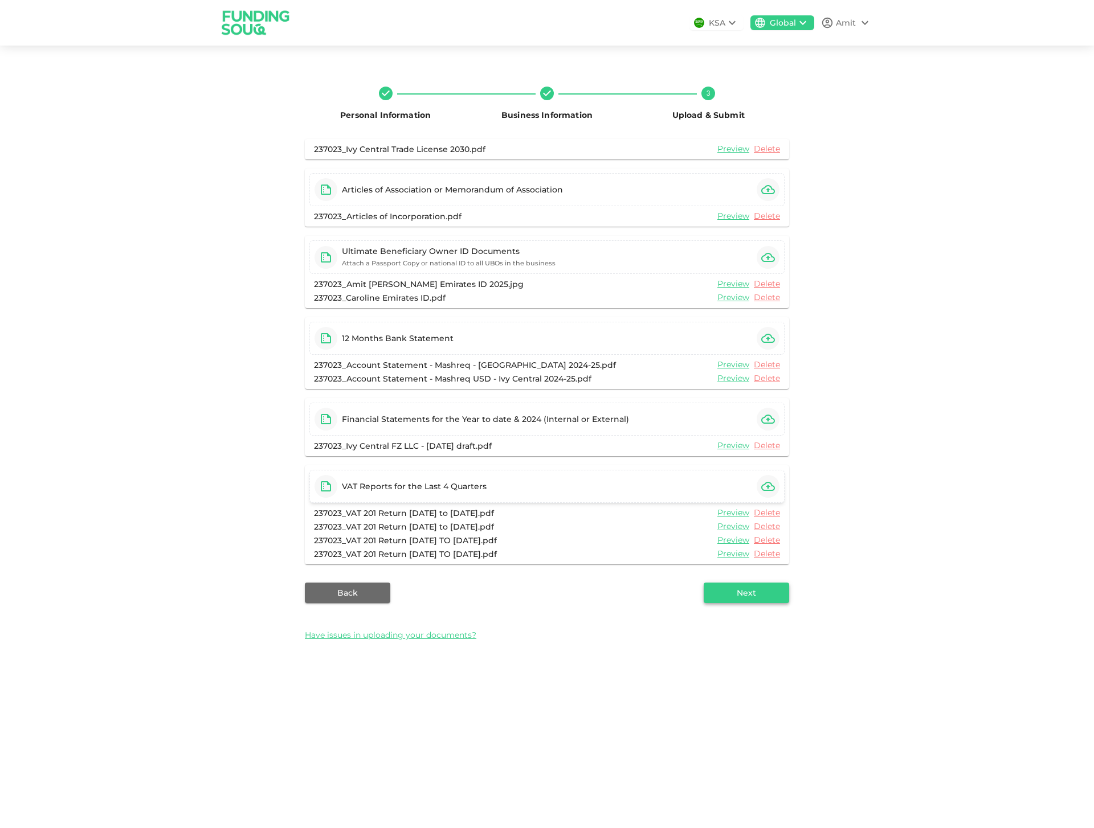
click at [745, 589] on button "Next" at bounding box center [745, 593] width 85 height 21
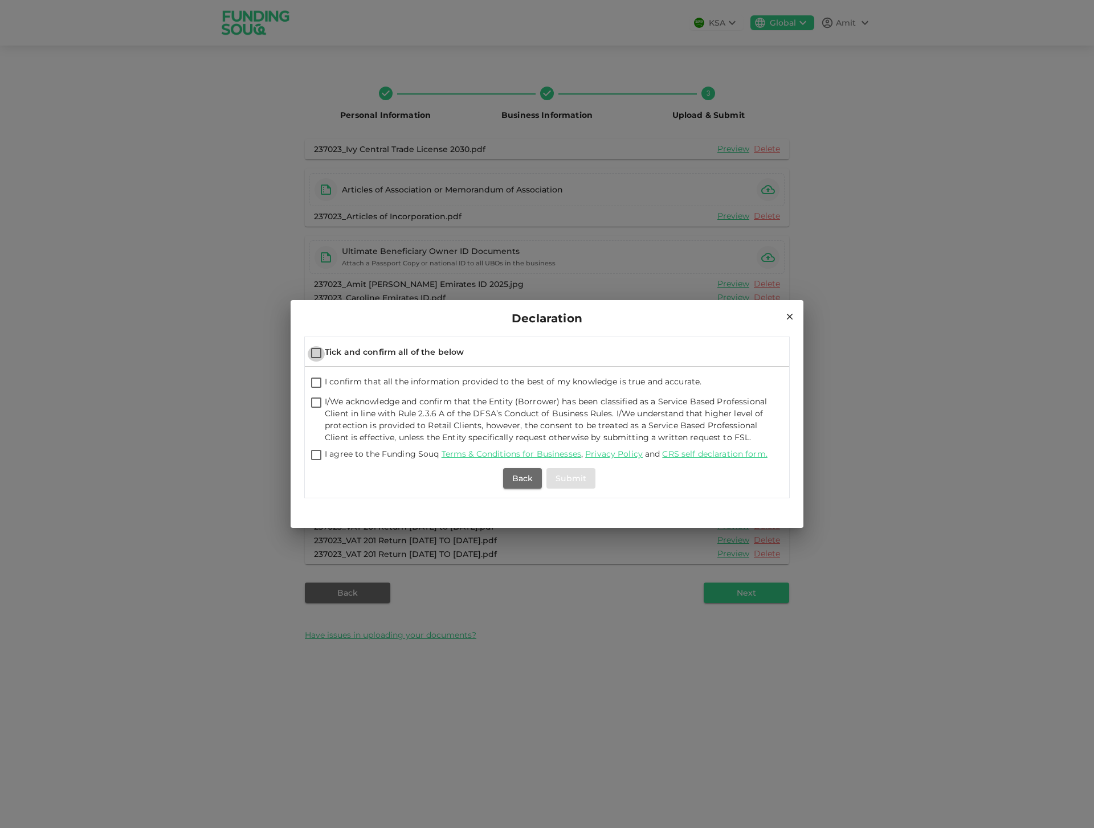
click at [317, 355] on input "Tick and confirm all of the below" at bounding box center [316, 353] width 17 height 15
checkbox input "true"
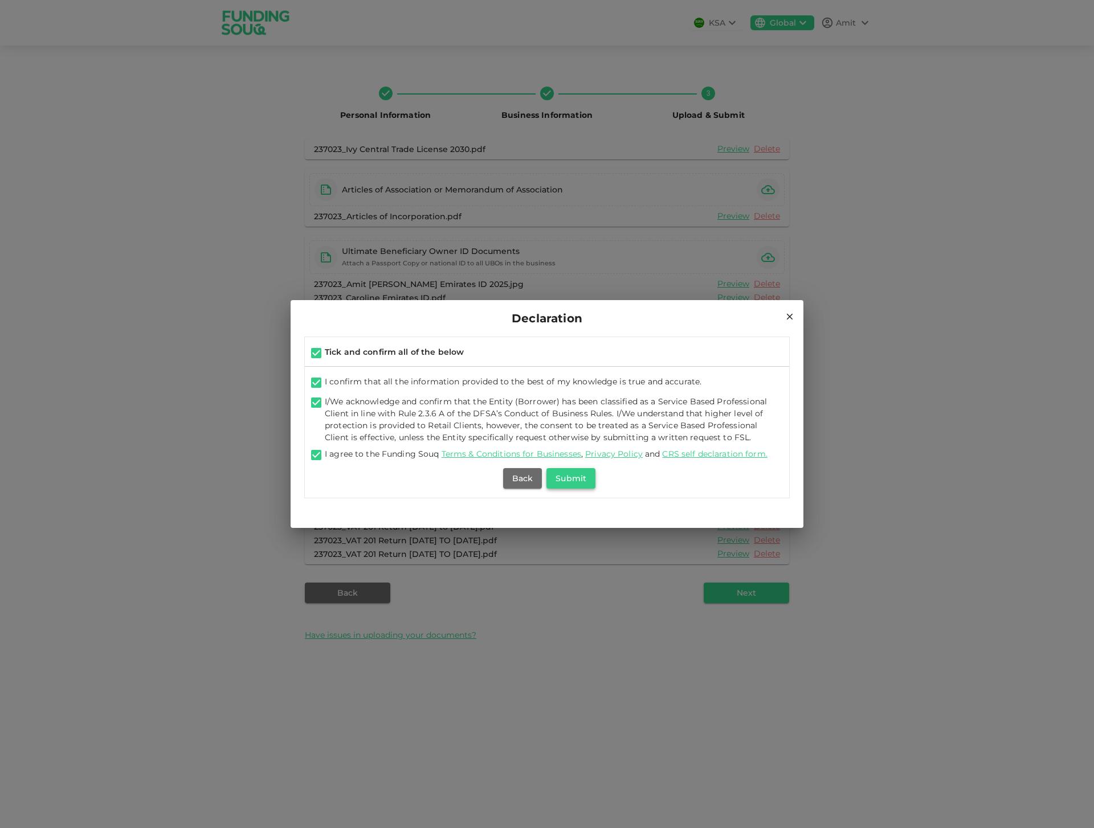
click at [568, 479] on button "Submit" at bounding box center [570, 478] width 49 height 21
